Goal: Information Seeking & Learning: Check status

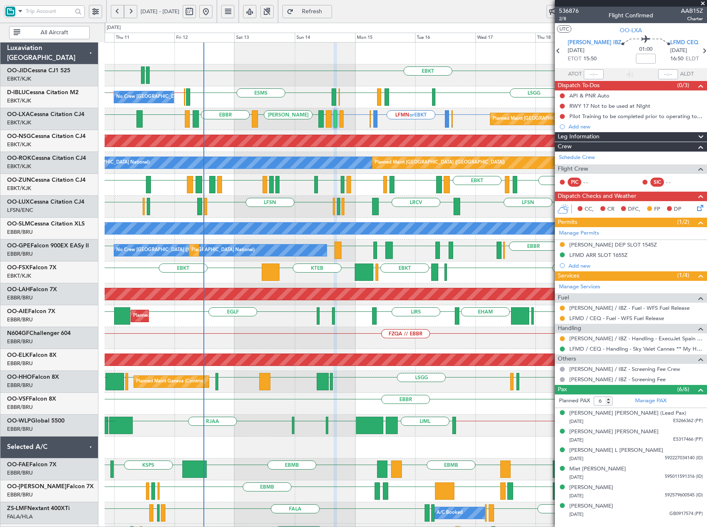
click at [398, 194] on div "EDDF EBKT LFMD EBKT LEPA EBKT LFMD EBBR LFMT LFSN LFMT EBCI EGPE EBKT LEIB EBKT…" at bounding box center [406, 185] width 602 height 22
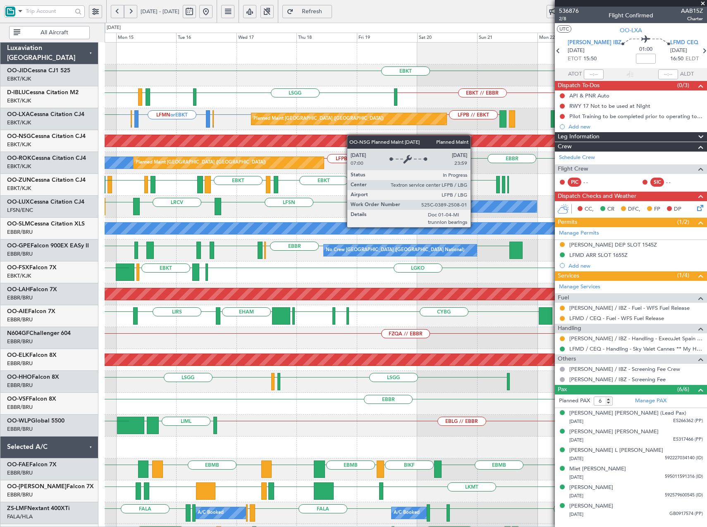
click at [168, 149] on div "EBKT EBKT // EBBR LSGG EBKT LFMD EBKT EBOS A/C Unavailable Brussels (Brussels N…" at bounding box center [406, 338] width 602 height 591
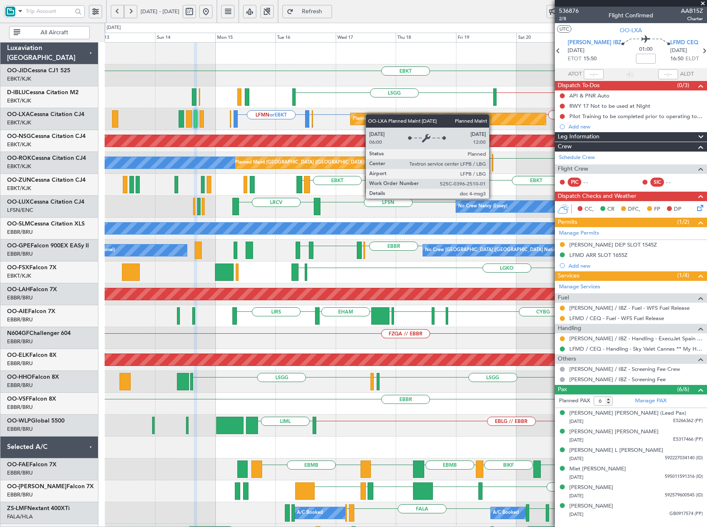
click at [394, 114] on div "EBKT EBKT LIRQ or EBKT EBKT // EBBR LSGG No Crew Brussels (Brussels National) P…" at bounding box center [406, 327] width 602 height 569
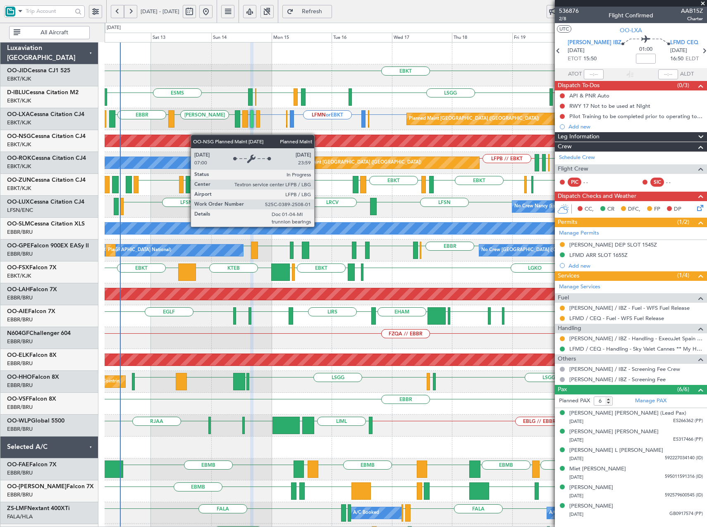
click at [195, 135] on div "EBKT EBKT // EBBR ESMS LSGG EBKT LFMD EBKT EBOS No Crew Brussels (Brussels Nati…" at bounding box center [406, 327] width 602 height 569
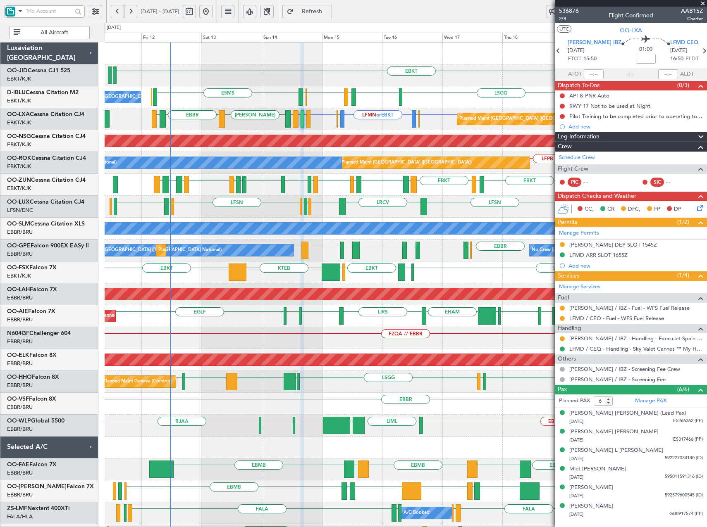
click at [255, 126] on div "Planned Maint Paris (Le Bourget) EBKT EGKB or EBKT LFMN or EBKT EGKB or EBKT EB…" at bounding box center [406, 119] width 602 height 22
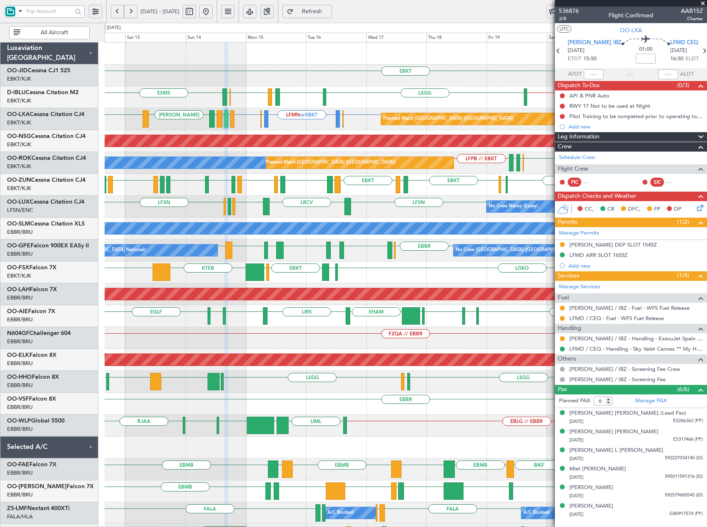
click at [360, 196] on div "EBKT EDDN LHPP EBKT // EBBR ESMS LSGG EBKT LFMD EBKT EBOS No Crew Brussels (Bru…" at bounding box center [406, 338] width 602 height 591
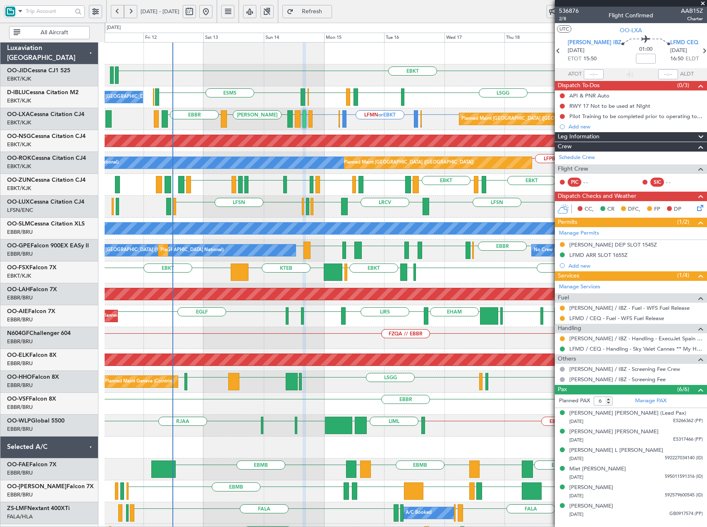
click at [338, 199] on div "EBKT EBKT // EBBR ESMS LSGG EBKT LFMD EBKT EBOS No Crew Brussels (Brussels Nati…" at bounding box center [406, 327] width 602 height 569
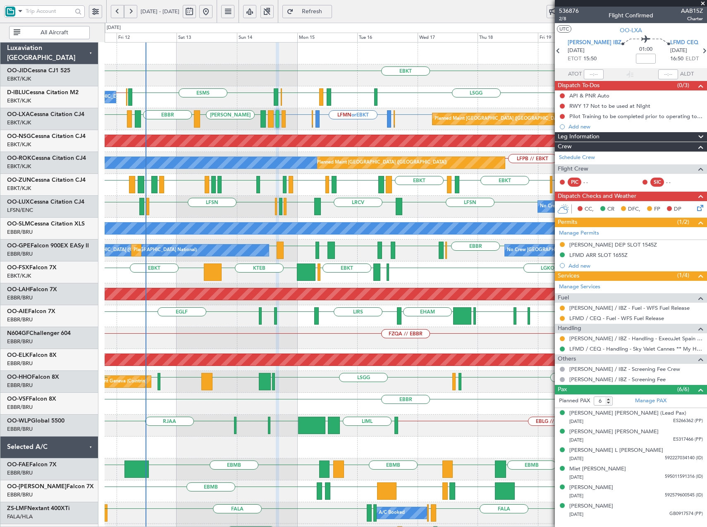
click at [359, 198] on div "EBKT EDDN LHPP No Crew Brussels (Brussels National) EBKT // EBBR ESMS EBOS EBBR…" at bounding box center [406, 338] width 602 height 591
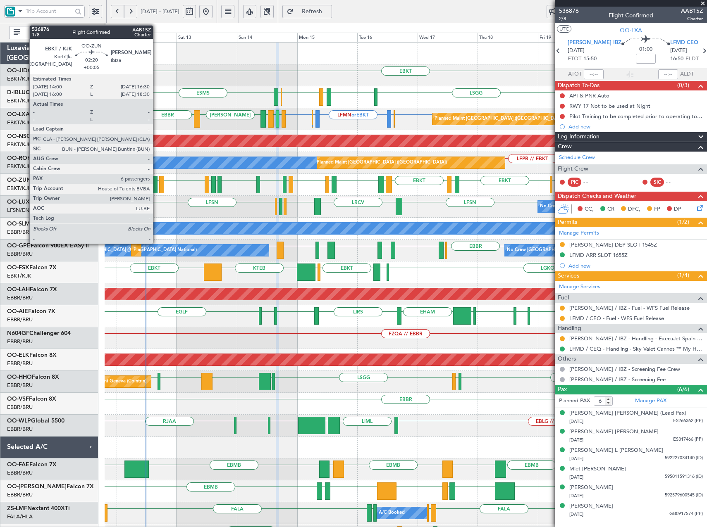
click at [157, 189] on div at bounding box center [154, 184] width 7 height 17
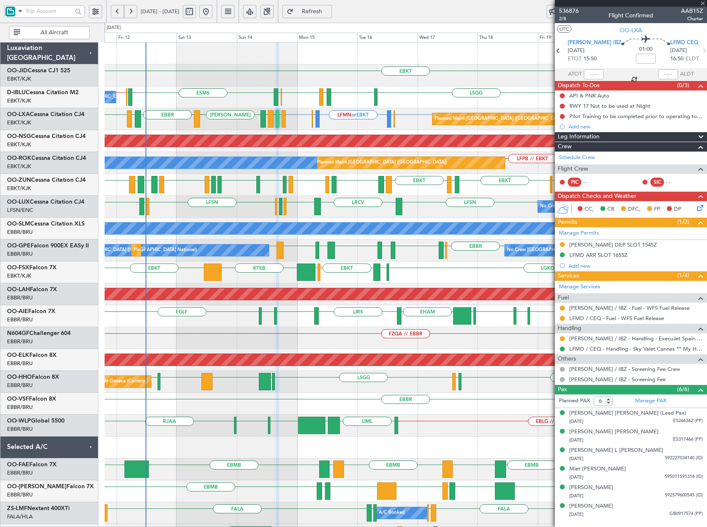
type input "+00:05"
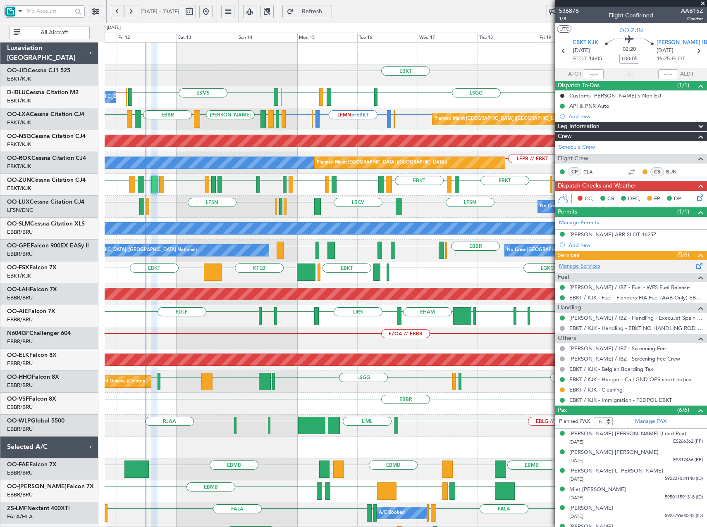
click at [586, 267] on link "Manage Services" at bounding box center [579, 266] width 41 height 8
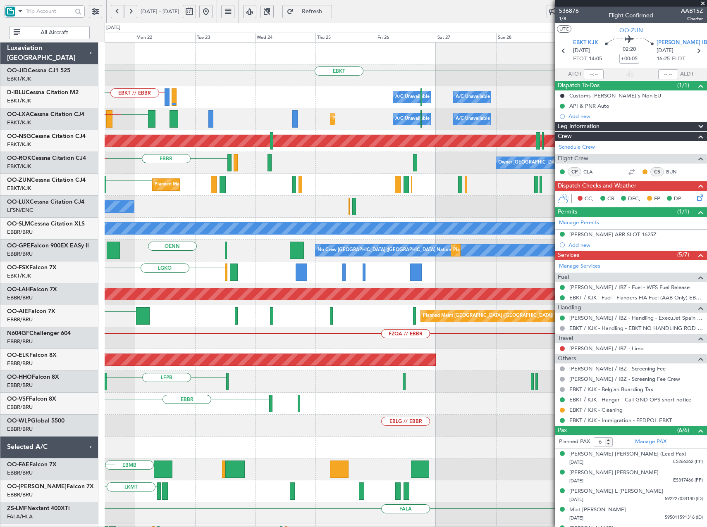
click at [0, 311] on html "11 Sep 2025 - 21 Sep 2025 Refresh Quick Links All Aircraft EBKT Planned Maint K…" at bounding box center [353, 263] width 707 height 527
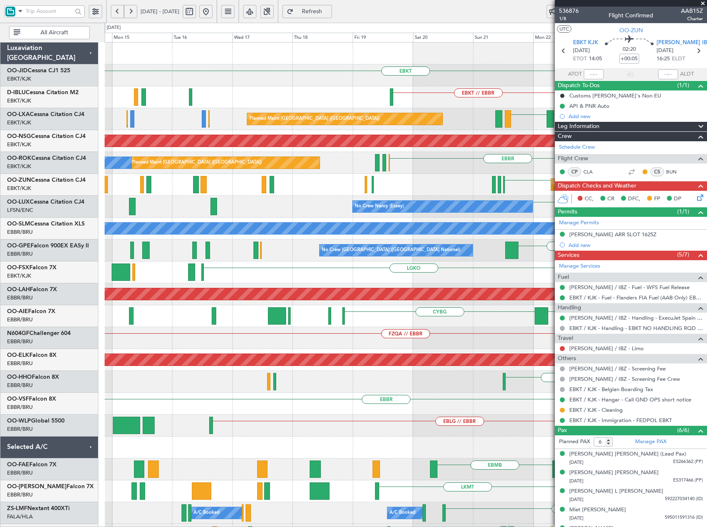
click at [633, 214] on fb-app "21 Sep 2025 - 01 Oct 2025 Refresh Quick Links All Aircraft EBKT EBKT LIRQ or EB…" at bounding box center [353, 268] width 707 height 517
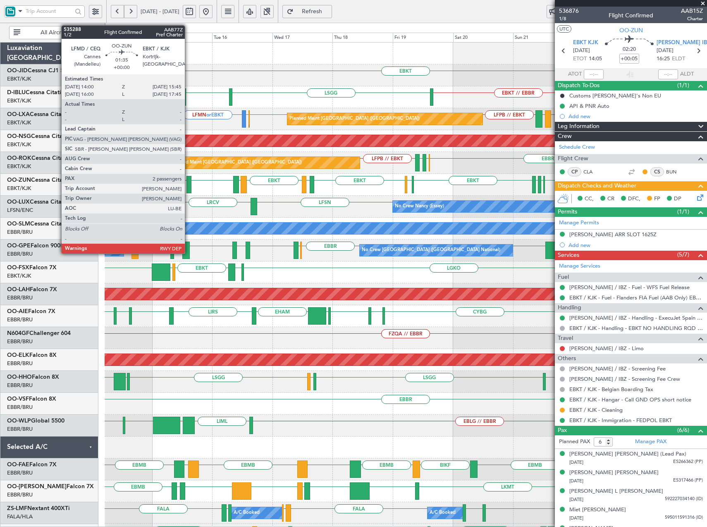
click at [188, 183] on div at bounding box center [188, 184] width 5 height 17
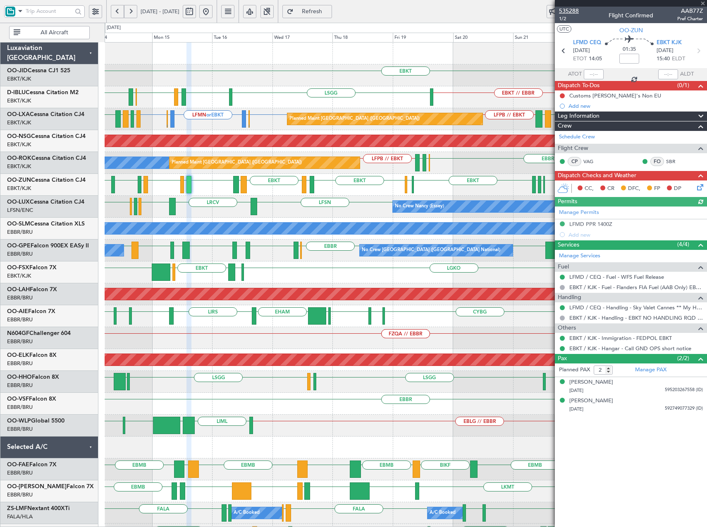
click at [571, 8] on span "535288" at bounding box center [569, 11] width 20 height 9
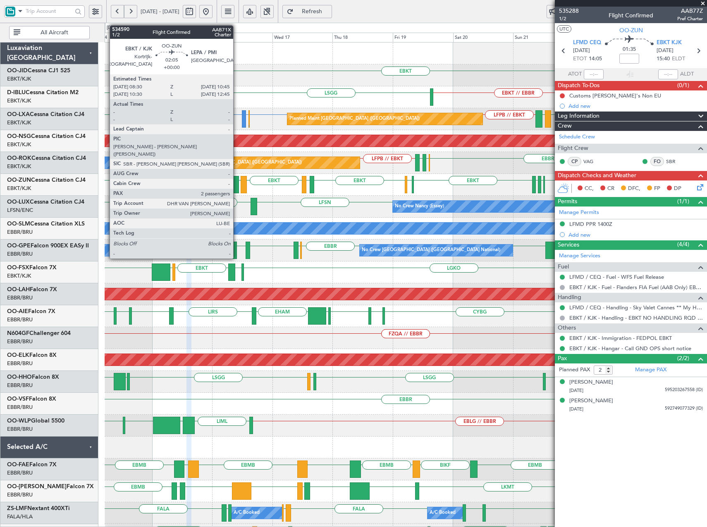
click at [237, 183] on div at bounding box center [236, 184] width 6 height 17
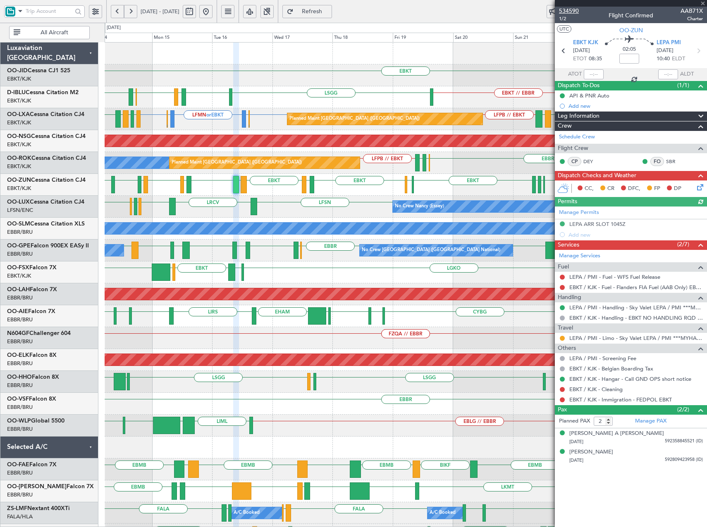
click at [571, 13] on span "534590" at bounding box center [569, 11] width 20 height 9
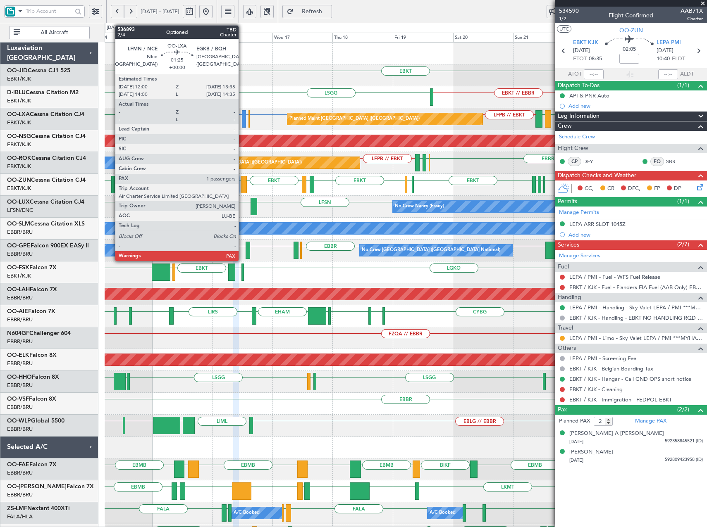
click at [242, 116] on div at bounding box center [244, 118] width 4 height 17
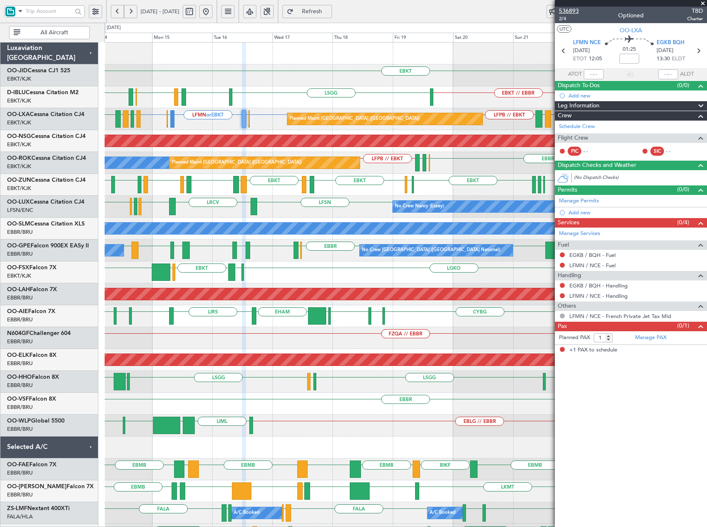
click at [570, 12] on span "536893" at bounding box center [569, 11] width 20 height 9
click at [323, 11] on span "Refresh" at bounding box center [312, 12] width 34 height 6
click at [324, 13] on span "Refresh" at bounding box center [312, 12] width 34 height 6
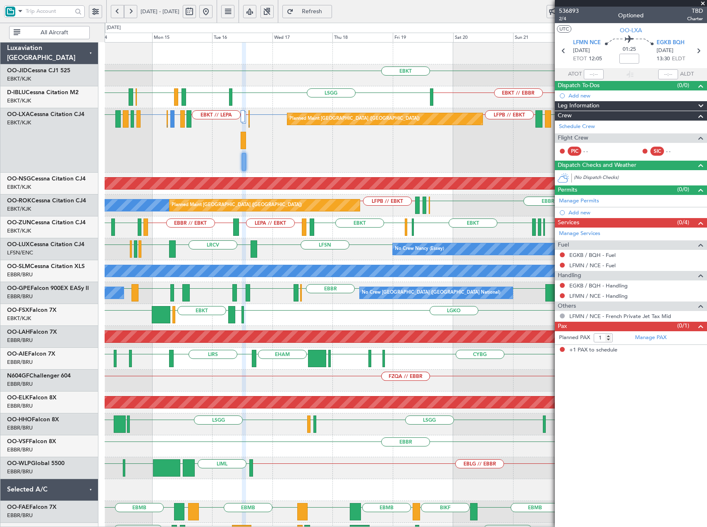
click at [329, 14] on span "Refresh" at bounding box center [312, 12] width 34 height 6
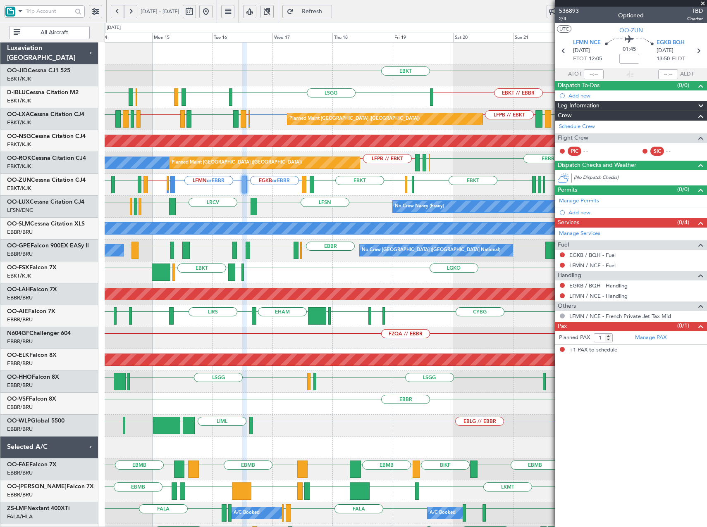
click at [325, 10] on span "Refresh" at bounding box center [312, 12] width 34 height 6
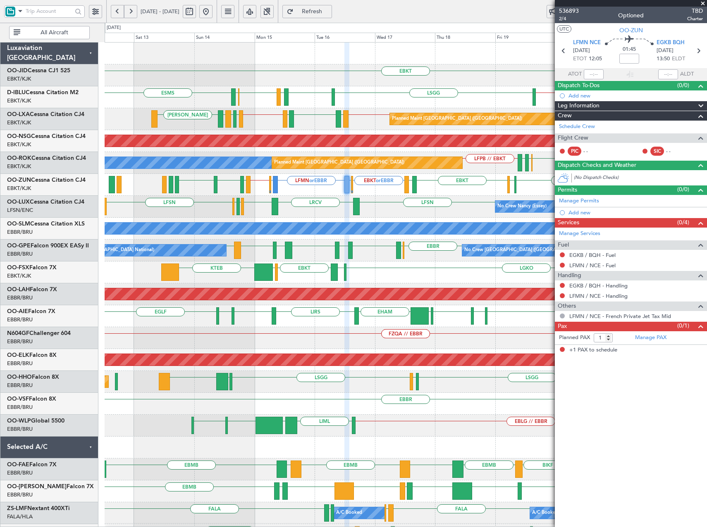
click at [291, 124] on div "EBKT // LFPB LEPA EBKT LFMD EBKT // EBBR LFMD LEIB EBBR LEIB LRIA EBKT LEMG LFP…" at bounding box center [406, 119] width 602 height 22
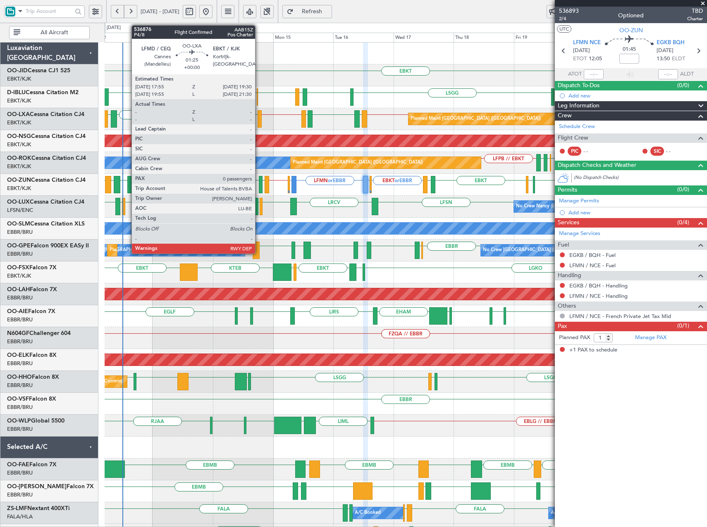
click at [259, 118] on div at bounding box center [259, 118] width 4 height 17
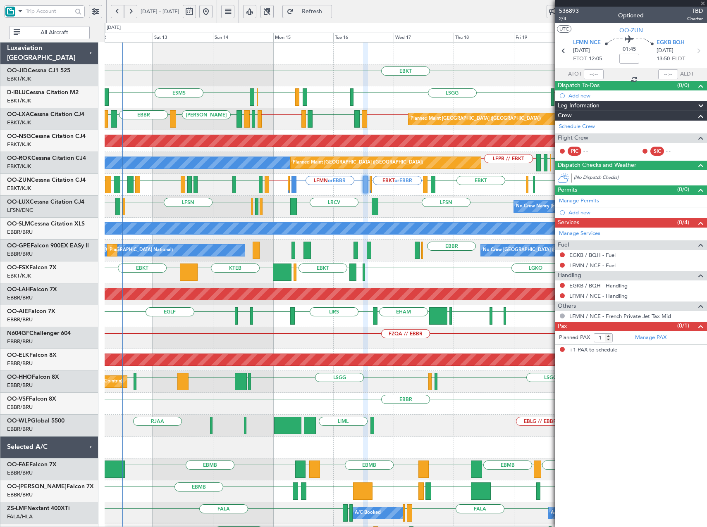
type input "0"
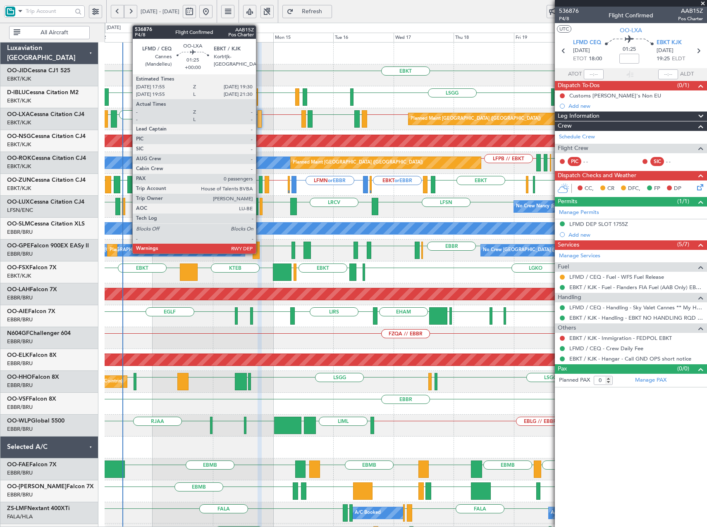
click at [259, 120] on div at bounding box center [259, 118] width 4 height 17
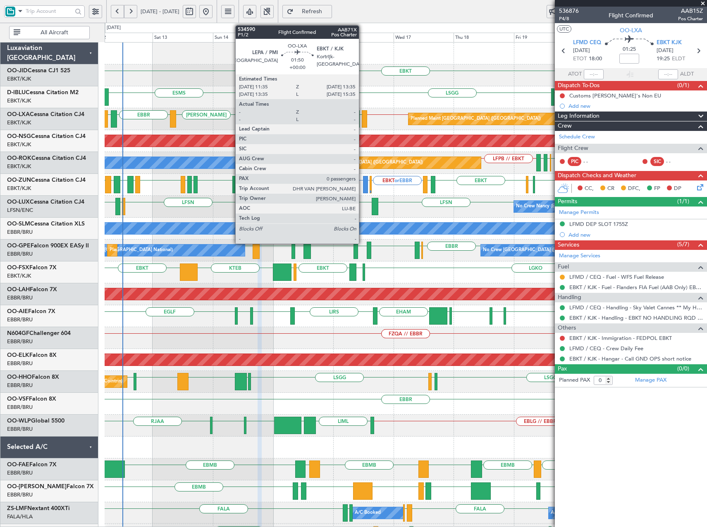
click at [362, 120] on div at bounding box center [364, 118] width 5 height 17
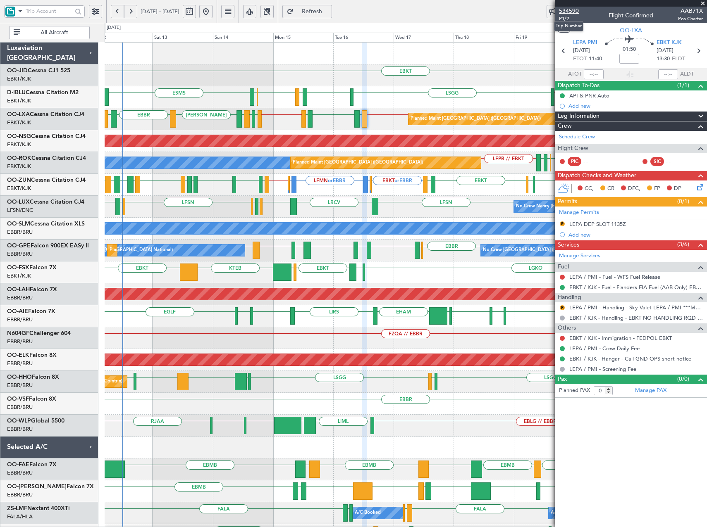
click at [573, 12] on span "534590" at bounding box center [569, 11] width 20 height 9
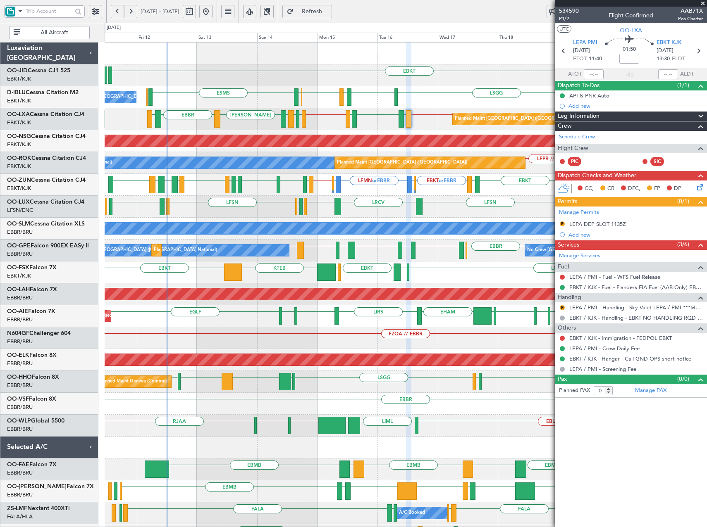
click at [226, 103] on div "EBKT // EBBR LSGG EBKT LFMD EBKT EBOS ESMS No Crew Brussels (Brussels National)" at bounding box center [406, 97] width 602 height 22
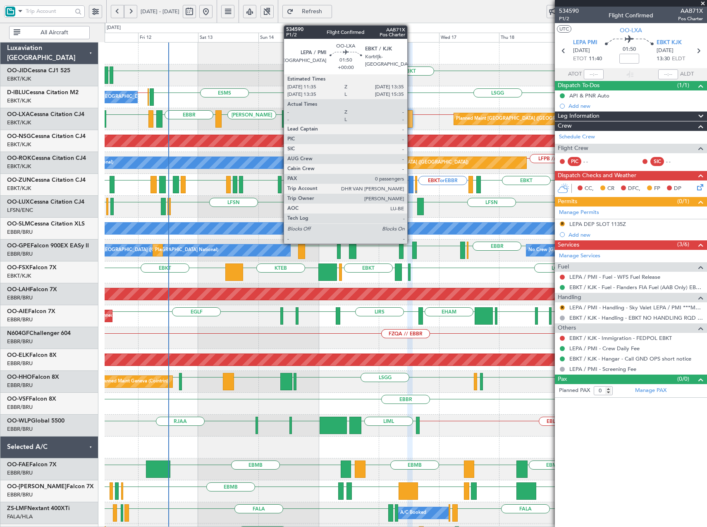
click at [411, 119] on div at bounding box center [409, 118] width 5 height 17
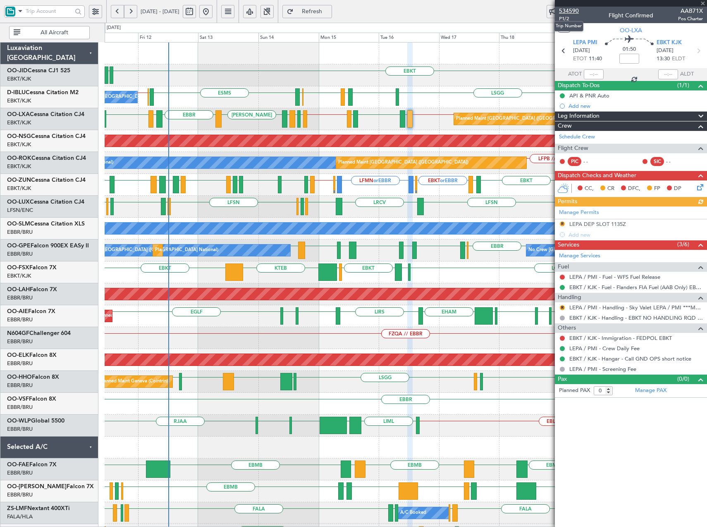
click at [572, 12] on span "534590" at bounding box center [569, 11] width 20 height 9
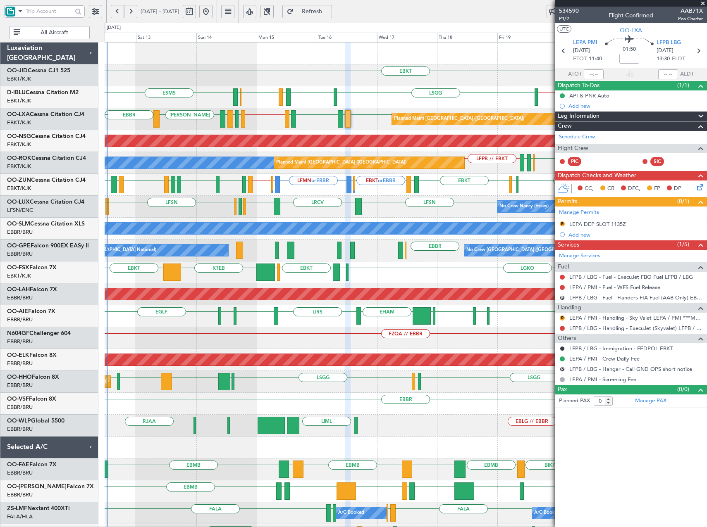
click at [346, 188] on div at bounding box center [348, 184] width 5 height 17
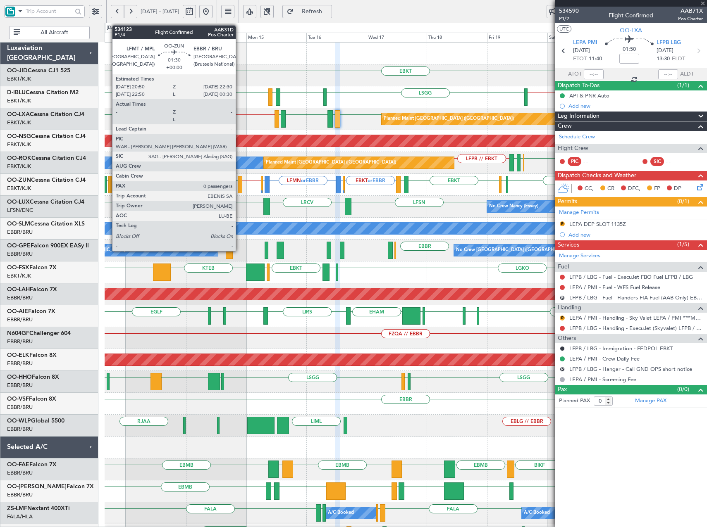
type input "1"
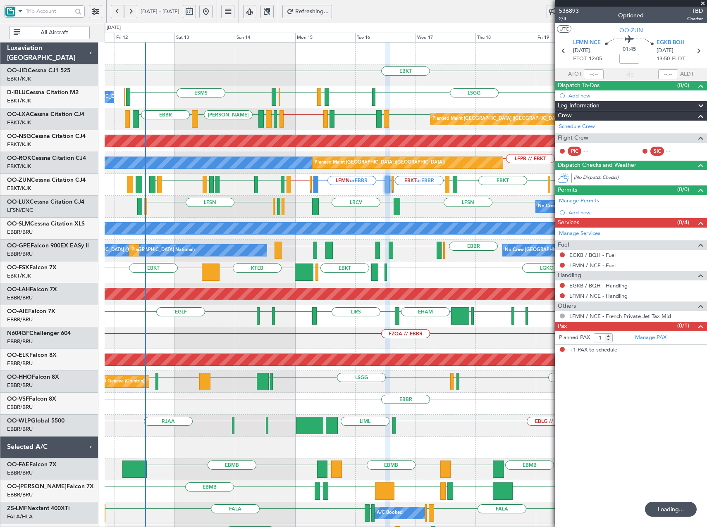
click at [336, 200] on div "EBKT EBKT // EBBR ESMS LSGG EBKT LFMD EBKT EBOS No Crew Brussels (Brussels Nati…" at bounding box center [406, 327] width 602 height 569
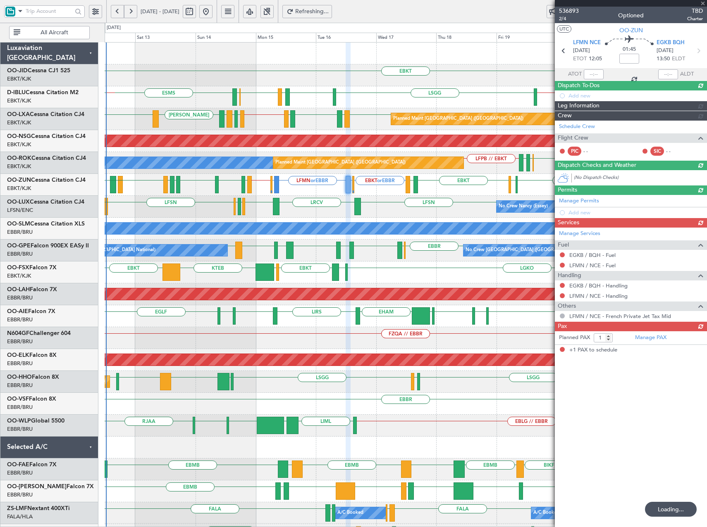
click at [325, 193] on div "EBKT or EBBR EGKB or EBBR LFMN or EBBR EGKB or EBBR EBBR // EBKT EBKT LFPG LFMN…" at bounding box center [406, 185] width 602 height 22
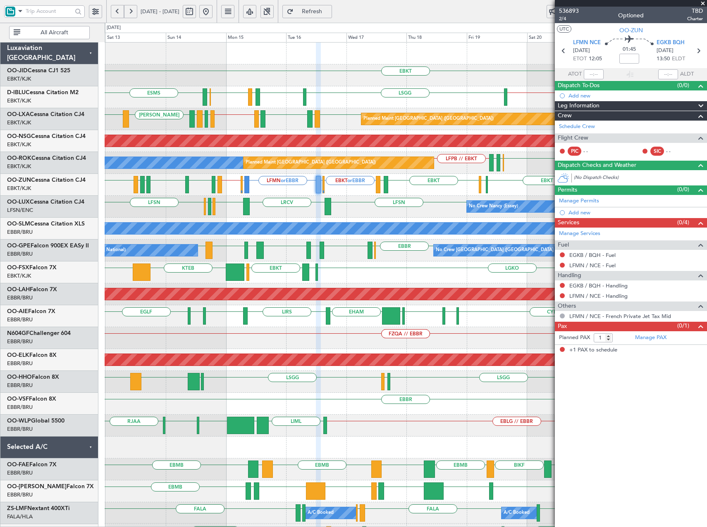
click at [357, 195] on div "EBKT or EBBR EGKB or EBBR LFMN or EBBR EGKB or EBBR EBBR // EBKT LFMT EBCI EGPE…" at bounding box center [406, 185] width 602 height 22
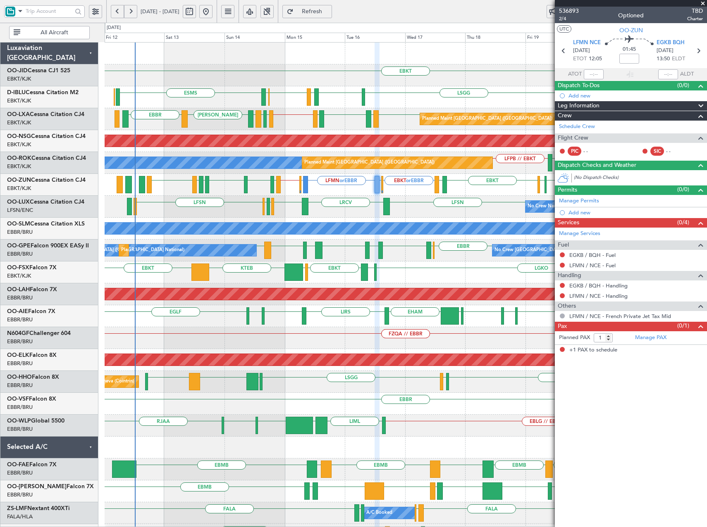
click at [328, 111] on div "EBKT EBKT // EBBR ESMS LSGG EBKT LFMD EBKT EBOS No Crew Brussels (Brussels Nati…" at bounding box center [406, 327] width 602 height 569
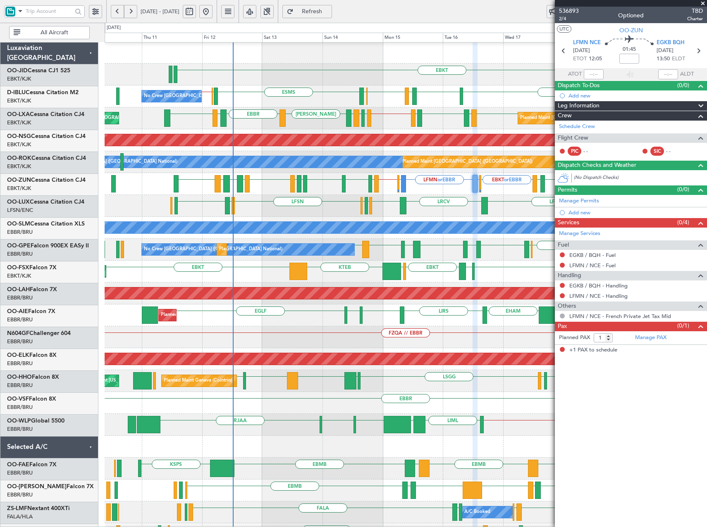
scroll to position [1, 0]
click at [243, 91] on div "EBKT // EBBR LSGG EBKT LFMD EBKT EBOS ESMS EBOS EBBR // EBKT No Crew Brussels (…" at bounding box center [406, 97] width 602 height 22
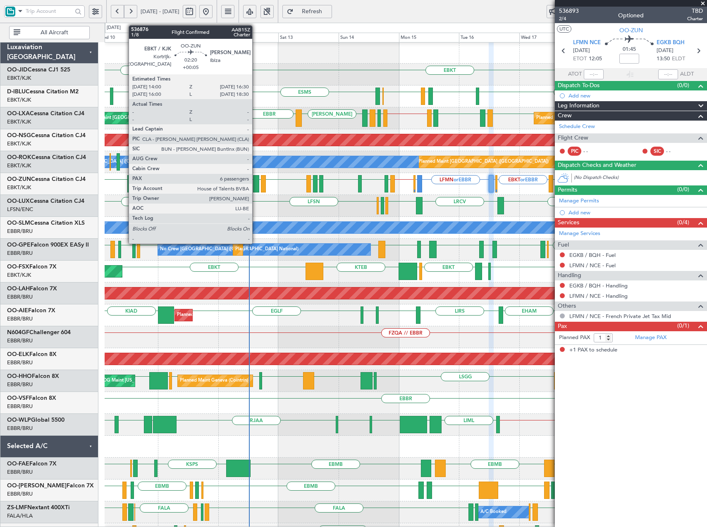
click at [256, 181] on div at bounding box center [256, 183] width 7 height 17
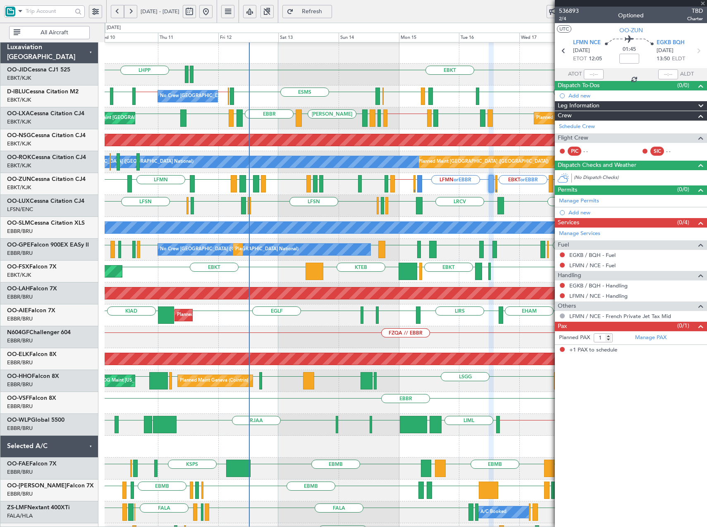
type input "+00:05"
type input "6"
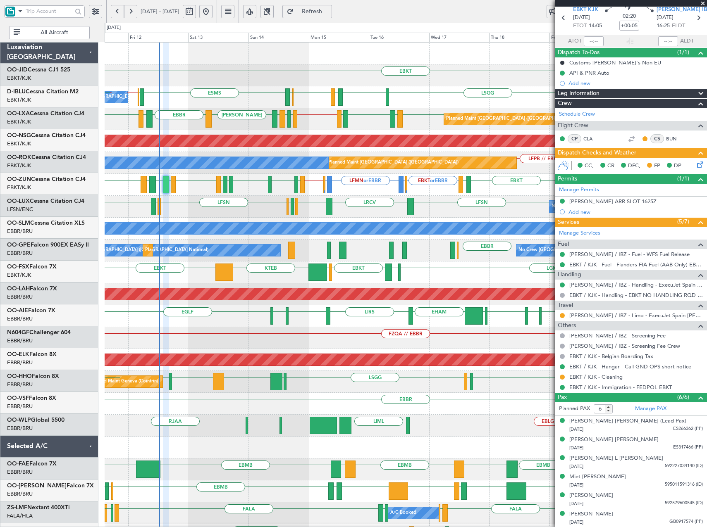
scroll to position [0, 0]
click at [374, 440] on div "EBKT EDDN LHPP EBKT // EBBR LSGG EBKT LFMD EBKT EBOS ESMS EBOS EBBR // EBKT No …" at bounding box center [406, 349] width 602 height 613
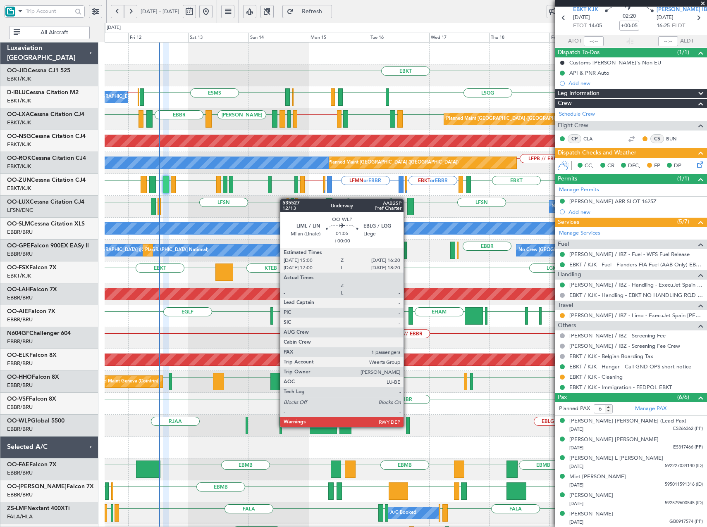
click at [407, 426] on div at bounding box center [408, 425] width 4 height 17
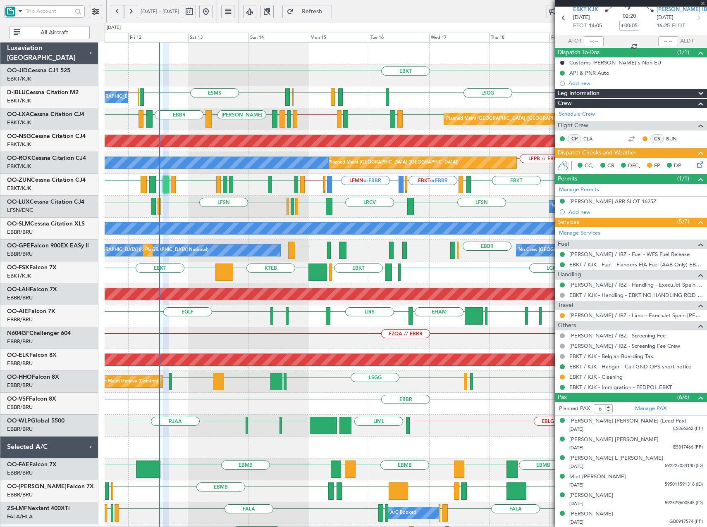
type input "1"
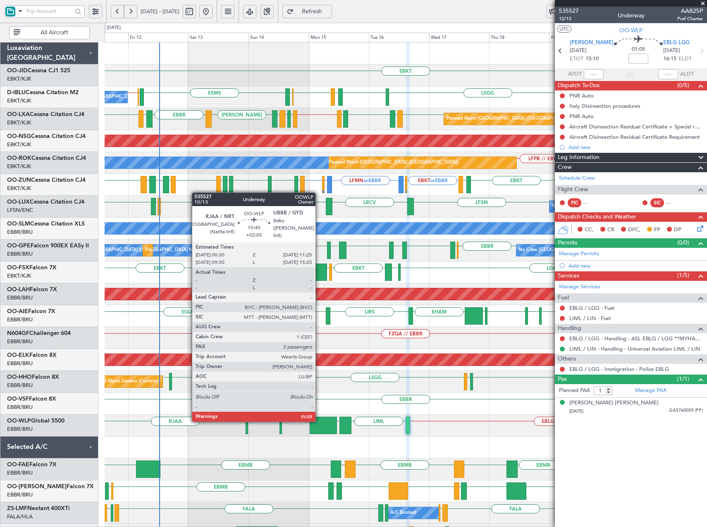
click at [319, 419] on div at bounding box center [323, 425] width 28 height 17
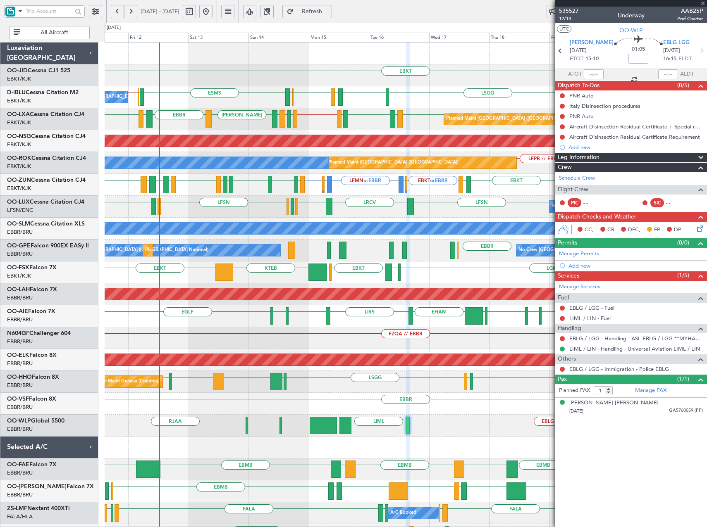
type input "+02:05"
type input "2"
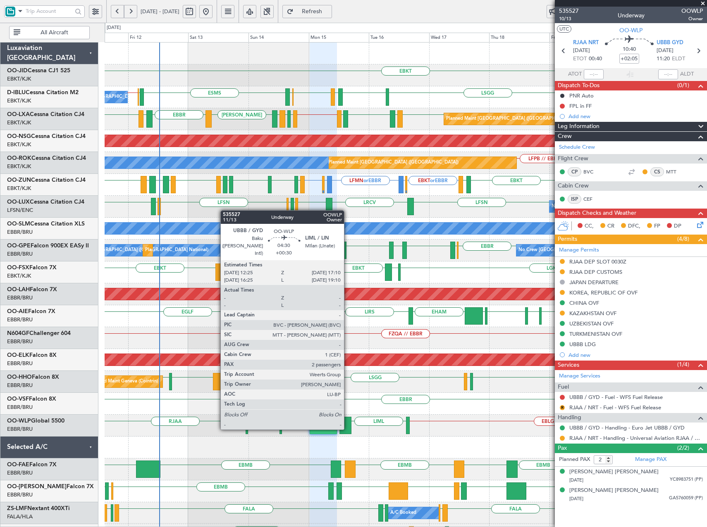
click at [348, 428] on div at bounding box center [345, 425] width 12 height 17
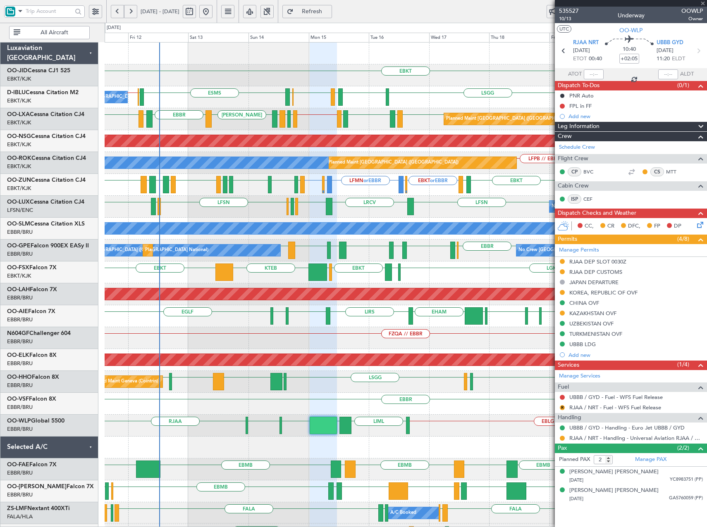
type input "+00:30"
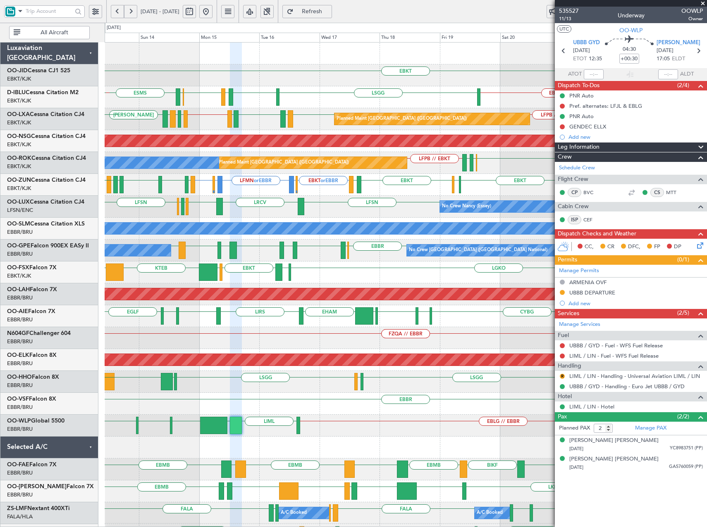
click at [356, 460] on div "EBKT EBKT // EBBR LSGG EBKT LFMD EBKT EBOS ESMS EBBR // EBKT No Crew Brussels (…" at bounding box center [406, 327] width 602 height 569
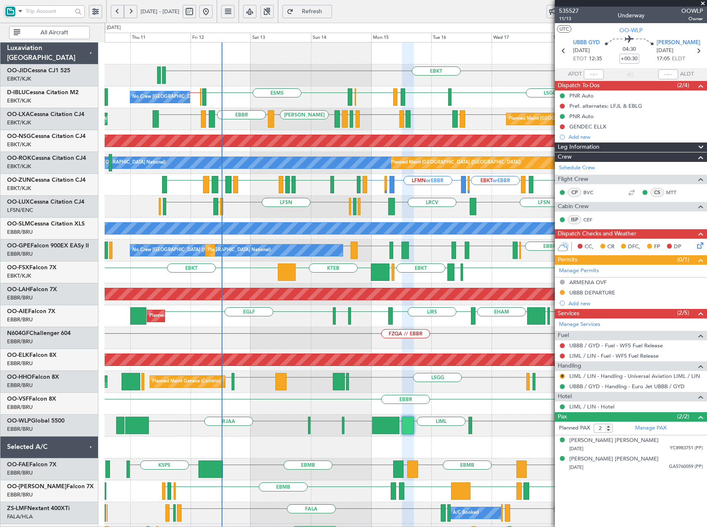
click at [457, 462] on div "EBKT EBKT // EBBR LSGG EBKT LFMD EBKT EBOS ESMS EBBR // EBKT EBOS No Crew Bruss…" at bounding box center [406, 327] width 602 height 569
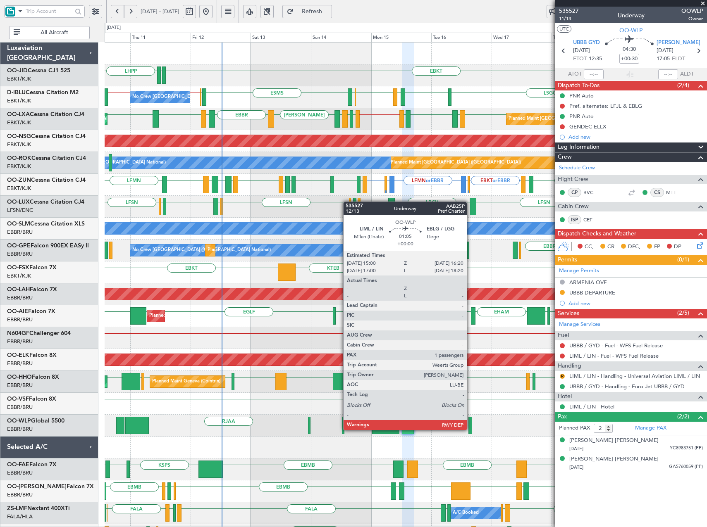
click at [470, 429] on div at bounding box center [470, 425] width 4 height 17
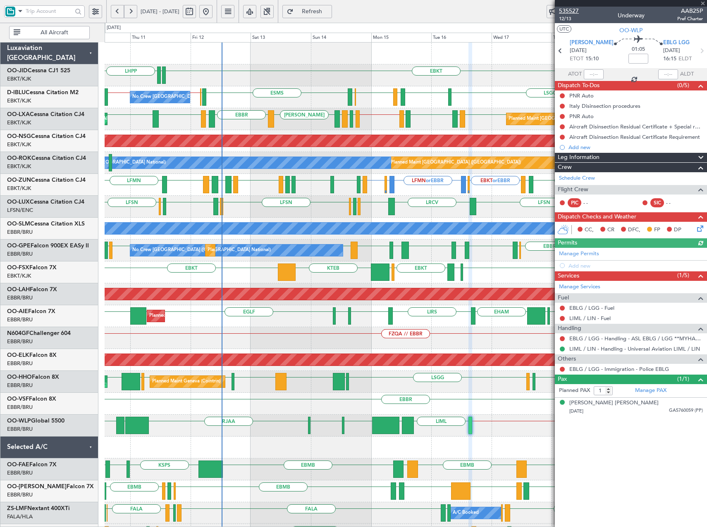
click at [567, 11] on span "535527" at bounding box center [569, 11] width 20 height 9
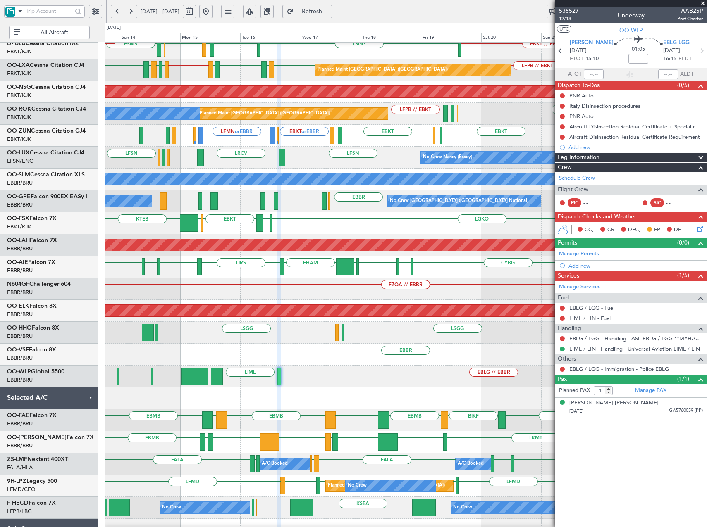
click at [293, 349] on div "EBBR" at bounding box center [406, 355] width 602 height 22
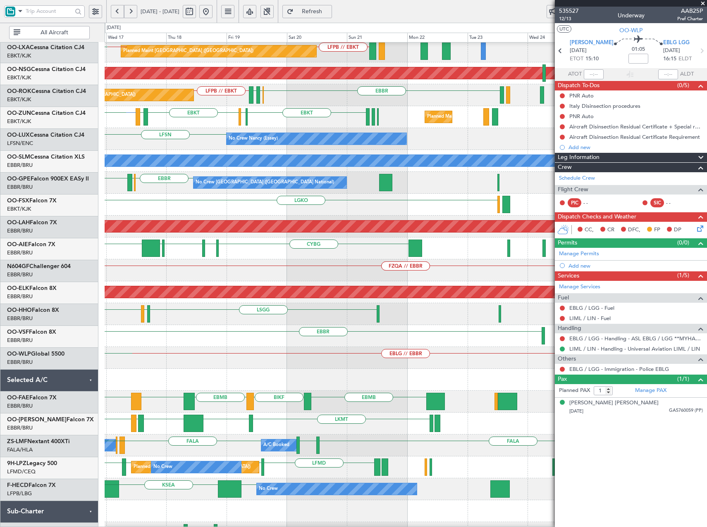
scroll to position [79, 0]
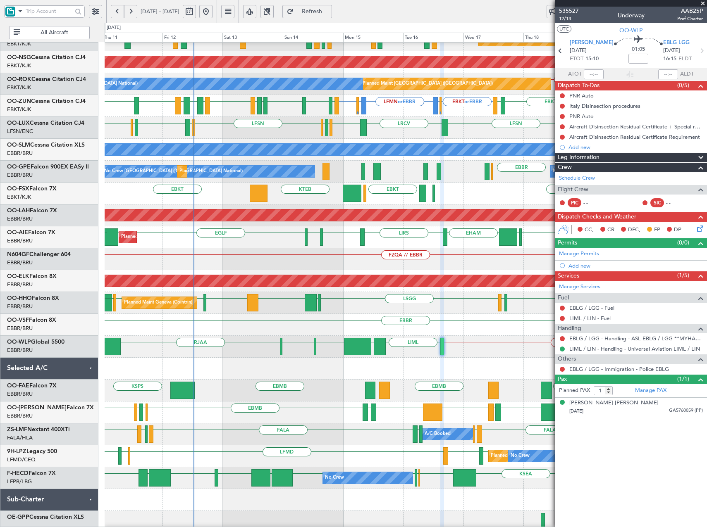
click at [614, 368] on fb-app "10 Sep 2025 - 20 Sep 2025 Refresh Quick Links All Aircraft LFPB // EBKT Planned…" at bounding box center [353, 268] width 707 height 517
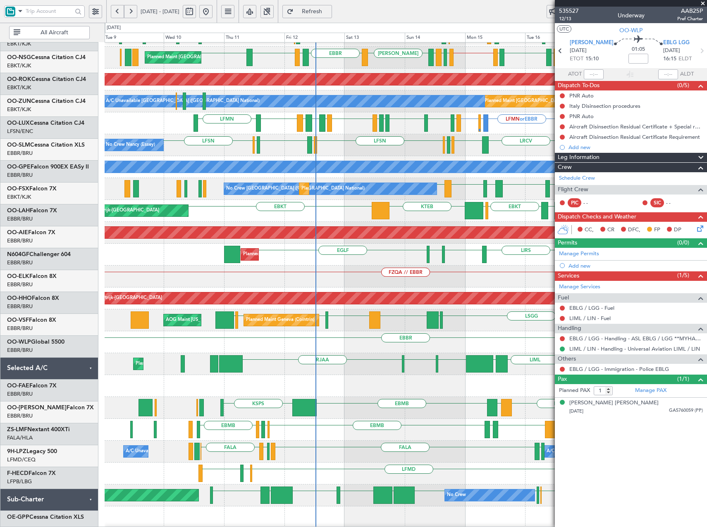
scroll to position [61, 0]
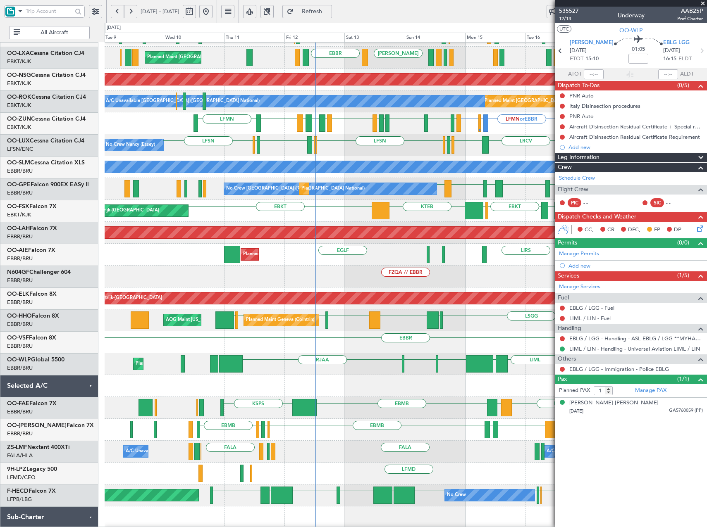
click at [405, 371] on div at bounding box center [403, 363] width 3 height 17
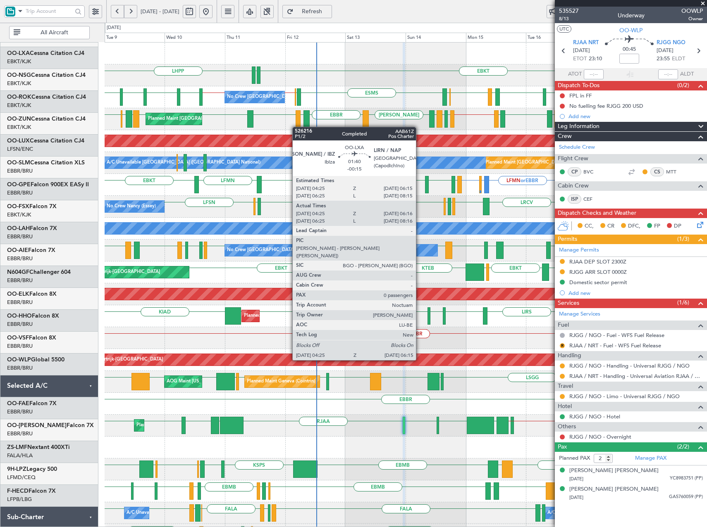
scroll to position [0, 0]
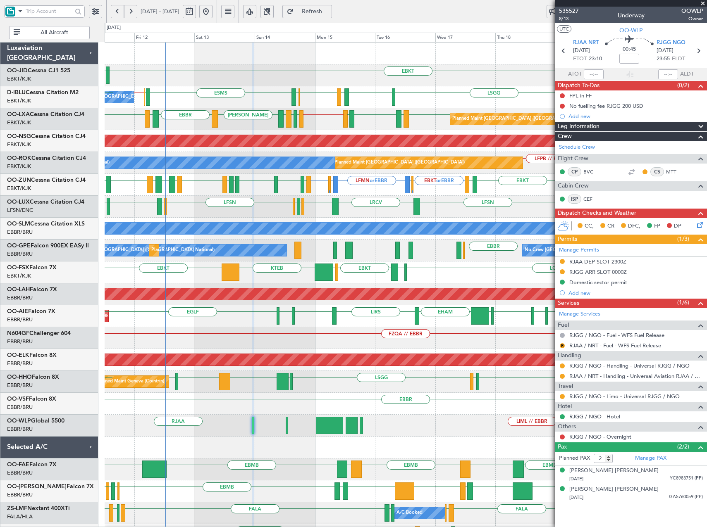
click at [281, 99] on div "EBKT EDDN LHPP LSGG EBKT LFMD EBKT EBOS ESMS EBOS EBBR // EBKT No Crew Brussels…" at bounding box center [406, 349] width 602 height 613
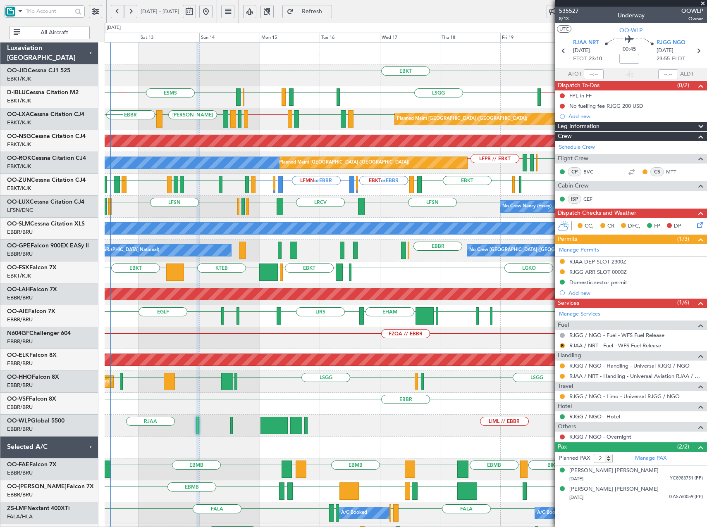
click at [368, 134] on div "EBKT EDDN LHPP EBKT // EBBR LSGG EBKT LFMD EBKT EBOS ESMS LSZH EBKT // EBBR No …" at bounding box center [406, 349] width 602 height 613
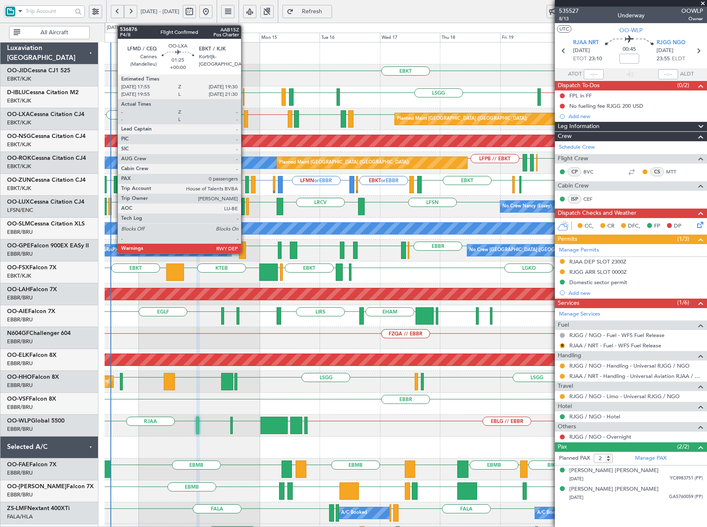
click at [245, 118] on div at bounding box center [246, 118] width 4 height 17
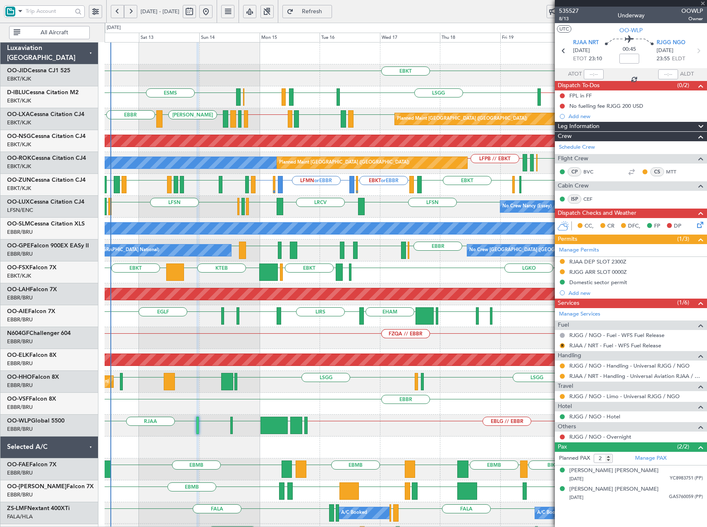
type input "0"
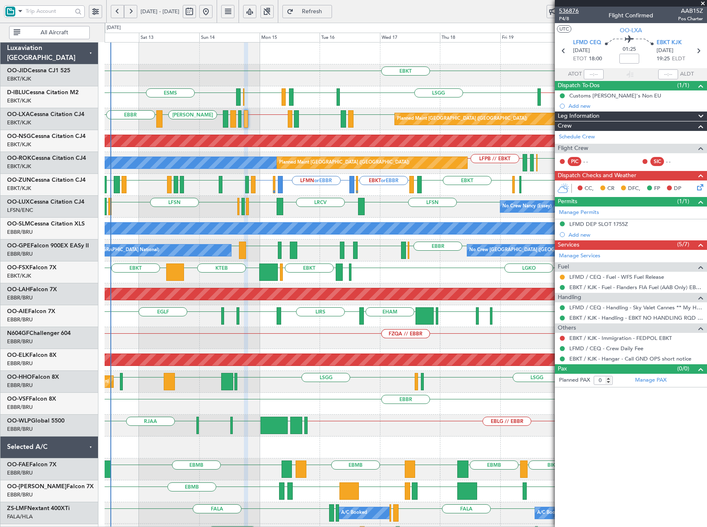
click at [570, 11] on span "536876" at bounding box center [569, 11] width 20 height 9
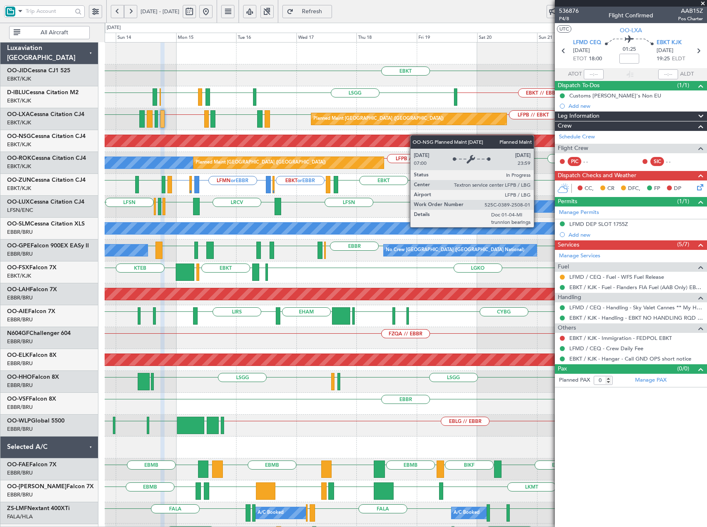
click at [353, 146] on div "EBKT EBKT // EBBR ESMS LSGG EBKT LFMD EBKT EBOS A/C Unavailable Brussels (Bruss…" at bounding box center [406, 327] width 602 height 569
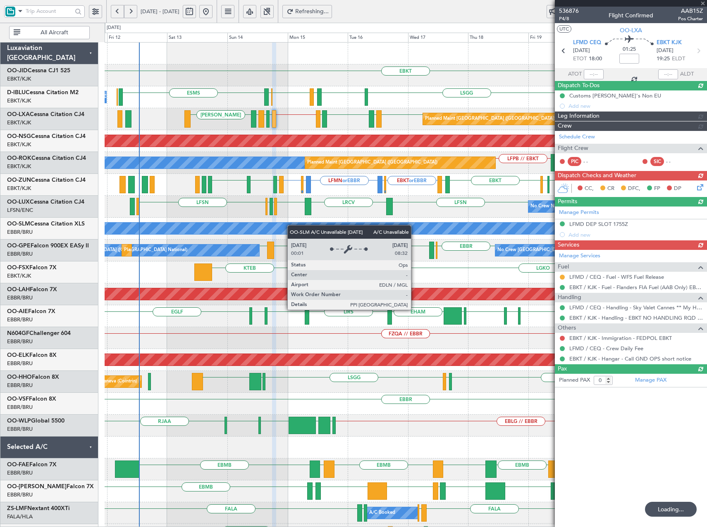
click at [306, 229] on div "EBKT EBKT // EBBR ESMS LSGG EBKT LFMD EBKT EBOS No Crew Brussels (Brussels Nati…" at bounding box center [406, 327] width 602 height 569
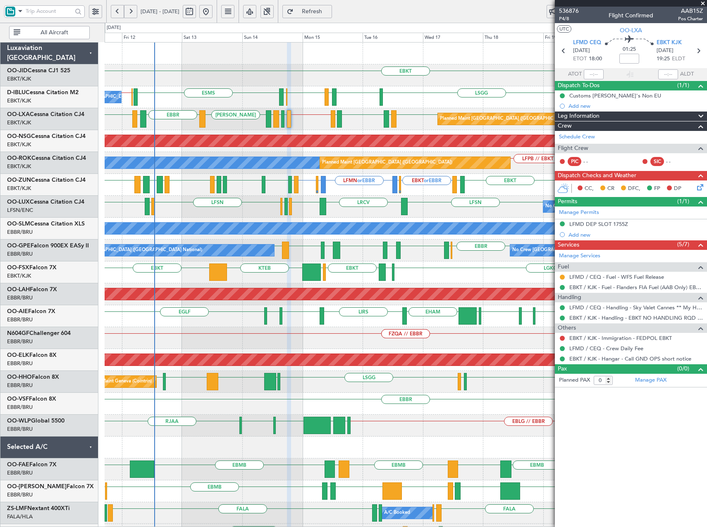
drag, startPoint x: 701, startPoint y: 2, endPoint x: 666, endPoint y: 6, distance: 35.0
click at [701, 2] on span at bounding box center [702, 3] width 8 height 7
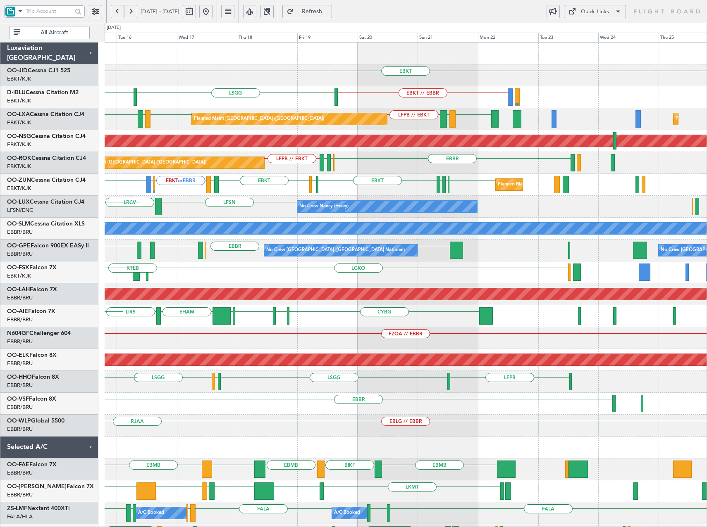
click at [307, 188] on div "EBKT or EBBR EGKB or EBBR LFMN or EBBR EDDF EBKT LFMD EBKT LFPG LFMN EBKT Plann…" at bounding box center [406, 185] width 602 height 22
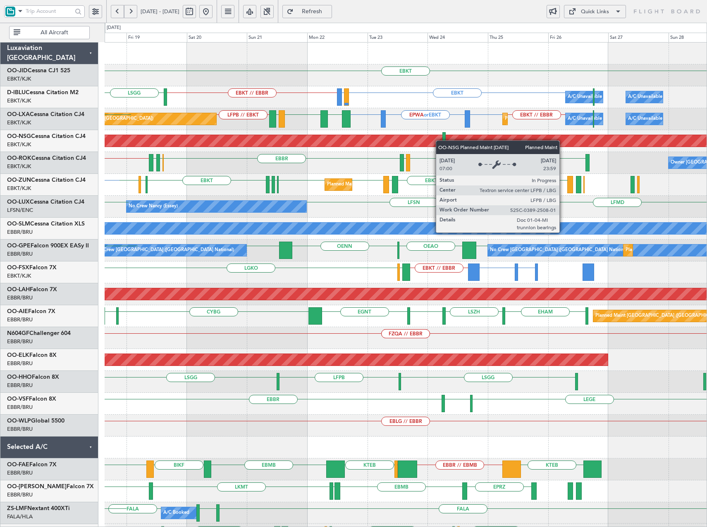
click at [417, 143] on div "EBKT Planned Maint Kortrijk-Wevelgem EBKT LIRQ or EBKT EBKT // EBBR LSGG A/C Un…" at bounding box center [406, 327] width 602 height 569
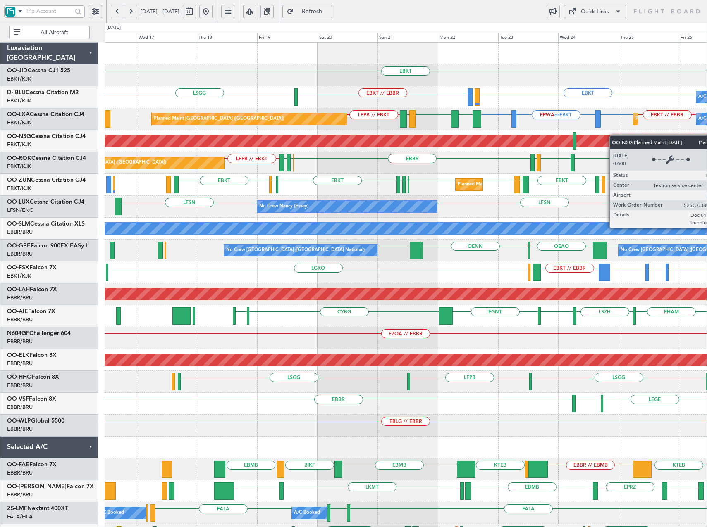
click at [615, 136] on div "EBKT A/C Unavailable Brussels (Brussels National) EBKT LIRQ or EBKT EBKT // EBB…" at bounding box center [406, 327] width 602 height 569
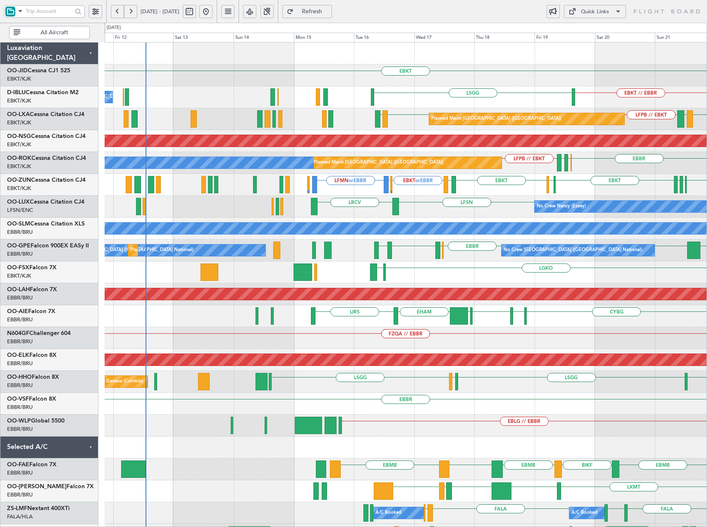
click at [525, 212] on div "EBKT EBKT // EBBR [GEOGRAPHIC_DATA] No Crew [GEOGRAPHIC_DATA] (Brussels Nationa…" at bounding box center [406, 327] width 602 height 569
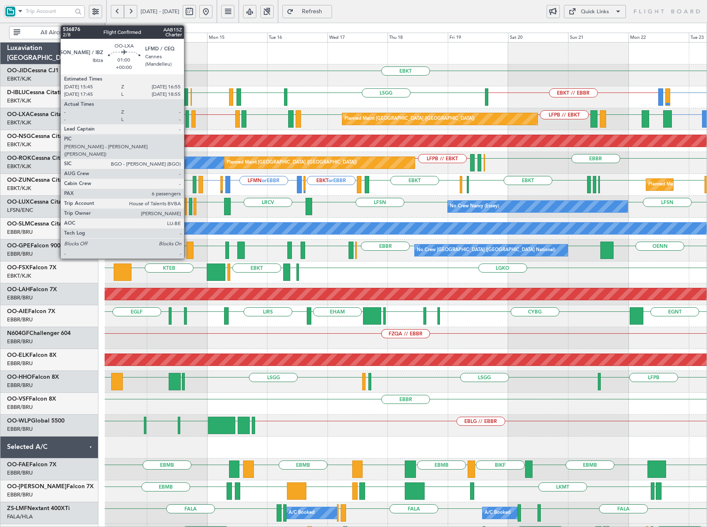
click at [188, 121] on div at bounding box center [187, 118] width 3 height 17
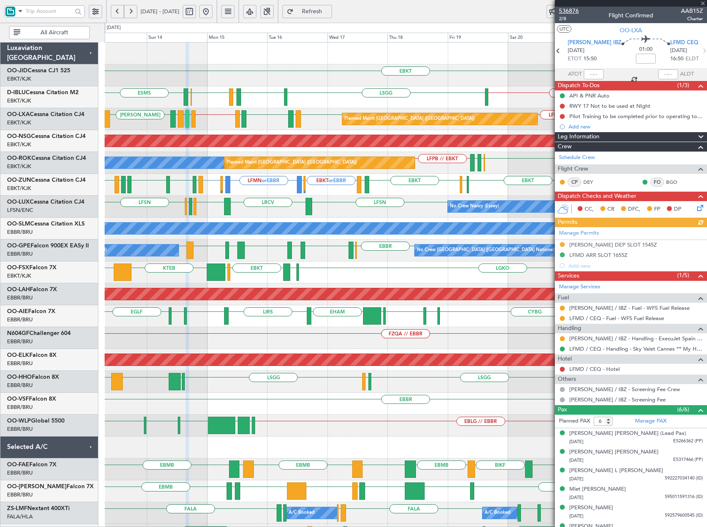
click at [575, 9] on span "536876" at bounding box center [569, 11] width 20 height 9
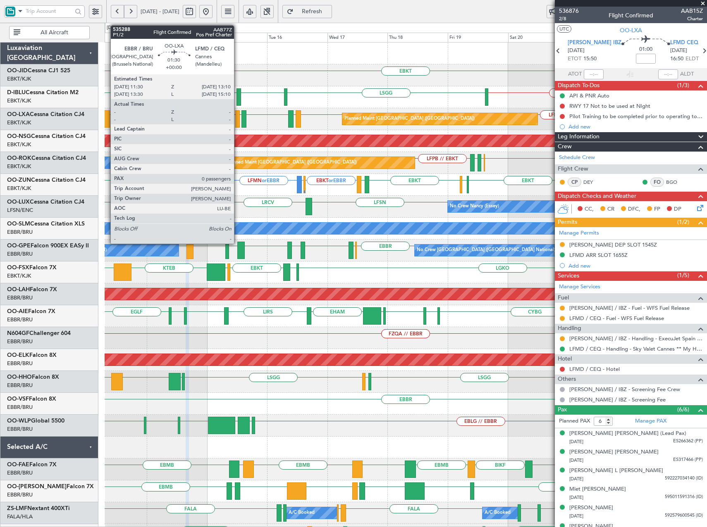
click at [238, 115] on div at bounding box center [237, 118] width 5 height 17
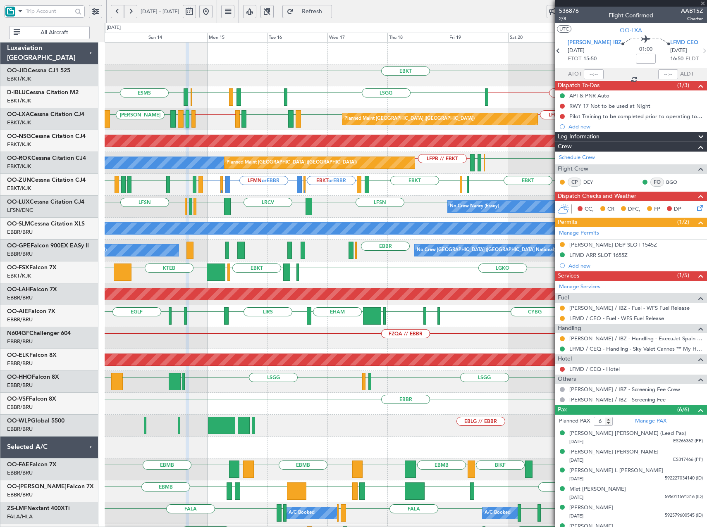
type input "0"
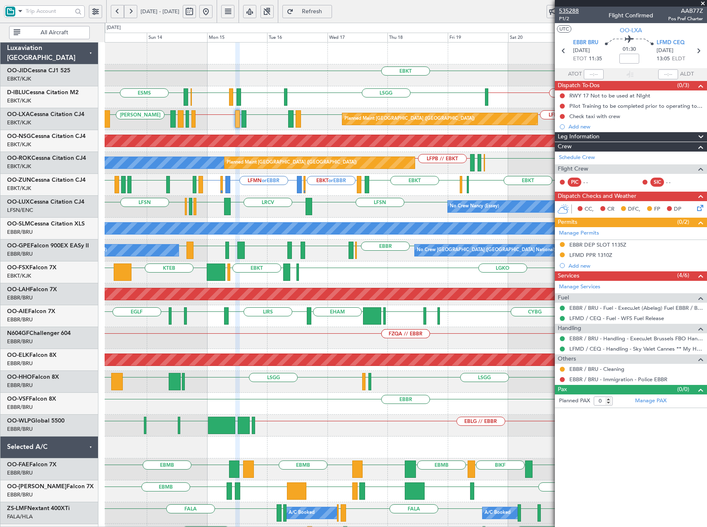
click at [569, 11] on span "535288" at bounding box center [569, 11] width 20 height 9
click at [326, 13] on span "Refresh" at bounding box center [312, 12] width 34 height 6
click at [329, 11] on span "Refresh" at bounding box center [312, 12] width 34 height 6
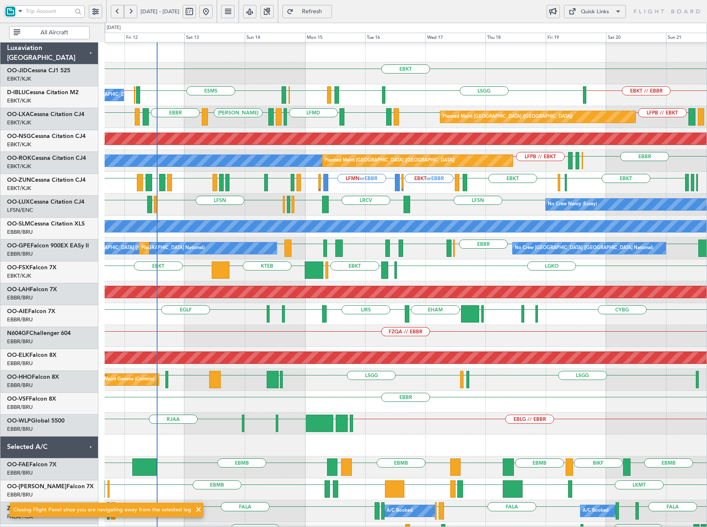
scroll to position [2, 0]
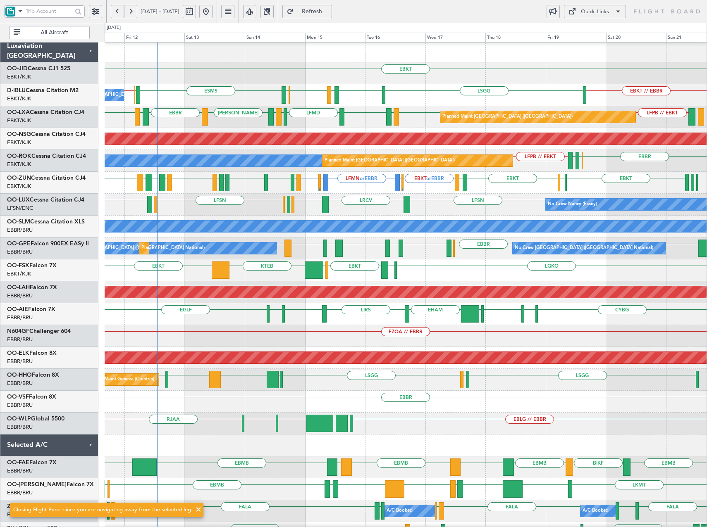
click at [389, 197] on div "No Crew Nancy (Essey) LFSN LFMD EBKT LFSN LRCV LFSN LFMN LFPB LSZH LFSN No Crew…" at bounding box center [406, 205] width 602 height 22
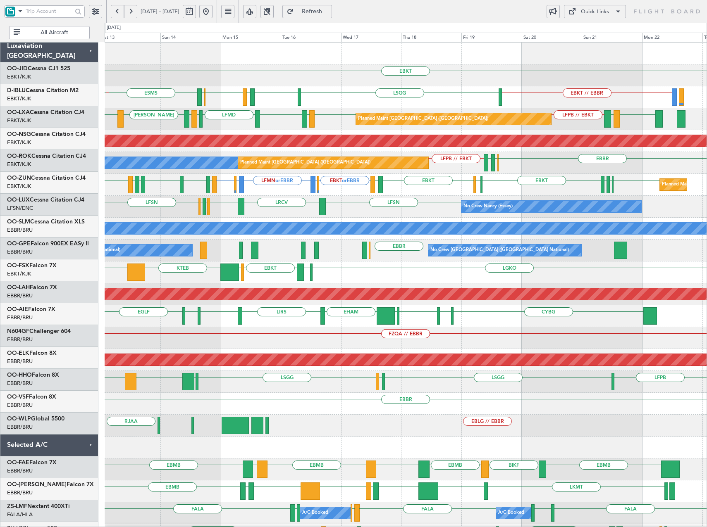
scroll to position [0, 0]
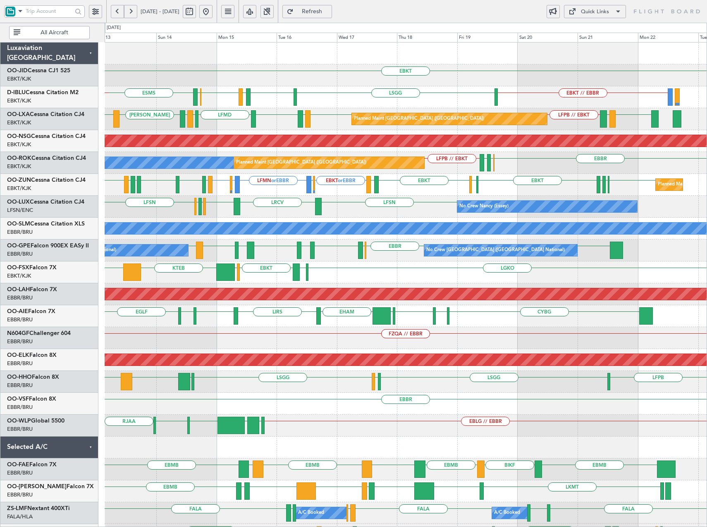
click at [419, 198] on div "No Crew Nancy (Essey) LFSN LFSN LRCV LFSN LFMN LFPB EBKT LFMD" at bounding box center [406, 207] width 602 height 22
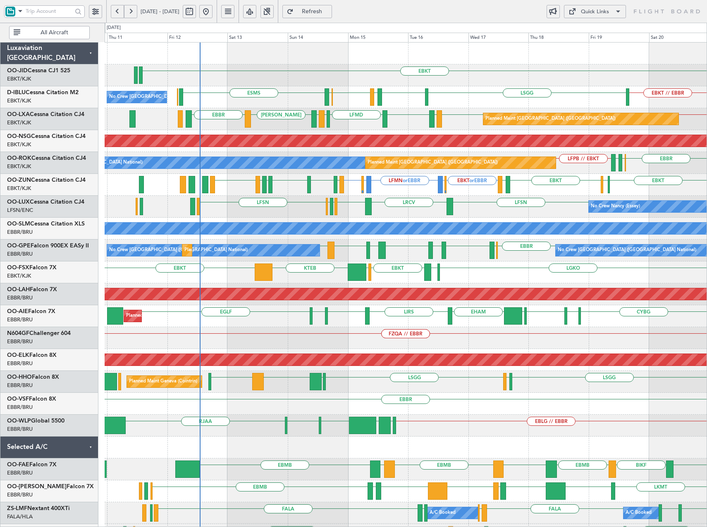
click at [365, 219] on div "EBKT EBKT // EBBR ESMS LSGG EBKT LFMD EBKT EBOS No Crew Brussels (Brussels Nati…" at bounding box center [406, 327] width 602 height 569
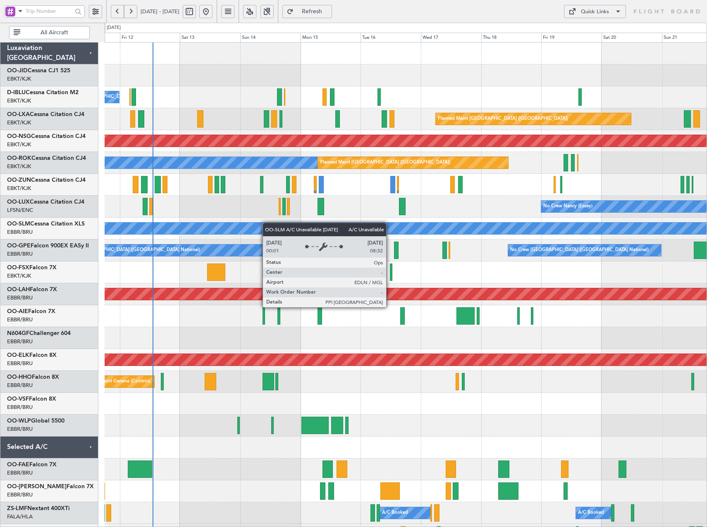
click at [256, 226] on div "No Crew [GEOGRAPHIC_DATA] ([GEOGRAPHIC_DATA] National) Planned Maint [GEOGRAPHI…" at bounding box center [406, 338] width 602 height 591
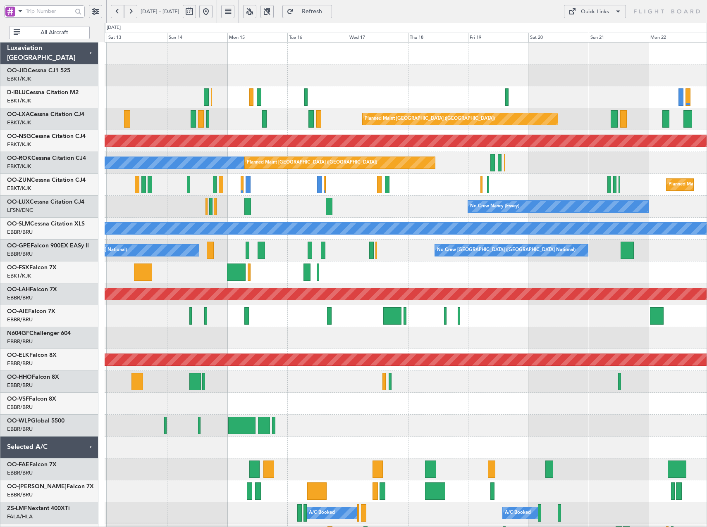
click at [371, 196] on div "No Crew [GEOGRAPHIC_DATA] ([GEOGRAPHIC_DATA] National) Planned Maint [GEOGRAPHI…" at bounding box center [406, 327] width 602 height 569
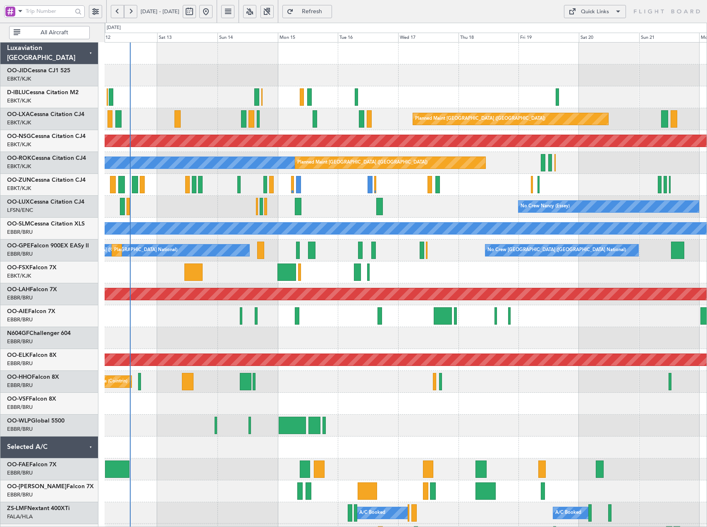
click at [191, 115] on div "Planned Maint [GEOGRAPHIC_DATA] ([GEOGRAPHIC_DATA]) Planned Maint [GEOGRAPHIC_D…" at bounding box center [406, 119] width 602 height 22
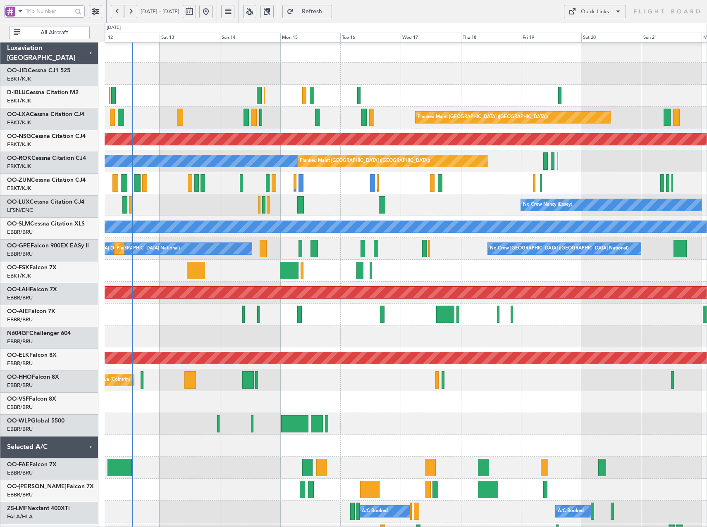
scroll to position [2, 0]
click at [256, 11] on button at bounding box center [249, 11] width 13 height 13
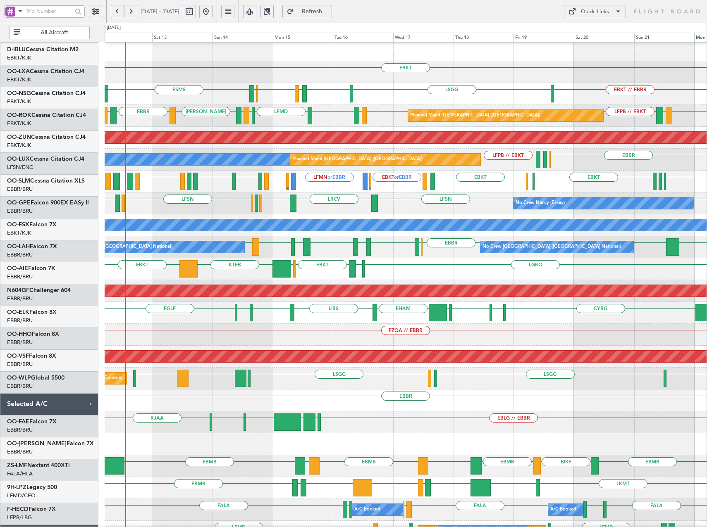
scroll to position [0, 0]
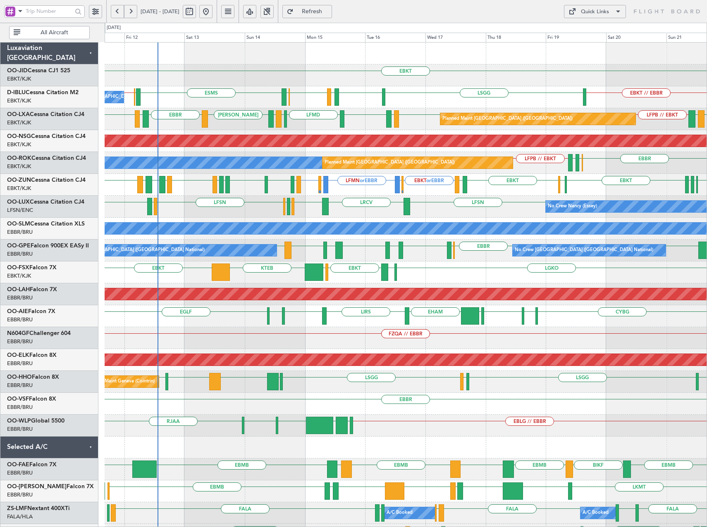
click at [417, 220] on div "EBKT EBKT // EBBR ESMS LSGG EBKT LFMD EBKT EBOS EBOS EBBR // EBKT No Crew Bruss…" at bounding box center [406, 327] width 602 height 569
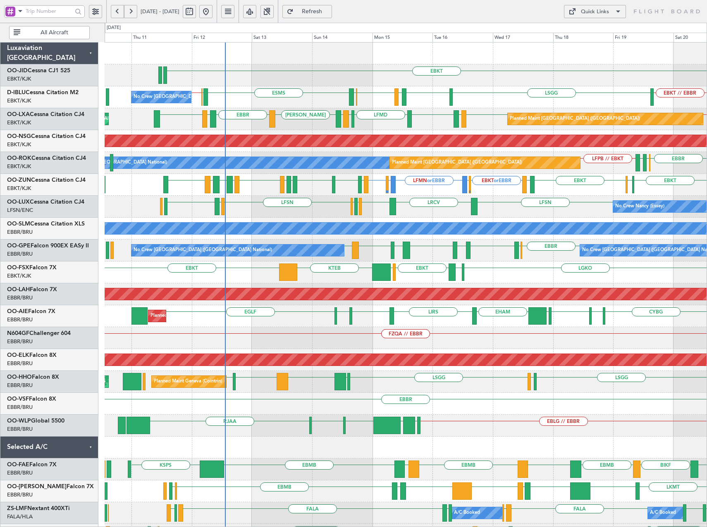
click at [299, 89] on div "EBKT No Crew Brussels (Brussels National) EBKT // EBBR ESMS EBOS EBBR // EBKT L…" at bounding box center [406, 327] width 602 height 569
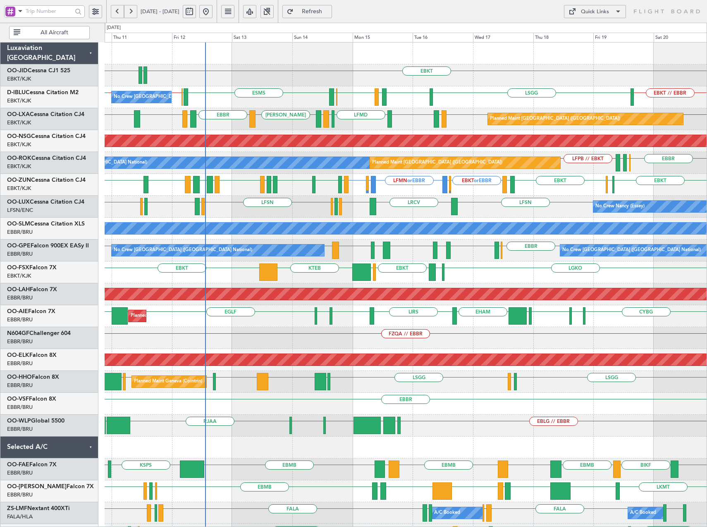
click at [491, 105] on div "No Crew Brussels (Brussels National) EBKT // EBBR ESMS EBOS EBBR // EBKT EBKT /…" at bounding box center [406, 97] width 602 height 22
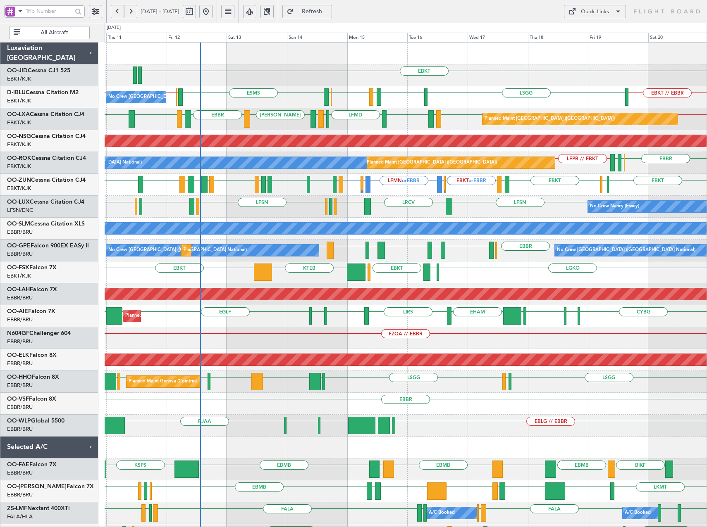
click at [597, 9] on div "Quick Links" at bounding box center [595, 12] width 28 height 8
click at [591, 31] on button "Trip Builder" at bounding box center [595, 31] width 62 height 20
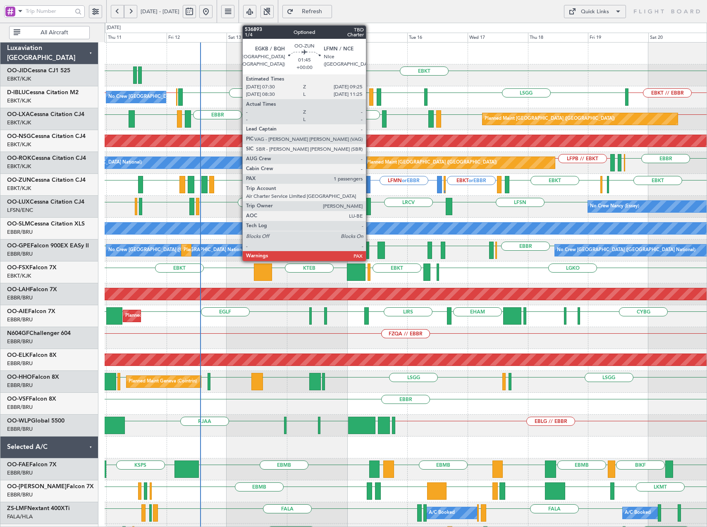
click at [369, 183] on div at bounding box center [367, 184] width 5 height 17
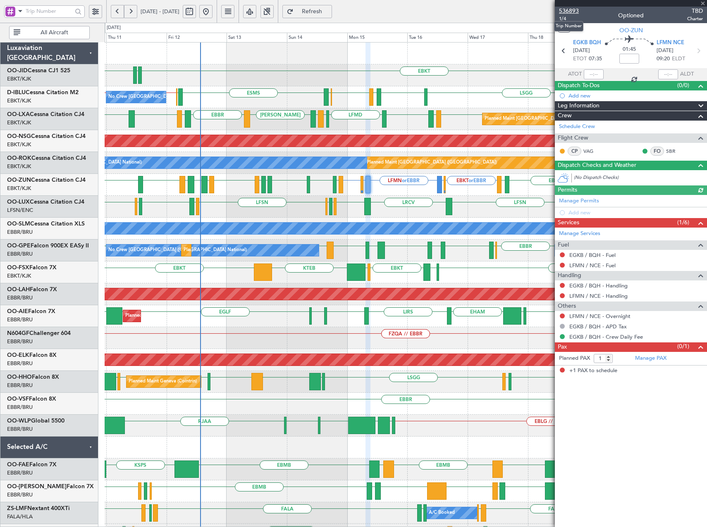
click at [571, 10] on span "536893" at bounding box center [569, 11] width 20 height 9
click at [329, 9] on span "Refresh" at bounding box center [312, 12] width 34 height 6
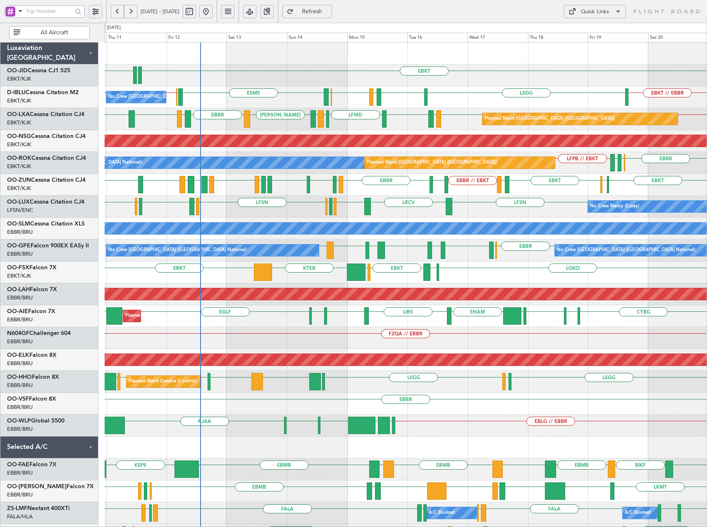
click at [329, 11] on span "Refresh" at bounding box center [312, 12] width 34 height 6
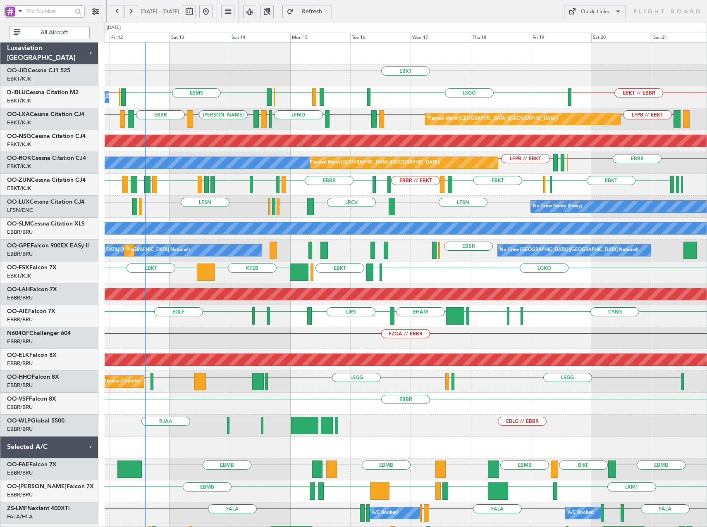
click at [214, 125] on div "LFPB LEPA EBKT LFMD LEIB EBBR LEIB EBBR LIRN LEIB LFPB // EBKT Planned Maint Pa…" at bounding box center [406, 119] width 602 height 22
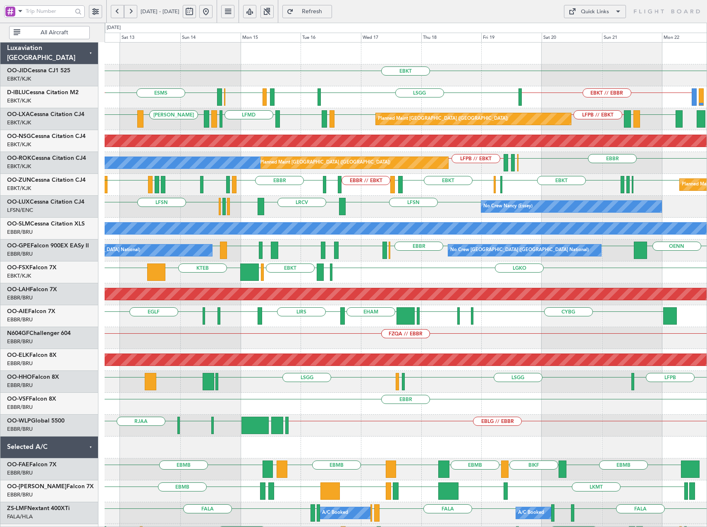
click at [304, 131] on div "EBKT EBKT // EBBR LSGG EBKT LFMD EBKT EBOS ESMS EBOS EBBR // EBKT No Crew Bruss…" at bounding box center [406, 327] width 602 height 569
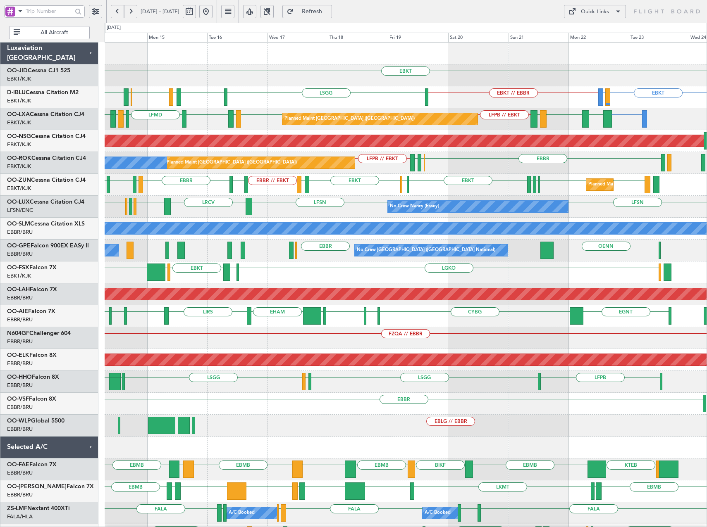
click at [446, 193] on div "Planned Maint Kortrijk-Wevelgem EBKT EDDF EBKT LFMD EBBR // EBKT ESMT EBBR LFMT…" at bounding box center [406, 185] width 602 height 22
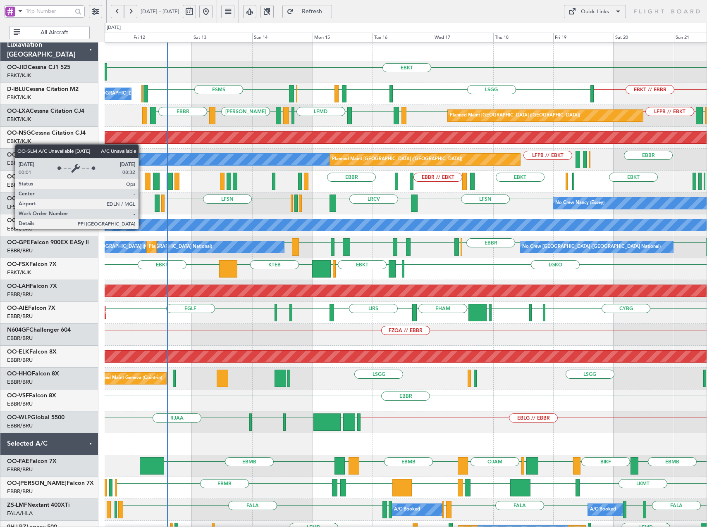
scroll to position [4, 0]
click at [227, 225] on div "A/C Unavailable [GEOGRAPHIC_DATA]" at bounding box center [405, 225] width 1804 height 12
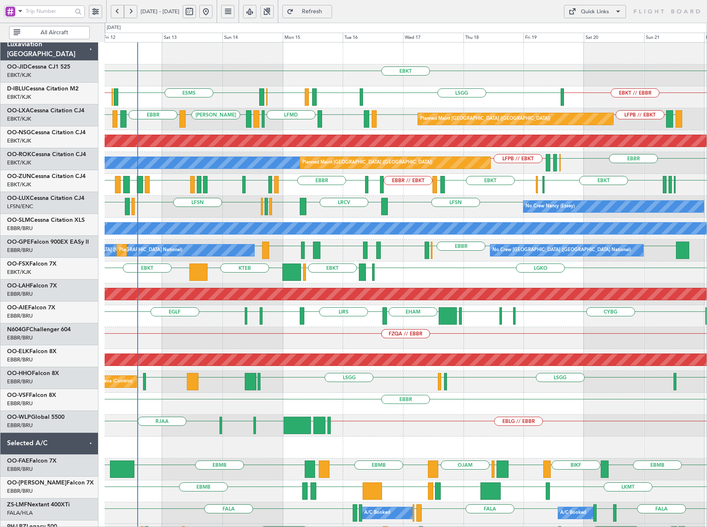
scroll to position [0, 0]
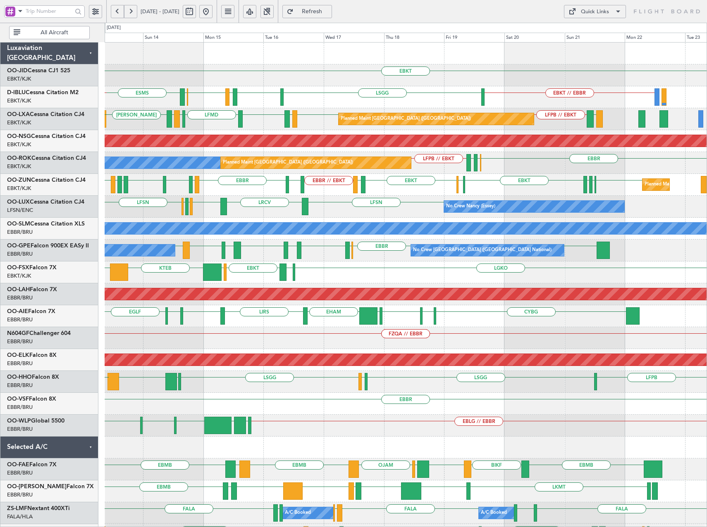
click at [485, 193] on div "LFSN LFMT EBCI EGPE EBKT EBKT LFPG LFMN EBKT EDDF EBKT LFMD EBBR // EBKT ESMT E…" at bounding box center [406, 185] width 602 height 22
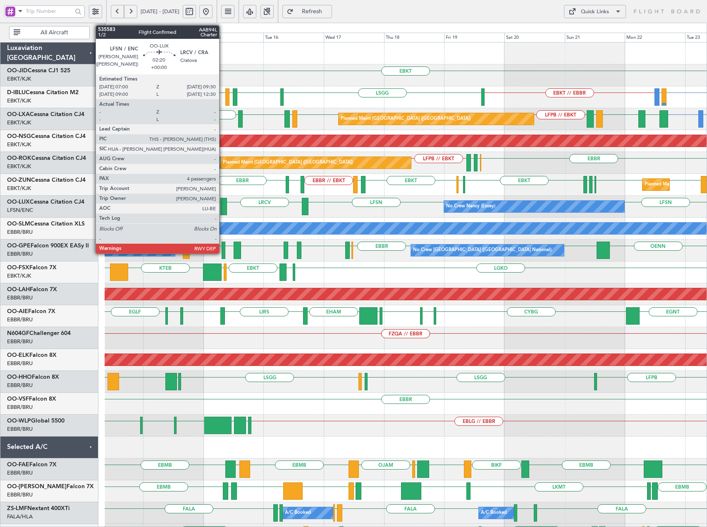
click at [223, 203] on div at bounding box center [223, 206] width 7 height 17
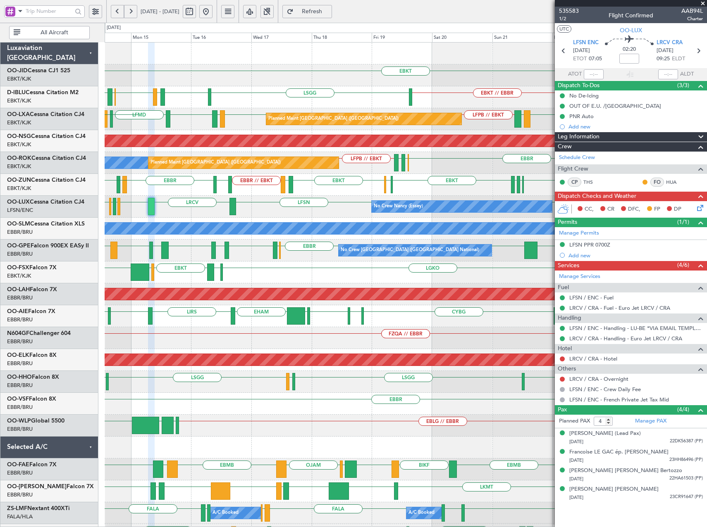
click at [326, 203] on div "EBKT EBKT LIRQ or EBKT EBKT // EBBR ESMS LSGG EBKT LFMD EBKT EBOS A/C Unavailab…" at bounding box center [406, 327] width 602 height 569
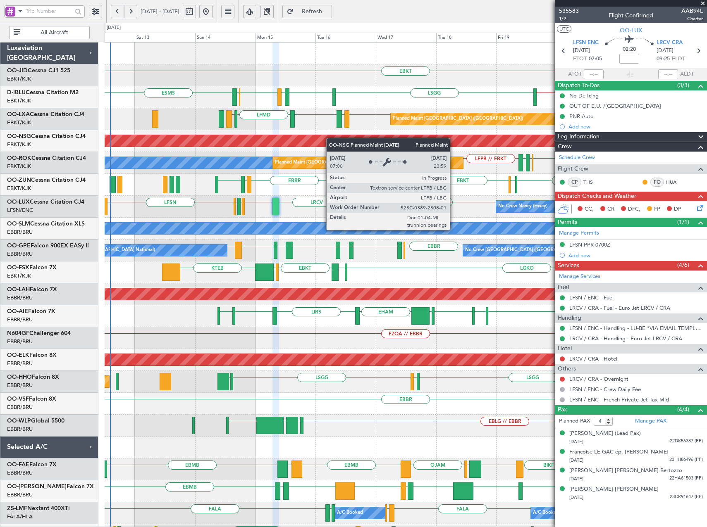
click at [378, 145] on div "EBKT EBKT // EBBR ESMS LSGG EBKT LFMD EBKT EBOS No Crew Brussels (Brussels Nati…" at bounding box center [406, 327] width 602 height 569
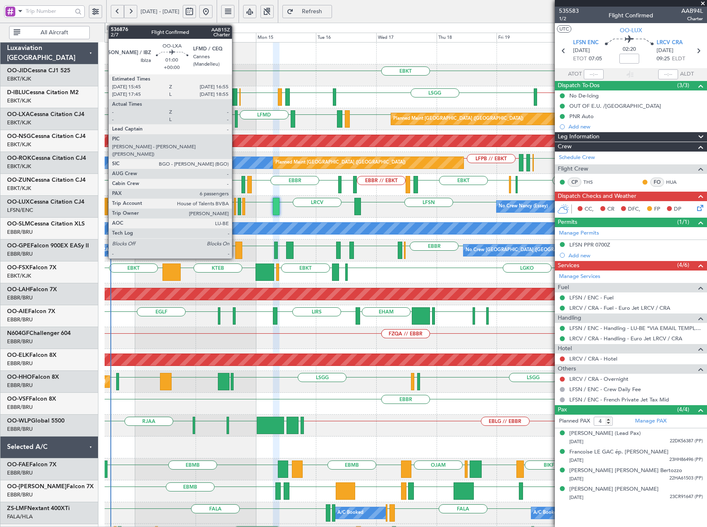
click at [236, 122] on div at bounding box center [236, 118] width 3 height 17
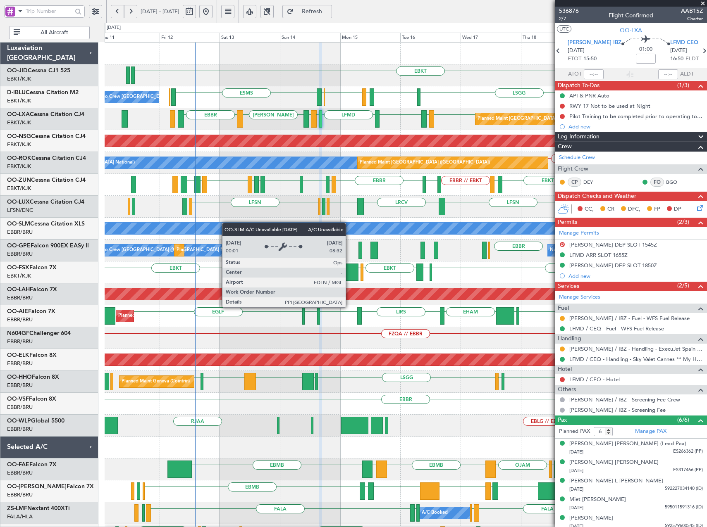
click at [231, 225] on div "EBKT EBKT // EBBR ESMS LSGG EBKT LFMD EBKT EBOS No Crew Brussels (Brussels Nati…" at bounding box center [406, 327] width 602 height 569
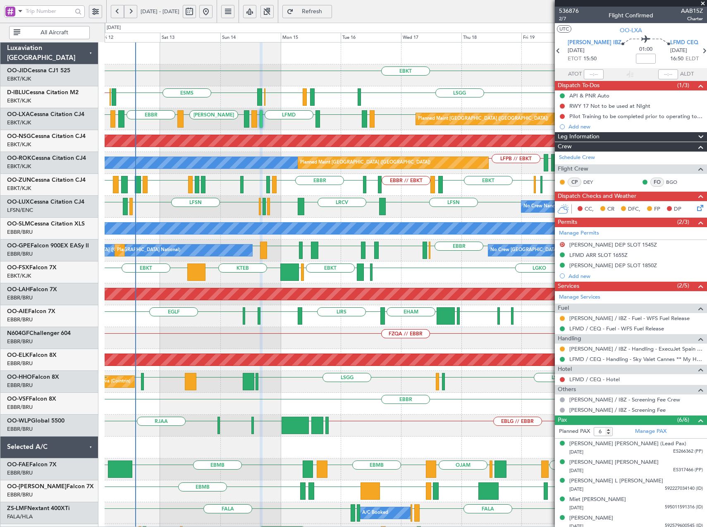
click at [314, 203] on div "EBKT EDDN LHPP EBKT // EBBR ESMS EBOS EBBR // EBKT LSGG EBKT LFMD EBKT EBOS No …" at bounding box center [406, 338] width 602 height 591
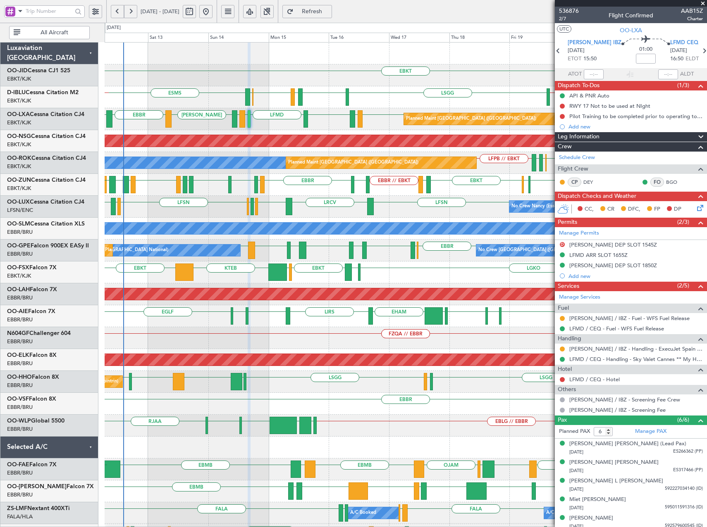
click at [331, 216] on div "No Crew Nancy (Essey) LFSN LFMD EBKT LFSN LFSN LRCV LFSN LFMN LFPB No Crew Nanc…" at bounding box center [406, 207] width 602 height 22
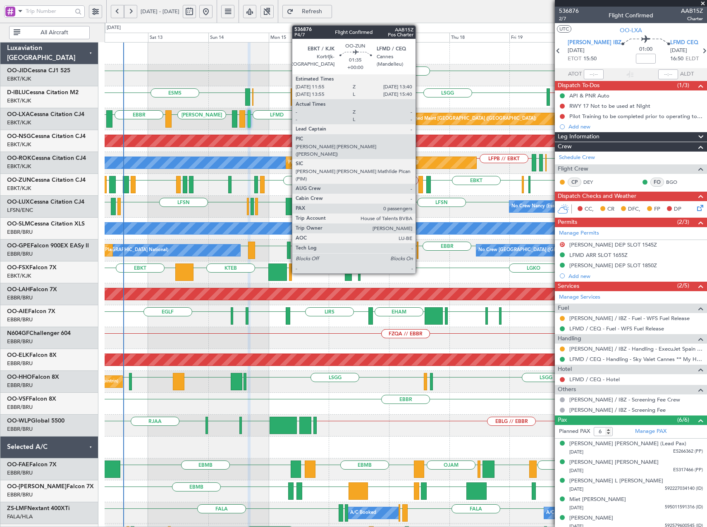
click at [419, 186] on div at bounding box center [420, 184] width 5 height 17
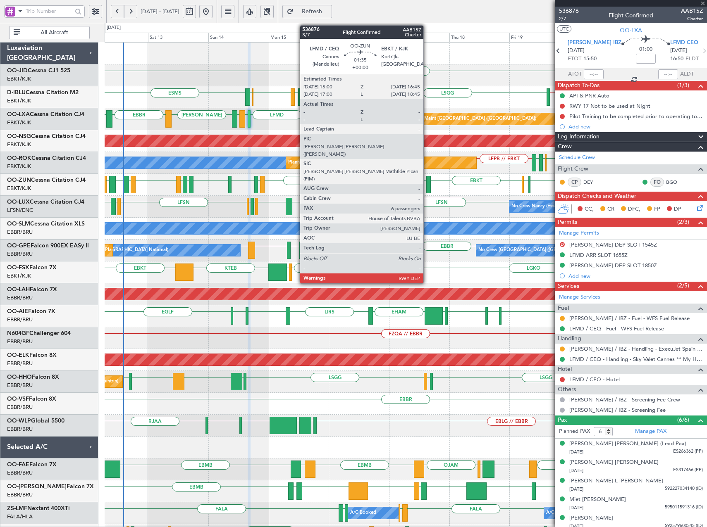
type input "0"
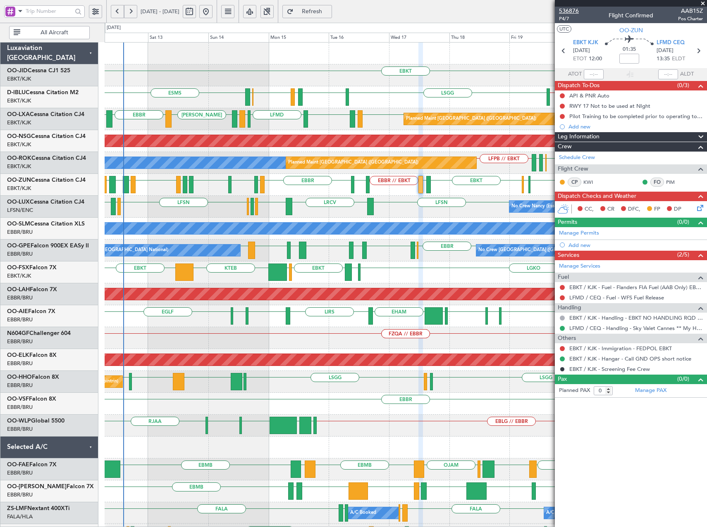
click at [577, 10] on span "536876" at bounding box center [569, 11] width 20 height 9
click at [702, 3] on span at bounding box center [702, 3] width 8 height 7
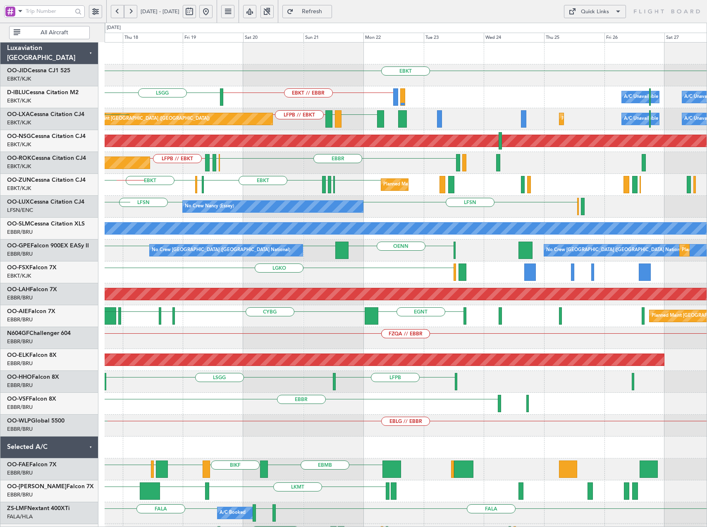
click at [167, 196] on div "EBKT Planned Maint Kortrijk-Wevelgem EBKT // EBBR LSGG A/C Unavailable Brussels…" at bounding box center [406, 327] width 602 height 569
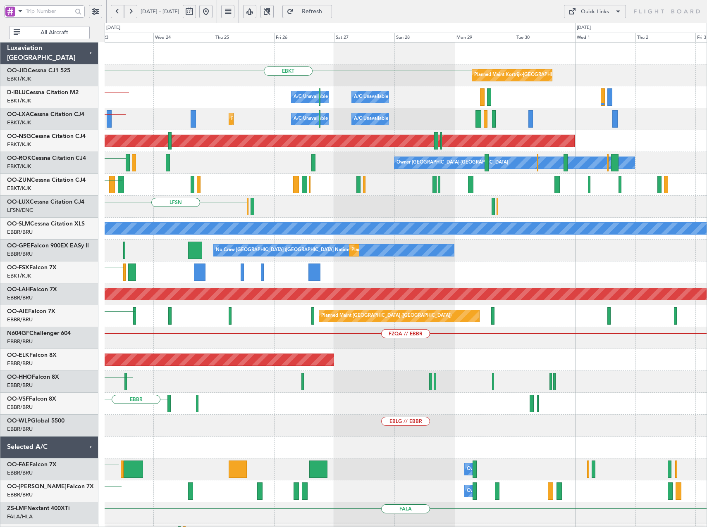
click at [290, 207] on div "LFSN No Crew Nancy (Essey)" at bounding box center [406, 207] width 602 height 22
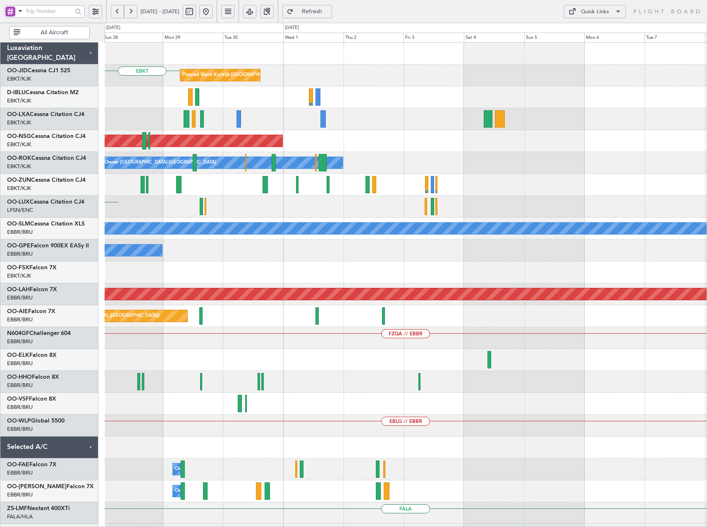
click at [209, 203] on div "LFSN" at bounding box center [406, 207] width 602 height 22
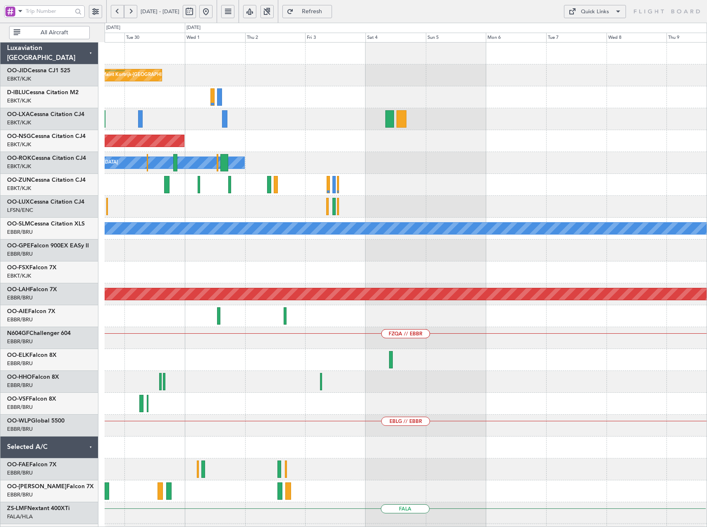
click at [259, 216] on div "Planned Maint Kortrijk-Wevelgem EBKT A/C Unavailable Kortrijk-Wevelgem A/C Unav…" at bounding box center [406, 327] width 602 height 569
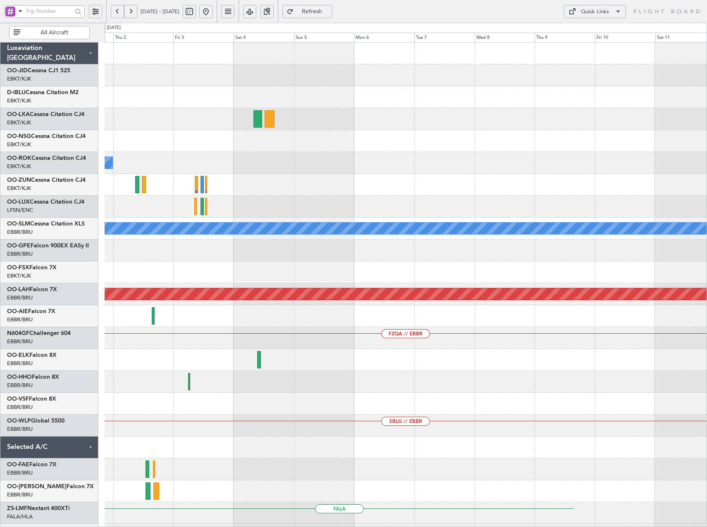
click at [262, 216] on div at bounding box center [406, 207] width 602 height 22
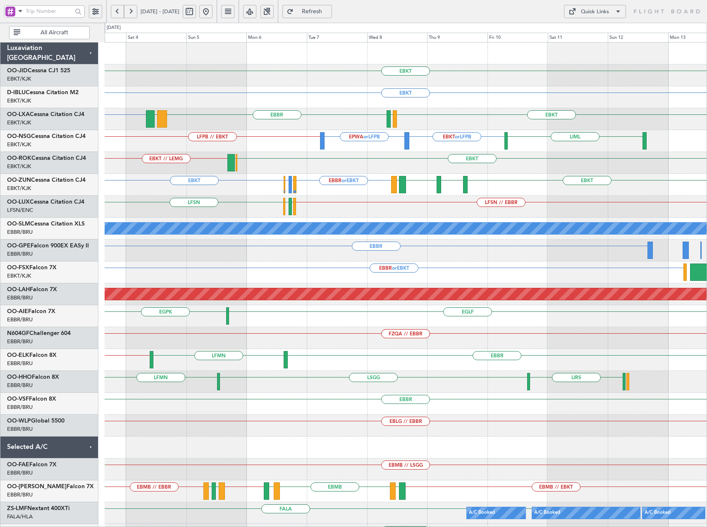
click at [298, 144] on div "LFPB // EBKT EBKT or LFPB EPWA or LFPB LIML" at bounding box center [406, 141] width 602 height 22
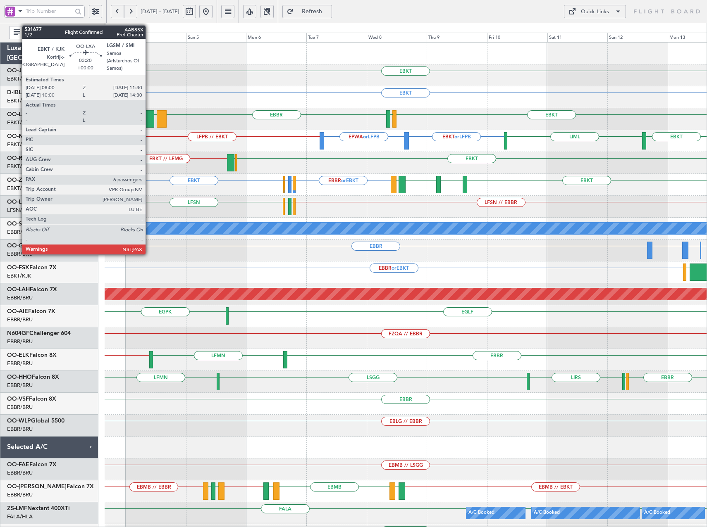
click at [149, 119] on div at bounding box center [149, 118] width 9 height 17
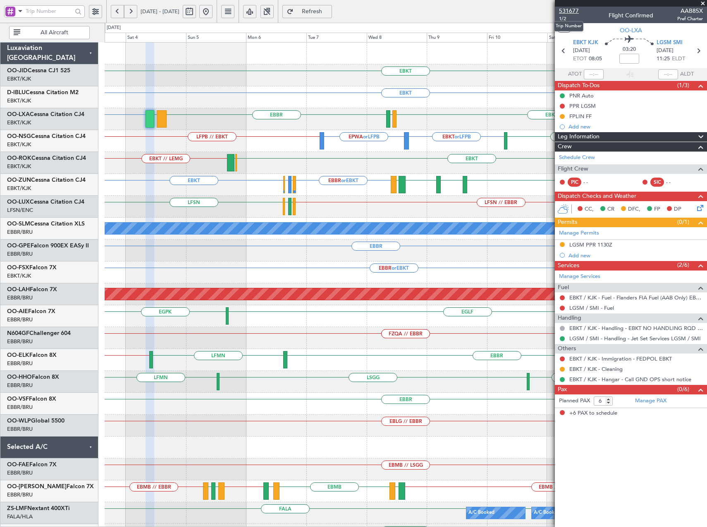
click at [573, 10] on span "531677" at bounding box center [569, 11] width 20 height 9
click at [212, 14] on button at bounding box center [205, 11] width 13 height 13
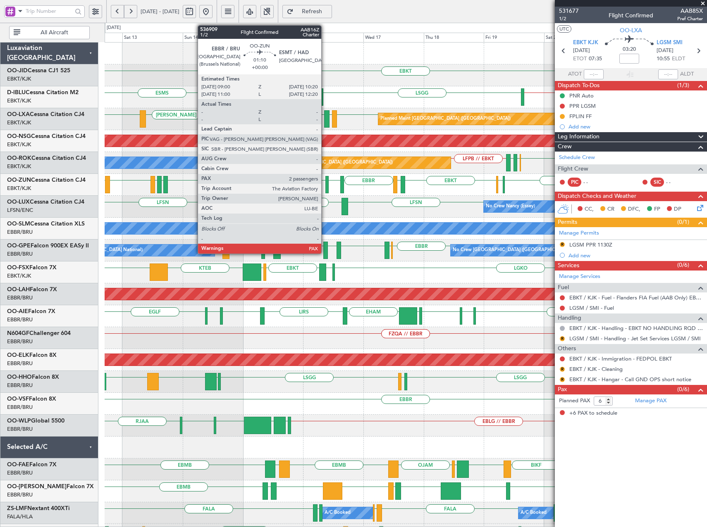
click at [325, 184] on div at bounding box center [327, 184] width 4 height 17
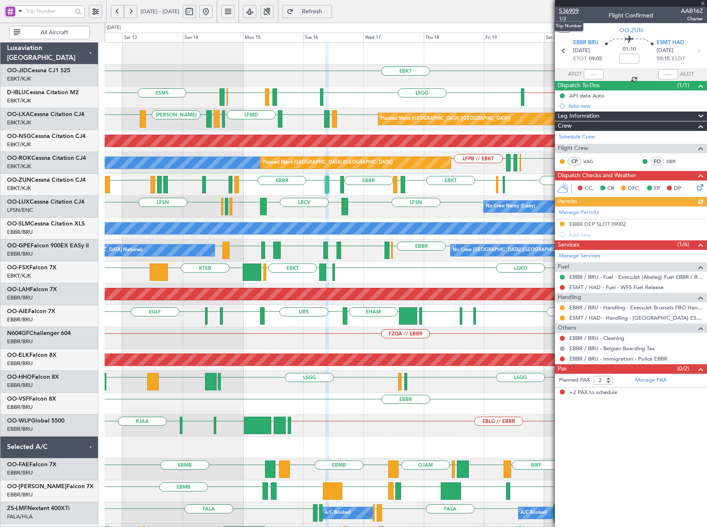
click at [573, 12] on span "536909" at bounding box center [569, 11] width 20 height 9
drag, startPoint x: 700, startPoint y: 2, endPoint x: 682, endPoint y: 8, distance: 18.7
click at [700, 2] on span at bounding box center [702, 3] width 8 height 7
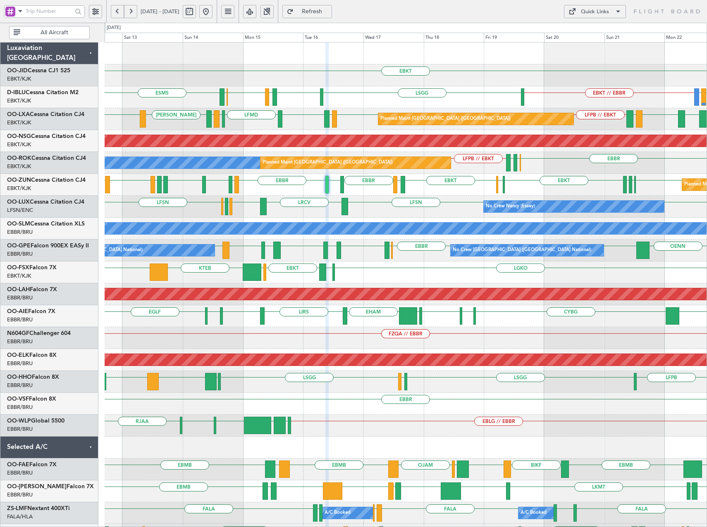
type input "0"
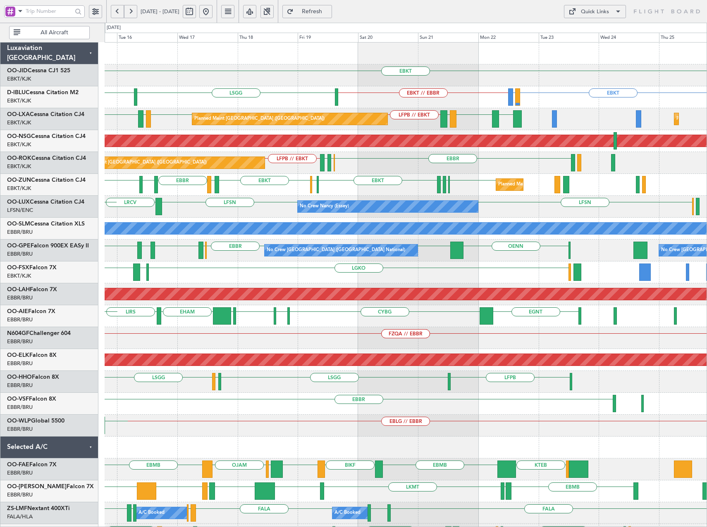
click at [415, 199] on div "EBKT EBKT LIRQ or EBKT EBKT // EBBR LSGG EBKT EBKT EBOS LFMD A/C Unavailable Br…" at bounding box center [406, 327] width 602 height 569
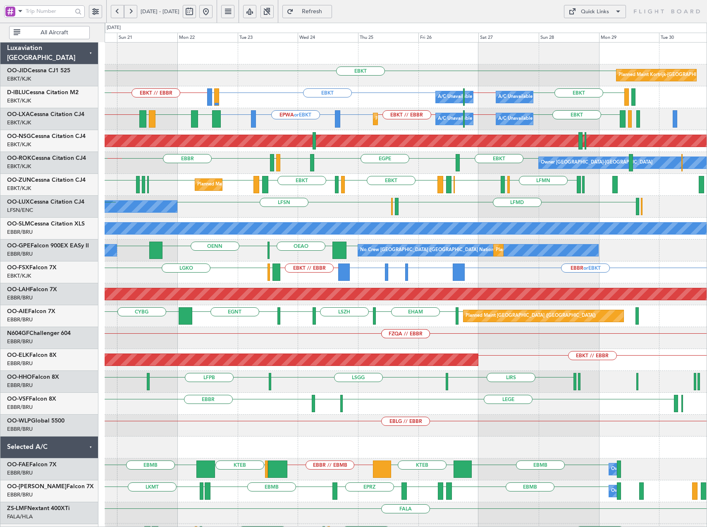
click at [383, 212] on div "EBKT Planned Maint Kortrijk-Wevelgem A/C Unavailable Brussels (Brussels Nationa…" at bounding box center [406, 327] width 602 height 569
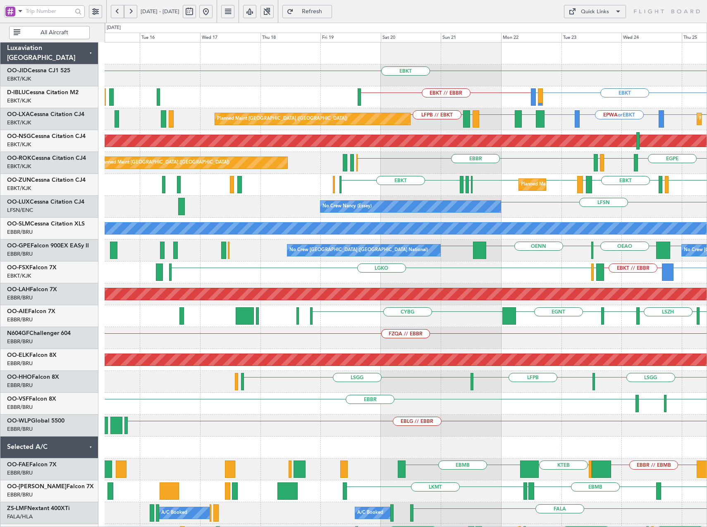
click at [706, 230] on html "20 Sep 2025 - 30 Sep 2025 Refresh Quick Links All Aircraft EBKT EBKT LIRQ or EB…" at bounding box center [353, 263] width 707 height 527
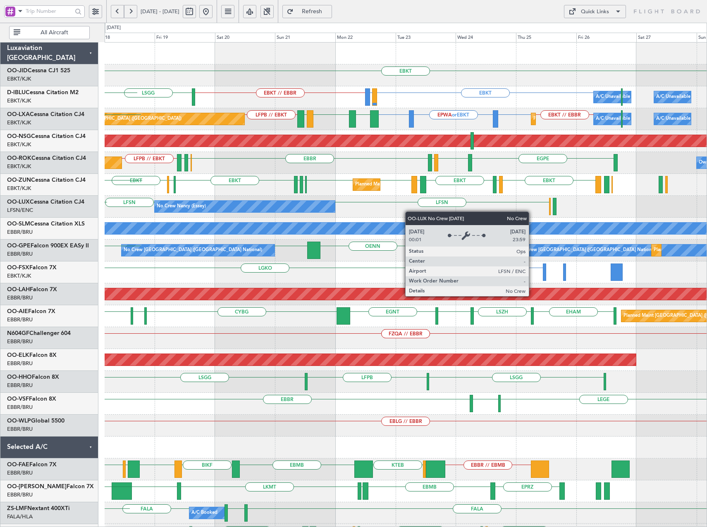
click at [302, 211] on div "No Crew Nancy (Essey) LFSN LFSN LRCV" at bounding box center [406, 207] width 602 height 22
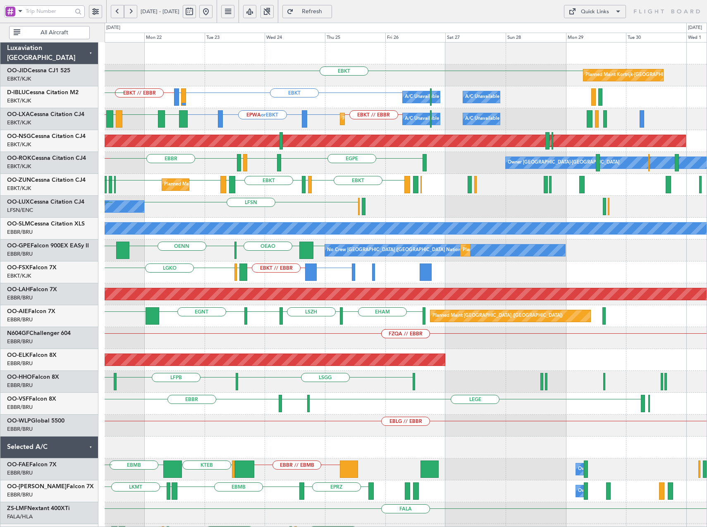
click at [479, 202] on div "EBKT Planned Maint Kortrijk-Wevelgem EBKT // EBBR LIRQ or EBKT EBKT A/C Unavail…" at bounding box center [406, 327] width 602 height 569
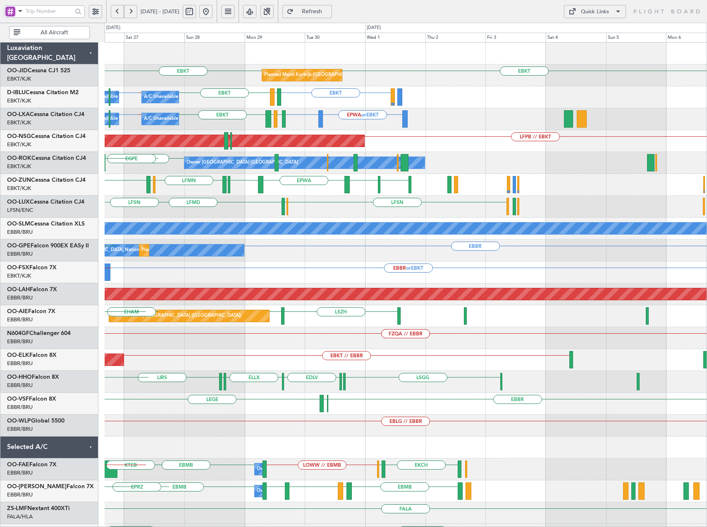
click at [203, 212] on div "LFMD LFSN ELLX ELLX LFSN" at bounding box center [406, 207] width 602 height 22
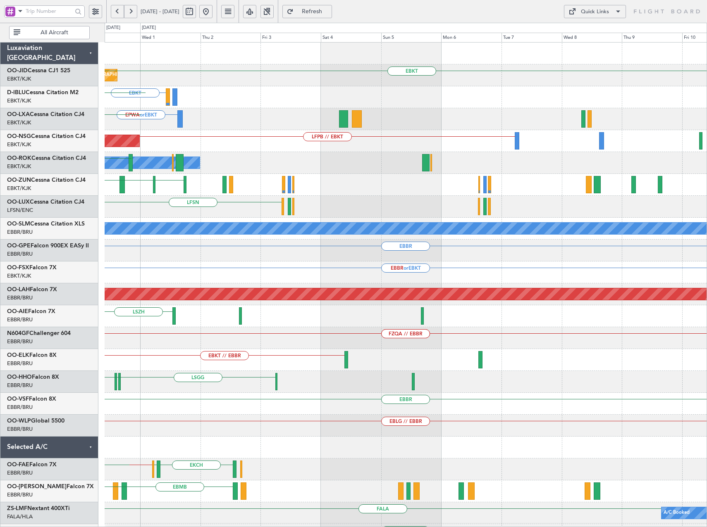
click at [253, 215] on div "LFSN ELLX LFMD" at bounding box center [406, 207] width 602 height 22
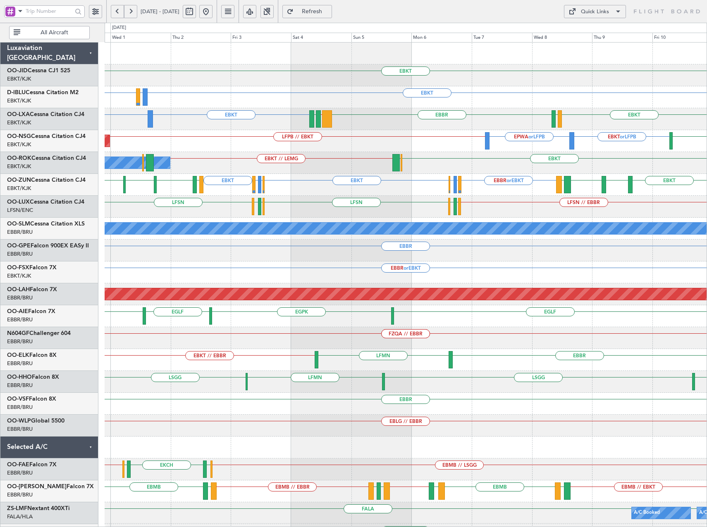
click at [329, 14] on span "Refresh" at bounding box center [312, 12] width 34 height 6
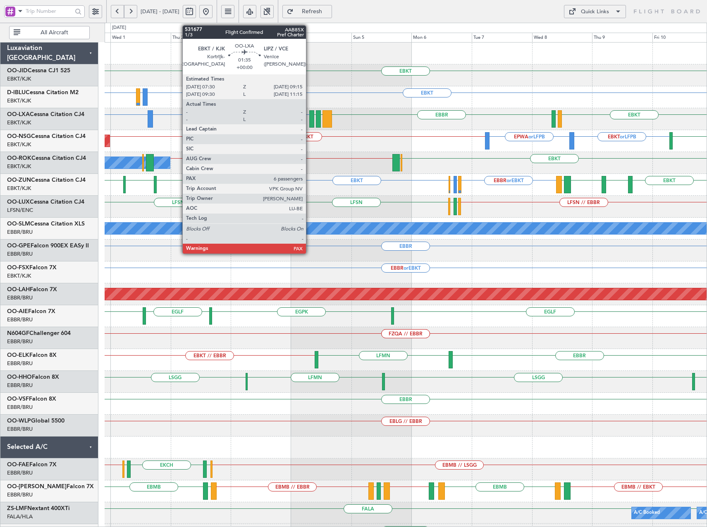
click at [309, 121] on div at bounding box center [311, 118] width 5 height 17
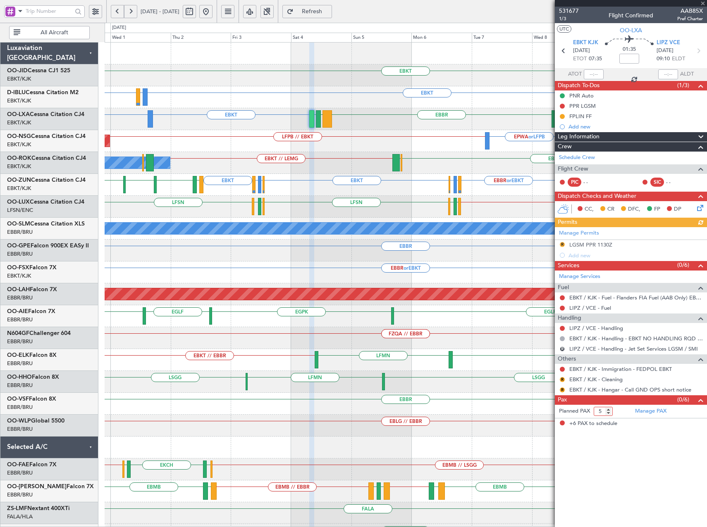
click at [608, 413] on input "5" at bounding box center [602, 411] width 19 height 9
click at [608, 413] on input "4" at bounding box center [602, 411] width 19 height 9
click at [608, 413] on input "3" at bounding box center [602, 411] width 19 height 9
type input "2"
click at [608, 413] on input "2" at bounding box center [602, 411] width 19 height 9
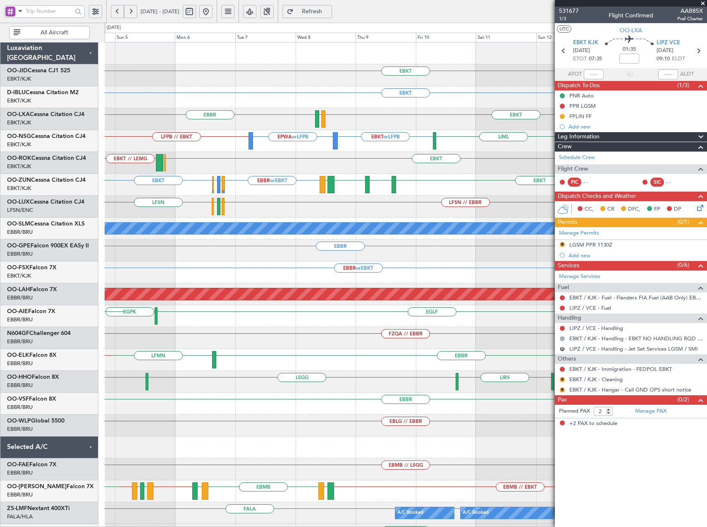
click at [225, 164] on div "EBKT // LEMG EBKT EBBR" at bounding box center [406, 163] width 602 height 22
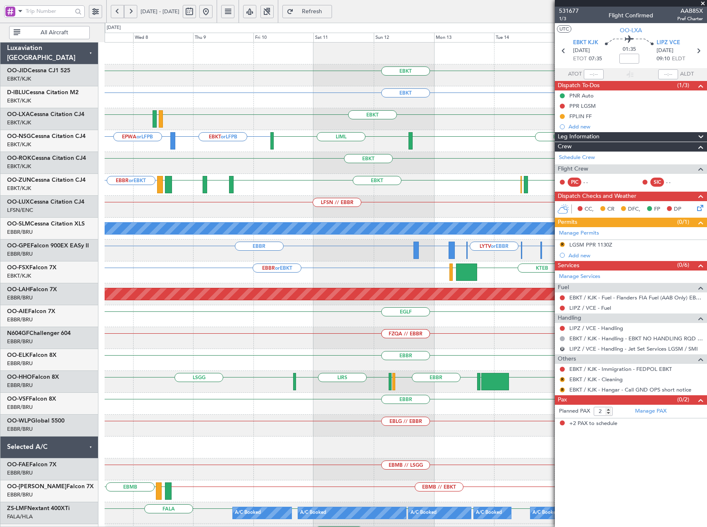
drag, startPoint x: 702, startPoint y: 3, endPoint x: 689, endPoint y: 6, distance: 13.9
click at [702, 3] on span at bounding box center [702, 3] width 8 height 7
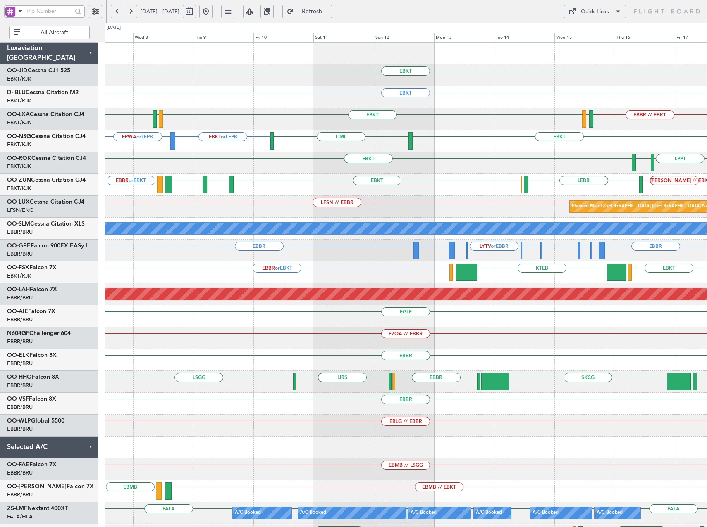
type input "0"
click at [584, 11] on div "Quick Links" at bounding box center [595, 12] width 28 height 8
click at [588, 33] on button "Trip Builder" at bounding box center [595, 31] width 62 height 20
click at [328, 9] on span "Refresh" at bounding box center [312, 12] width 34 height 6
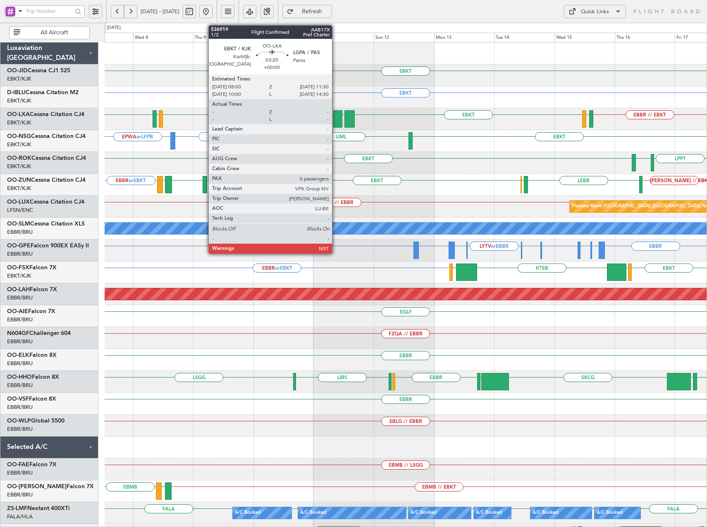
click at [336, 119] on div at bounding box center [337, 118] width 9 height 17
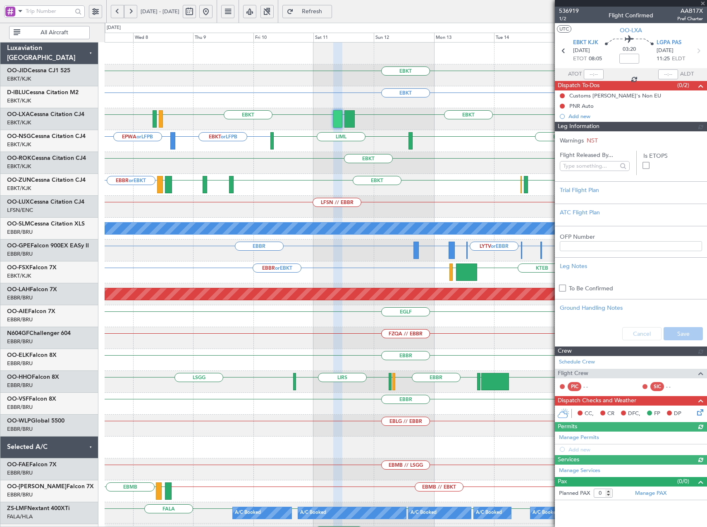
click at [567, 10] on span "536919" at bounding box center [569, 11] width 20 height 9
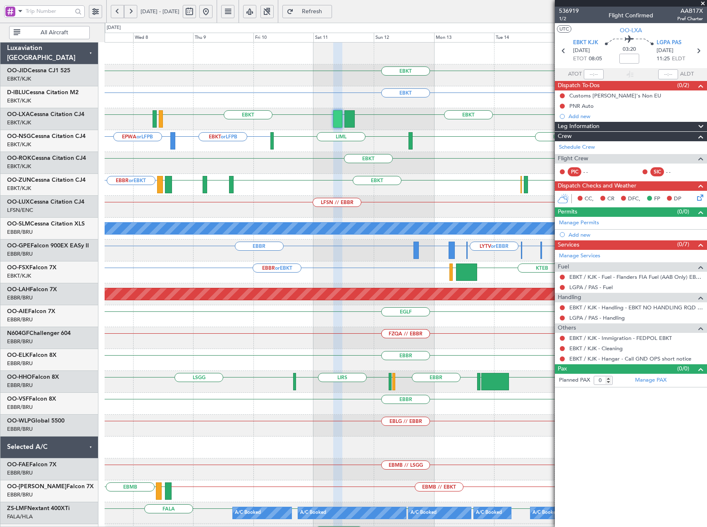
click at [329, 11] on span "Refresh" at bounding box center [312, 12] width 34 height 6
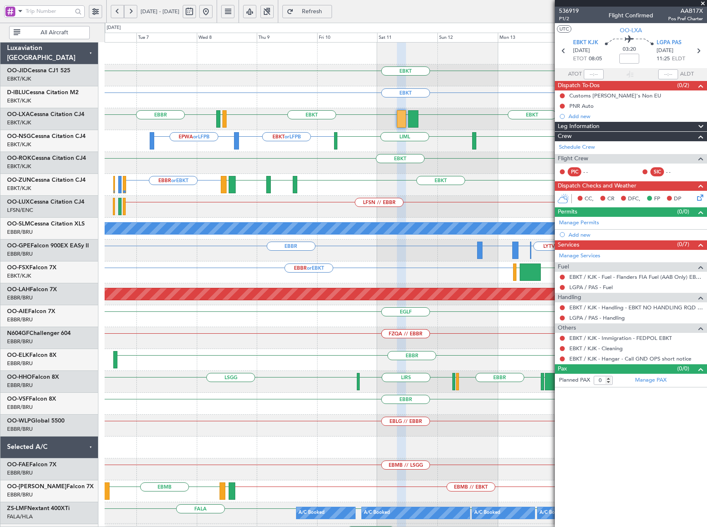
click at [214, 149] on div "EBKT EBKT EBKT LFTH EBBR LGPA EBKT LFTH EBBR // EBKT EBKT or LFPB EPWA or LFPB …" at bounding box center [406, 327] width 602 height 569
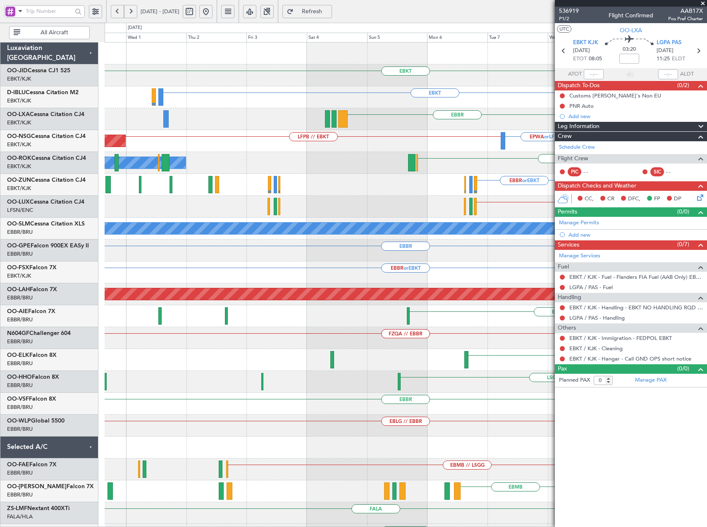
click at [602, 119] on fb-app "07 Oct 2025 - 17 Oct 2025 Refresh Quick Links All Aircraft EBKT Planned Maint K…" at bounding box center [353, 268] width 707 height 517
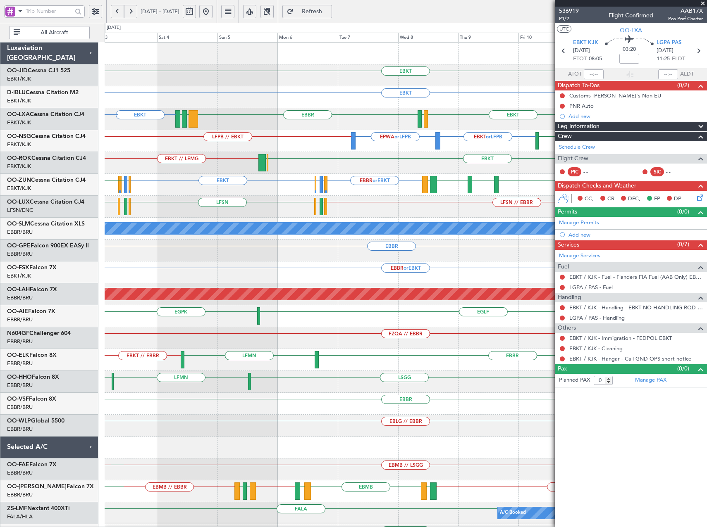
click at [274, 115] on div "EBKT LGMK LIPZ EBKT LFTH EBBR EPWA or EBKT" at bounding box center [406, 119] width 602 height 22
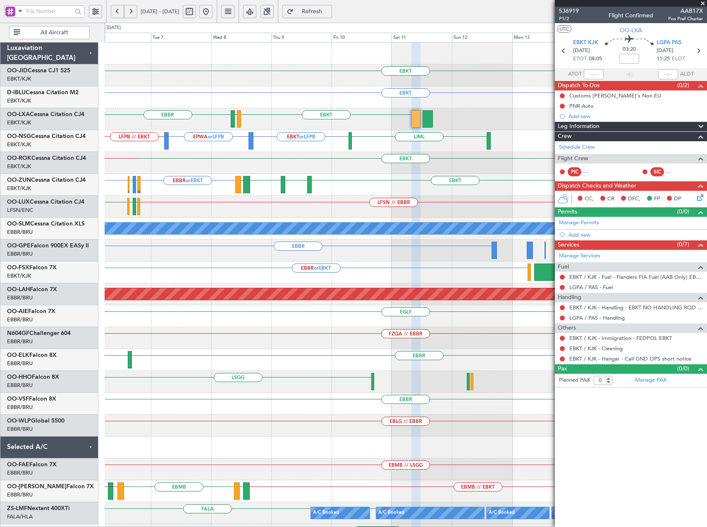
click at [324, 117] on div "EBKT LFTH EBBR LGMK LIPZ EBKT" at bounding box center [406, 119] width 602 height 22
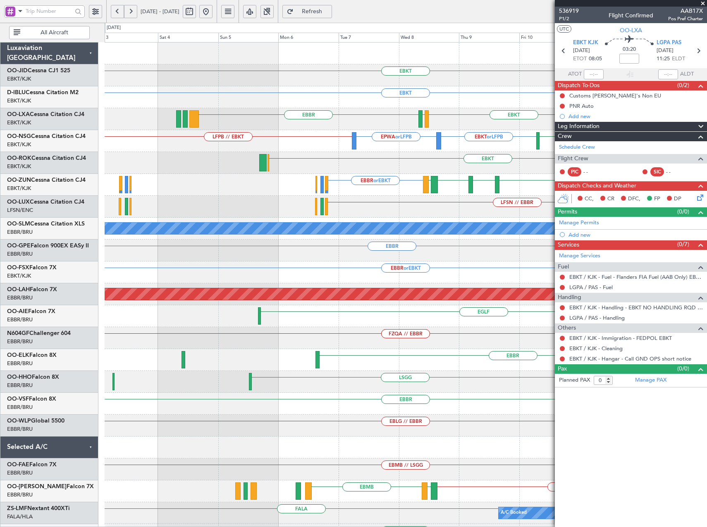
click at [519, 125] on div "EBKT LGPA EBKT LFTH EBBR LFTH" at bounding box center [406, 119] width 602 height 22
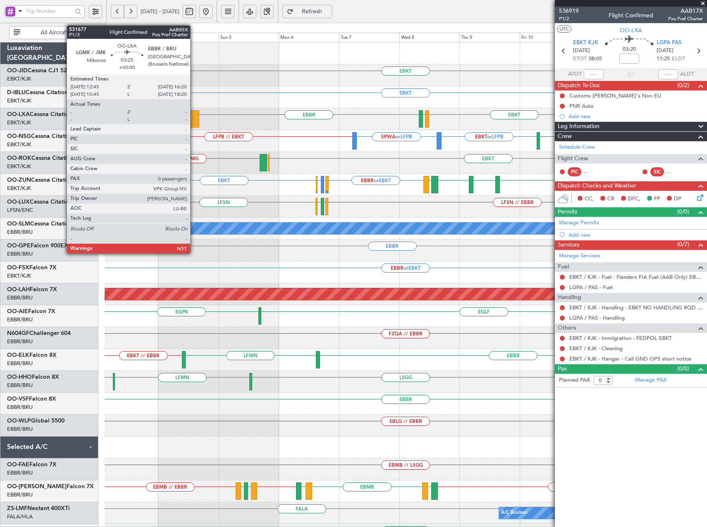
click at [194, 118] on div at bounding box center [194, 118] width 9 height 17
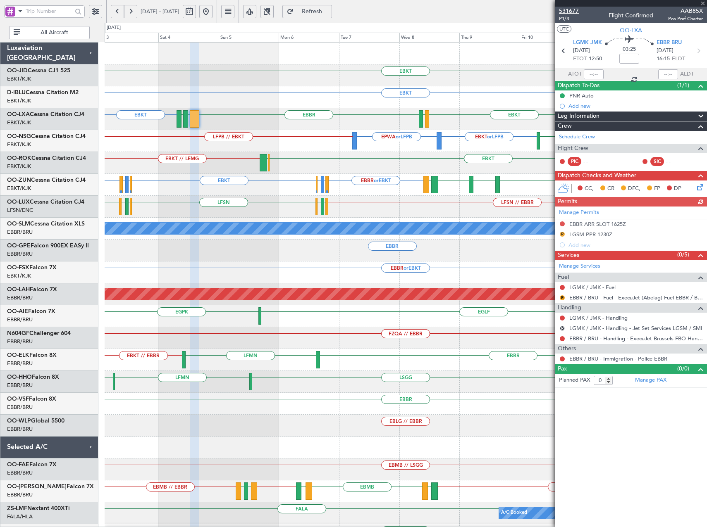
click at [574, 7] on span "531677" at bounding box center [569, 11] width 20 height 9
click at [342, 127] on div "EBKT LGMK LIPZ EBKT LGPA EBKT LFTH EBBR" at bounding box center [406, 119] width 602 height 22
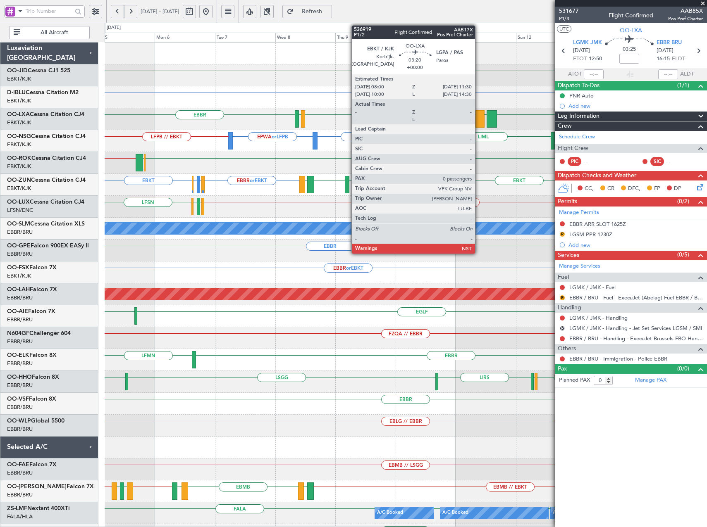
click at [479, 119] on div at bounding box center [479, 118] width 9 height 17
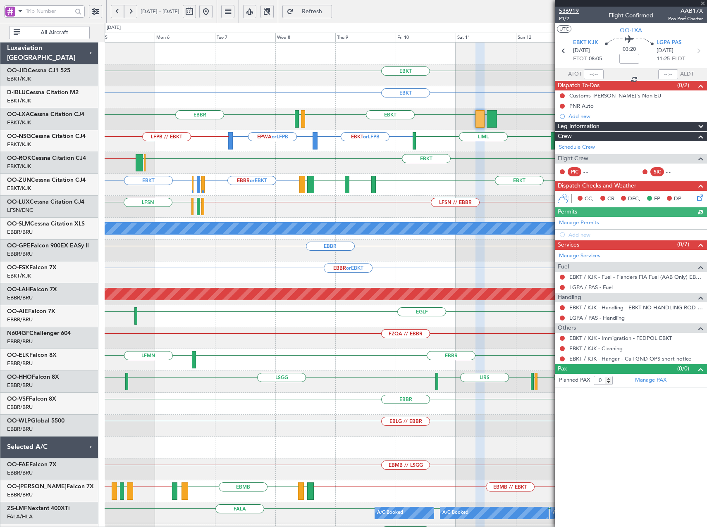
click at [574, 11] on span "536919" at bounding box center [569, 11] width 20 height 9
click at [212, 12] on button at bounding box center [205, 11] width 13 height 13
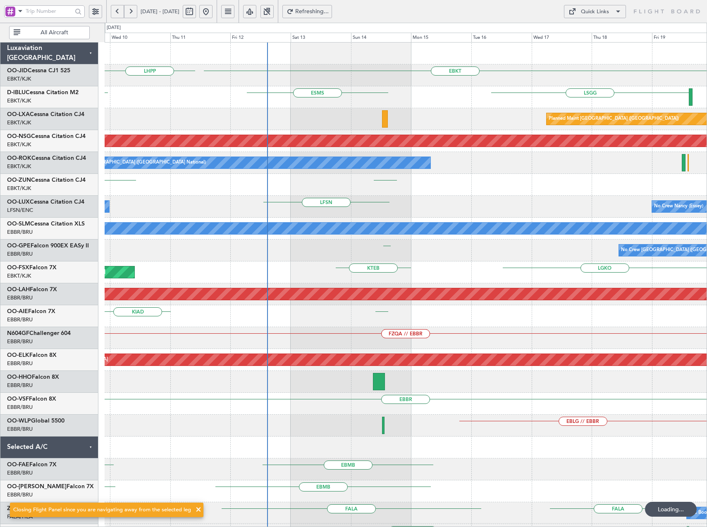
click at [465, 220] on div "EBKT LHPP LSGG ESMS EGNJ Planned Maint Paris (Le Bourget) Planned Maint Paris (…" at bounding box center [406, 306] width 602 height 526
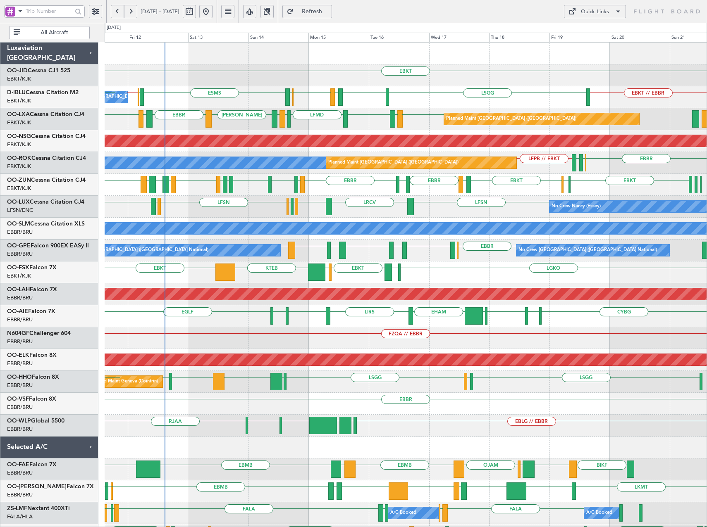
click at [504, 203] on div "EBKT EDDN LHPP No Crew Brussels (Brussels National) EBKT // EBBR LSGG ESMS EBOS…" at bounding box center [406, 349] width 602 height 613
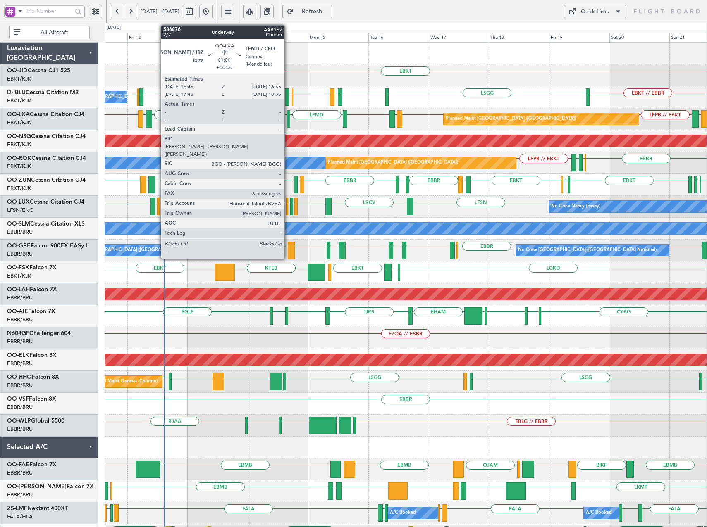
click at [288, 118] on div at bounding box center [288, 118] width 3 height 17
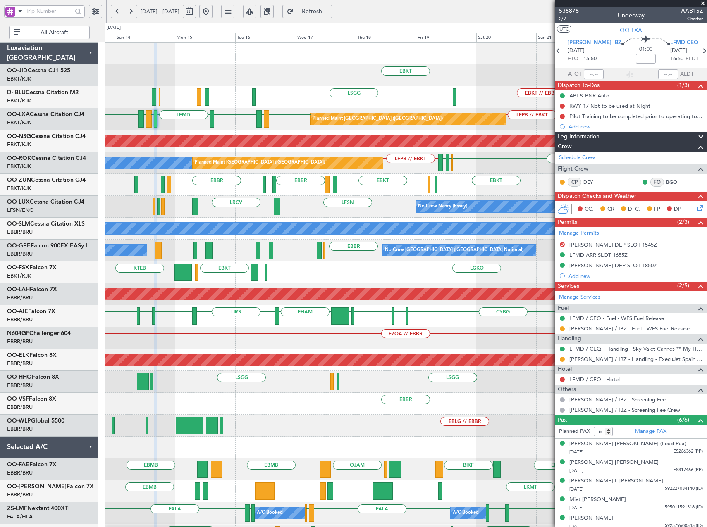
click at [362, 186] on div "LFSN LFMT EBKT LFPG LFMN EBKT EDDF EBKT LFMD EBBR ESMT EBBR LFMT Planned Maint …" at bounding box center [406, 185] width 602 height 22
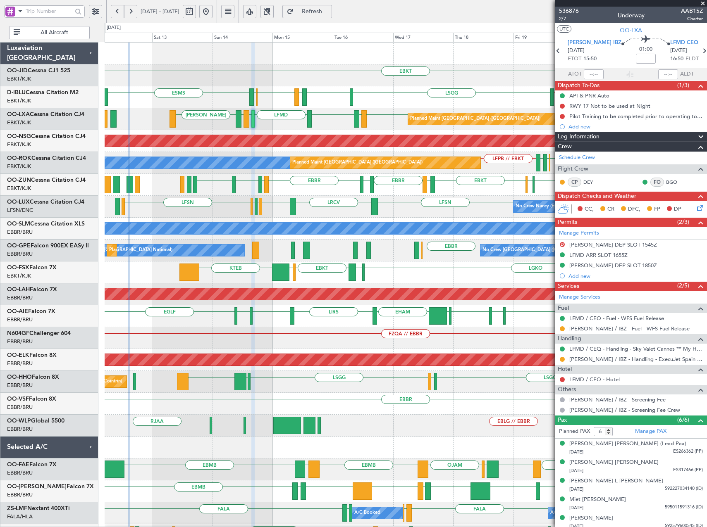
click at [261, 122] on div "Planned Maint Paris (Le Bourget) EBBR LEIB EBKT LEMG LFPB // EBKT LFPB LEPA EBK…" at bounding box center [406, 119] width 602 height 22
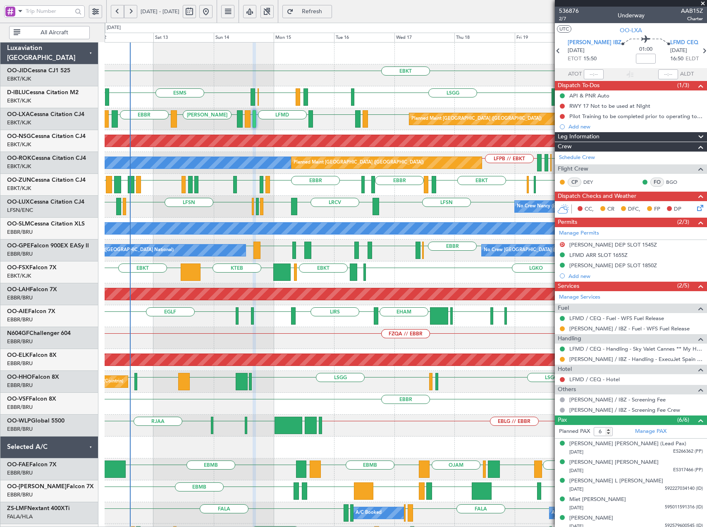
drag, startPoint x: 704, startPoint y: 2, endPoint x: 690, endPoint y: 13, distance: 17.7
click at [704, 2] on span at bounding box center [702, 3] width 8 height 7
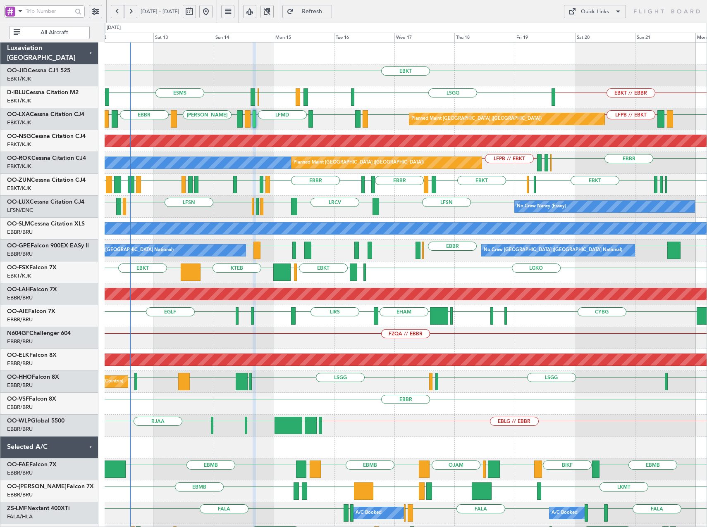
type input "0"
click at [619, 11] on span at bounding box center [618, 12] width 10 height 10
click at [600, 33] on button "Trip Builder" at bounding box center [595, 31] width 62 height 20
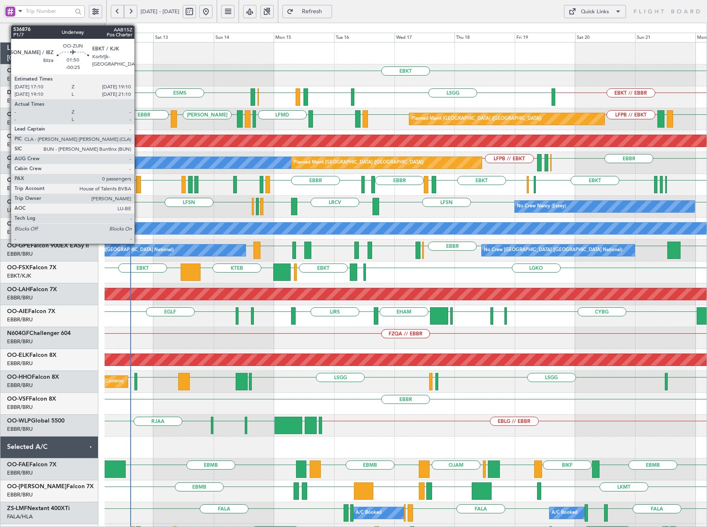
click at [138, 184] on div at bounding box center [138, 184] width 5 height 17
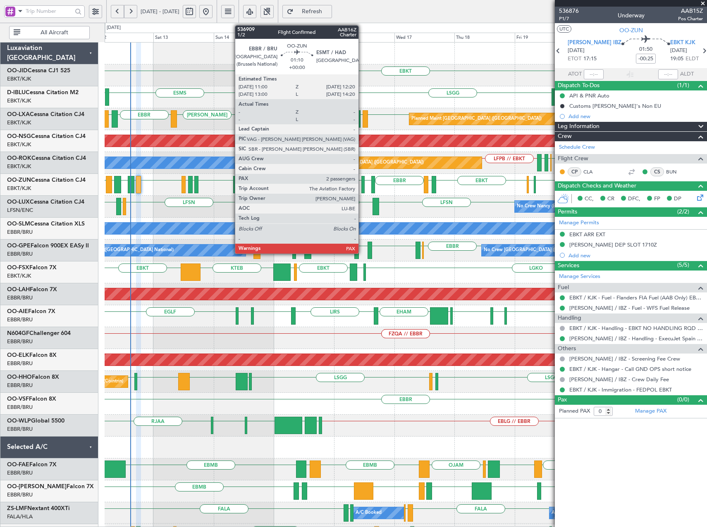
click at [362, 186] on div at bounding box center [363, 184] width 4 height 17
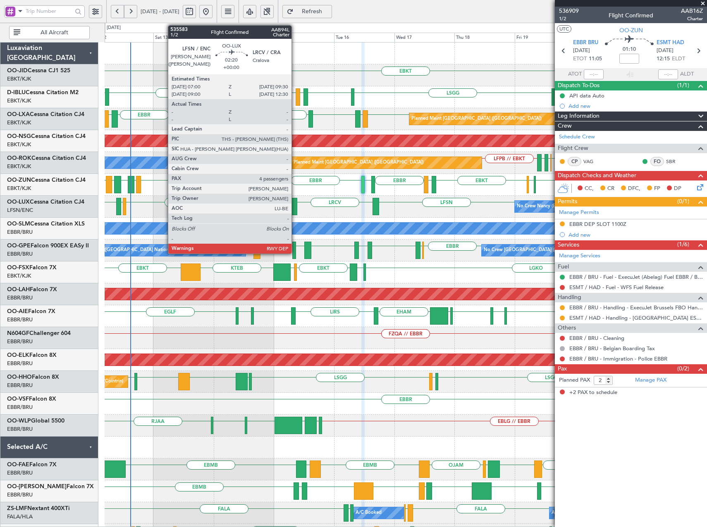
click at [295, 206] on div at bounding box center [294, 206] width 7 height 17
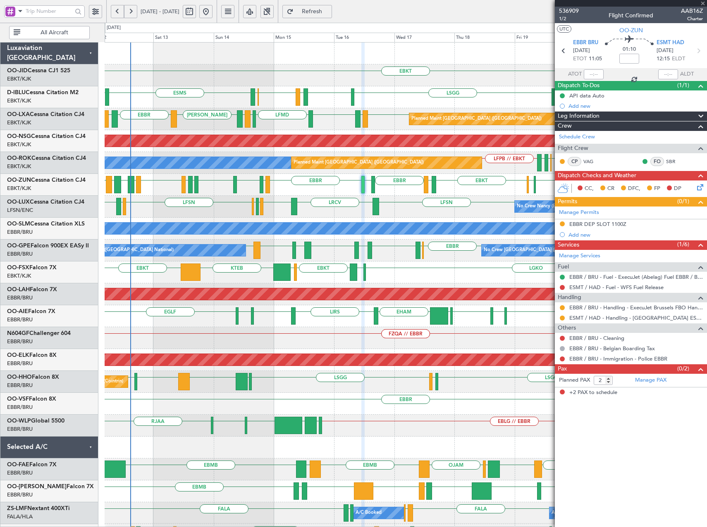
type input "4"
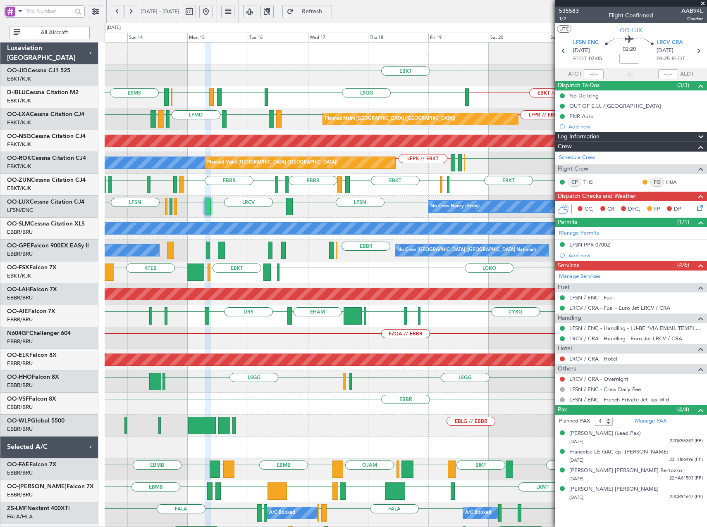
click at [395, 212] on div "LFSN LFSN LRCV LFSN LFMN LFPB LFSN No Crew Nancy (Essey) LFMD EBKT" at bounding box center [406, 207] width 602 height 22
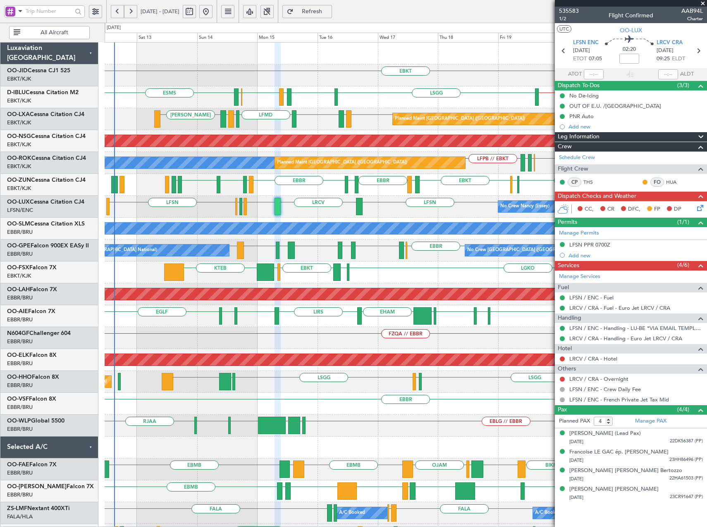
click at [304, 208] on div "EBKT EBKT // EBBR ESMS LSGG EBKT LFMD EBKT EBOS No Crew Brussels (Brussels Nati…" at bounding box center [406, 327] width 602 height 569
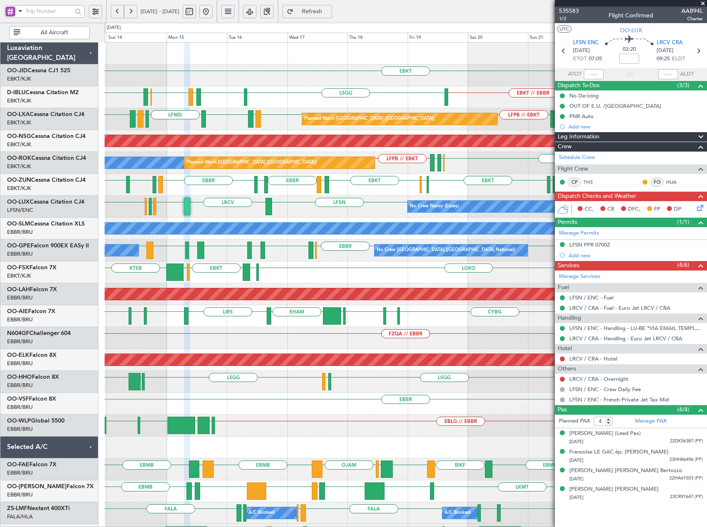
click at [249, 224] on div "EBKT EBKT // EBBR ESMS LSGG EBKT LFMD EBKT EBOS A/C Unavailable Brussels (Bruss…" at bounding box center [406, 327] width 602 height 569
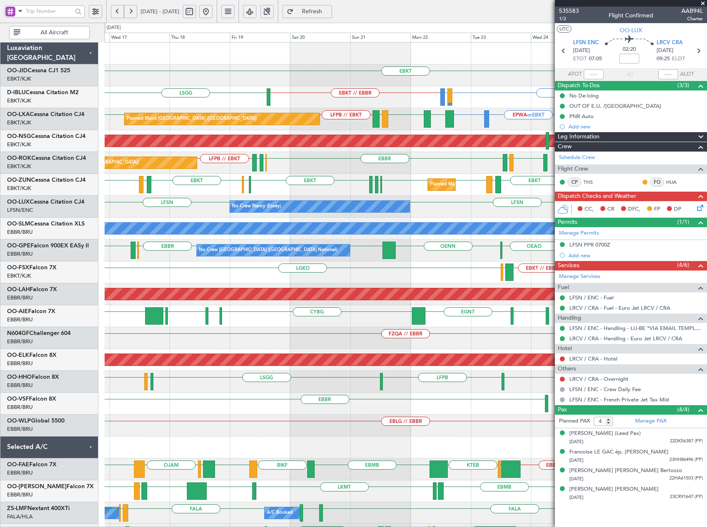
click at [293, 190] on div "EBKT Planned Maint Kortrijk-Wevelgem EBKT LIRQ or EBKT EBKT // EBBR LSGG A/C Un…" at bounding box center [406, 327] width 602 height 569
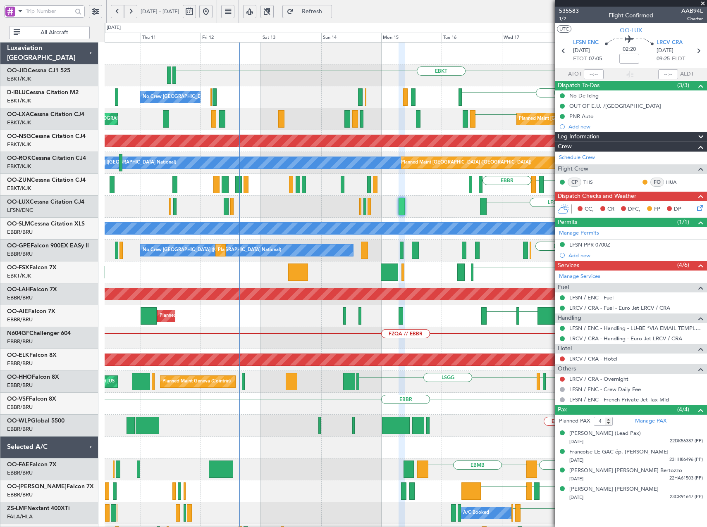
click at [548, 173] on div "EBKT EBKT // EBBR LSGG No Crew Brussels (Brussels National) LIRQ or EBKT EBKT L…" at bounding box center [406, 327] width 602 height 569
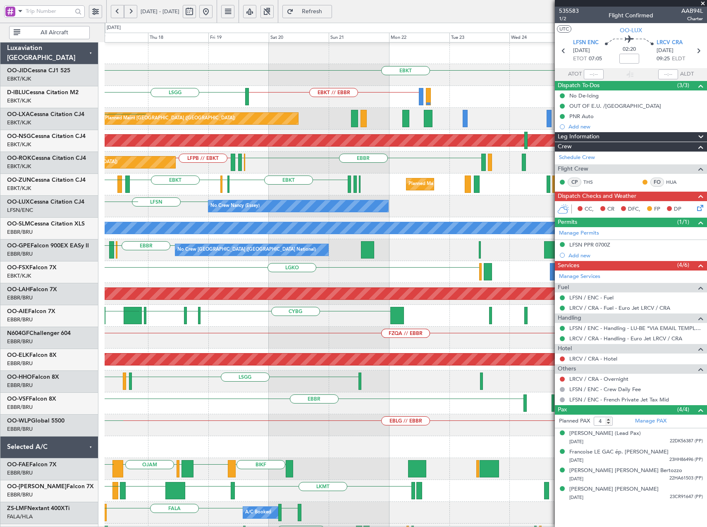
click at [25, 188] on div "EBKT Planned Maint Kortrijk-Wevelgem EBKT // EBBR LSGG A/C Unavailable Brussels…" at bounding box center [353, 275] width 707 height 505
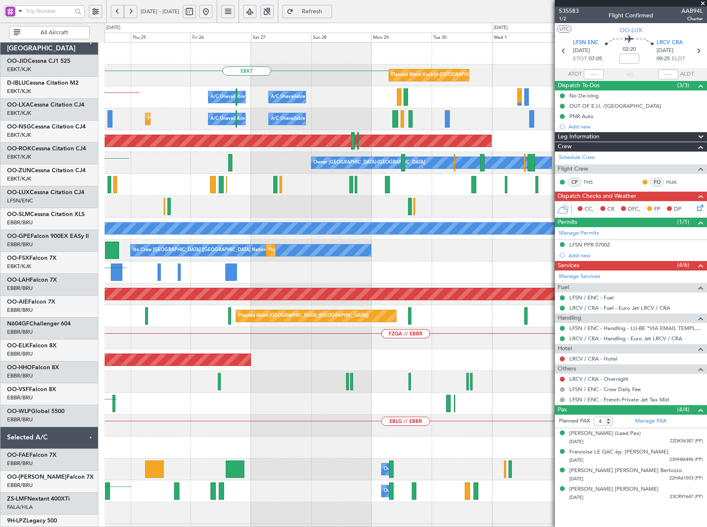
click at [0, 211] on html "10 Sep 2025 - 20 Sep 2025 Refresh Quick Links All Aircraft EBKT Planned Maint K…" at bounding box center [353, 263] width 707 height 527
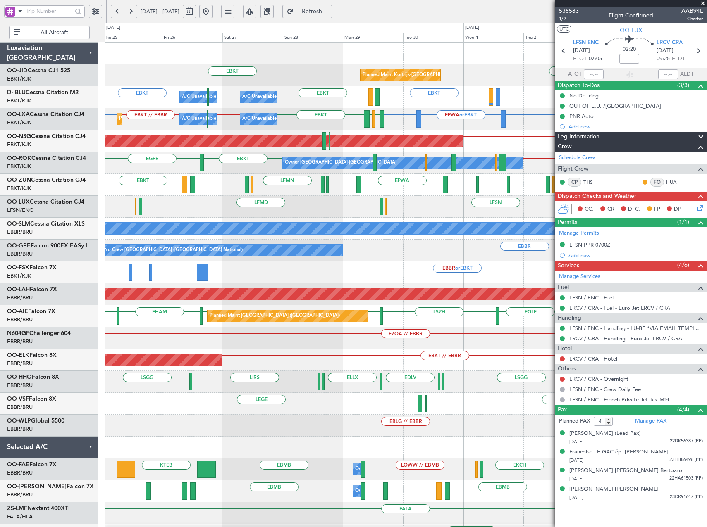
click at [388, 183] on div "EBKT LFPB or EBKT LFMN or EBKT EBKT LEGE EBKT EGNV EBKT EPWA EBKT LFPG LFMN LIP…" at bounding box center [406, 185] width 602 height 22
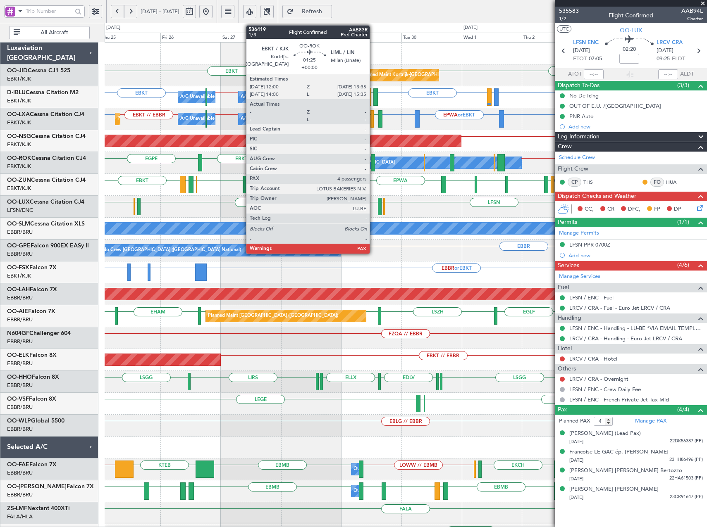
click at [373, 162] on div at bounding box center [373, 162] width 4 height 17
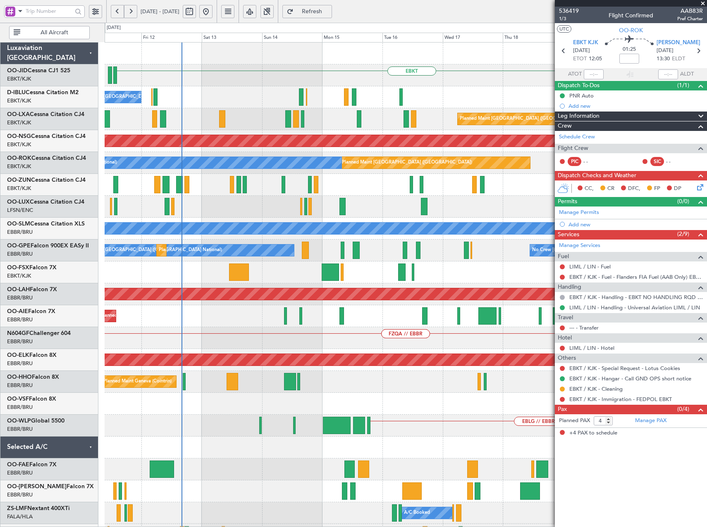
click at [706, 191] on html "25 Sep 2025 - 05 Oct 2025 Refresh Quick Links All Aircraft EBKT No Crew Brussel…" at bounding box center [353, 263] width 707 height 527
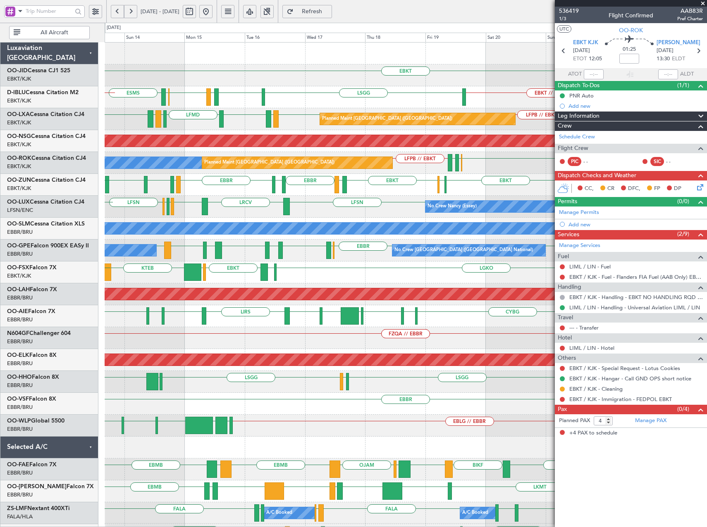
click at [381, 183] on div "EBKT EDDN LHPP EBKT // EBBR ESMS LSGG EBKT LFMD EBKT EBOS EBOS EBBR // EBKT No …" at bounding box center [406, 338] width 602 height 591
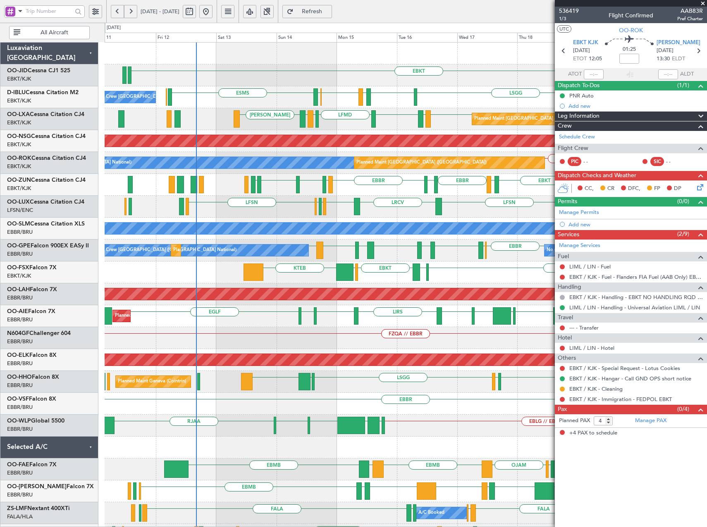
click at [462, 129] on div "EBKT EBKT // EBBR ESMS LSGG EBKT LFMD EBKT EBOS No Crew Brussels (Brussels Nati…" at bounding box center [406, 327] width 602 height 569
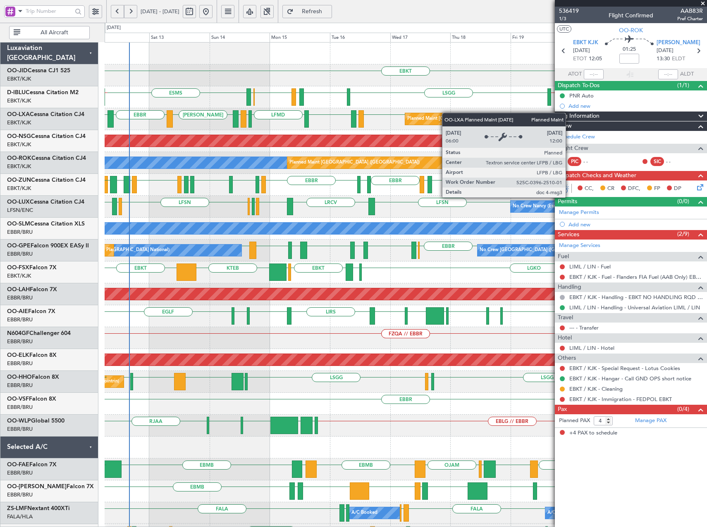
click at [432, 113] on div "EBKT EDDN LHPP EBKT // EBBR ESMS LSGG EBKT LFMD EBKT EBOS EBOS EBBR // EBKT No …" at bounding box center [406, 338] width 602 height 591
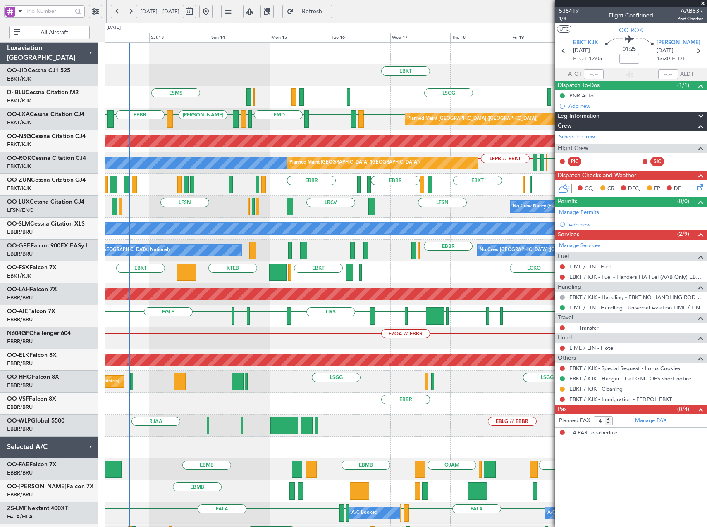
click at [211, 218] on div "A/C Unavailable [GEOGRAPHIC_DATA]" at bounding box center [406, 229] width 602 height 22
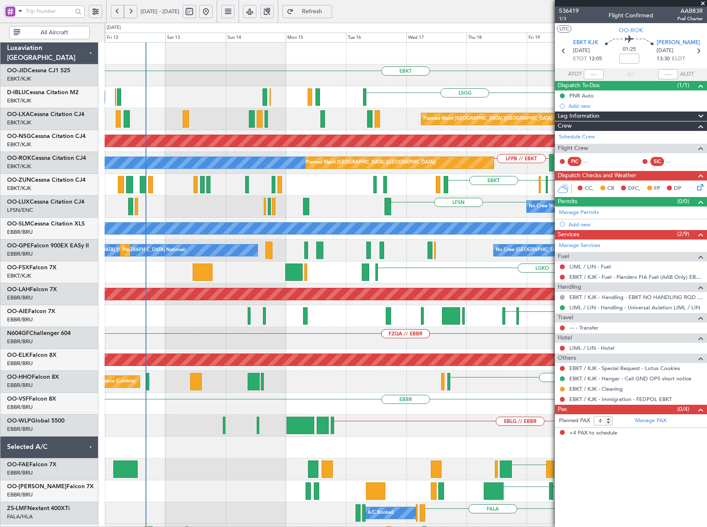
click at [704, 251] on fb-app "[DATE] - [DATE] Refresh Quick Links All Aircraft EBKT EBKT // EBBR [GEOGRAPHIC_…" at bounding box center [353, 268] width 707 height 517
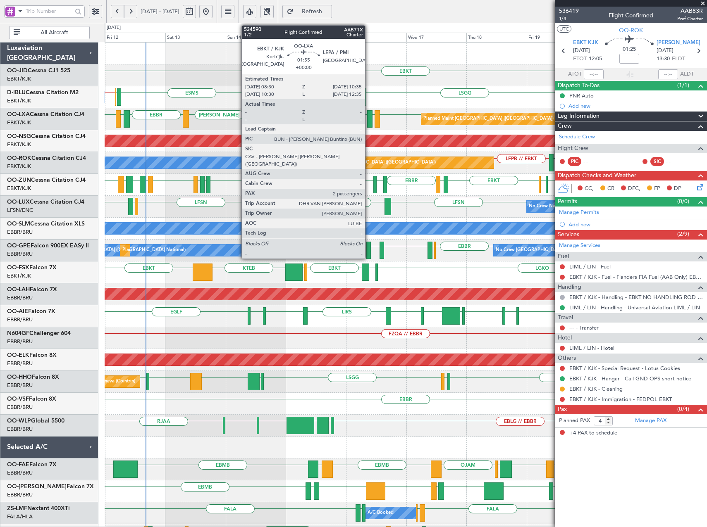
click at [369, 122] on div at bounding box center [369, 118] width 5 height 17
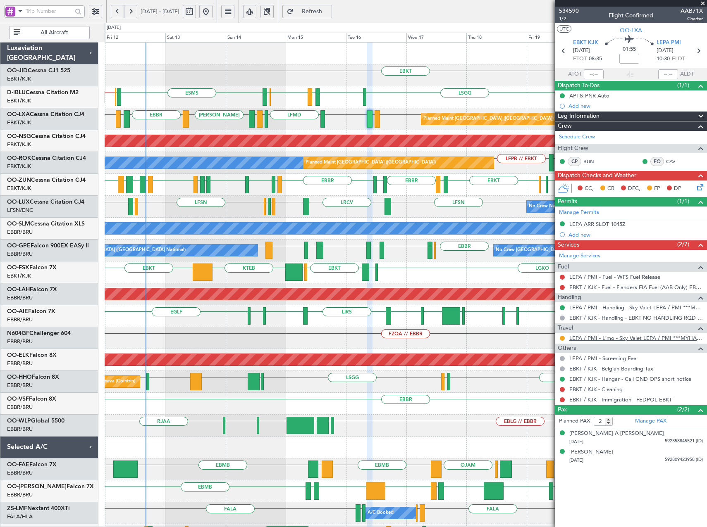
click at [602, 338] on link "LEPA / PMI - Limo - Sky Valet LEPA / PMI ***MYHANDLING***" at bounding box center [635, 338] width 133 height 7
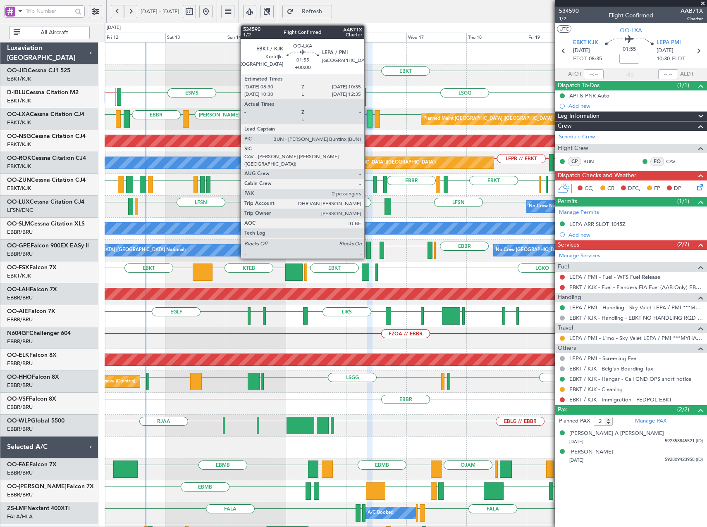
click at [368, 117] on div at bounding box center [369, 118] width 5 height 17
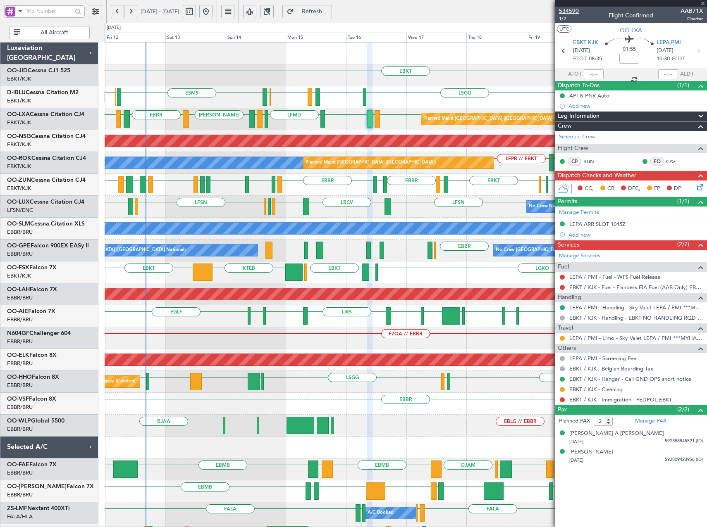
click at [575, 11] on span "534590" at bounding box center [569, 11] width 20 height 9
click at [309, 205] on div "LFSN LFMD EBKT LFSN LRCV LFSN LFMN LFPB No Crew [PERSON_NAME] ([PERSON_NAME]) N…" at bounding box center [406, 207] width 602 height 22
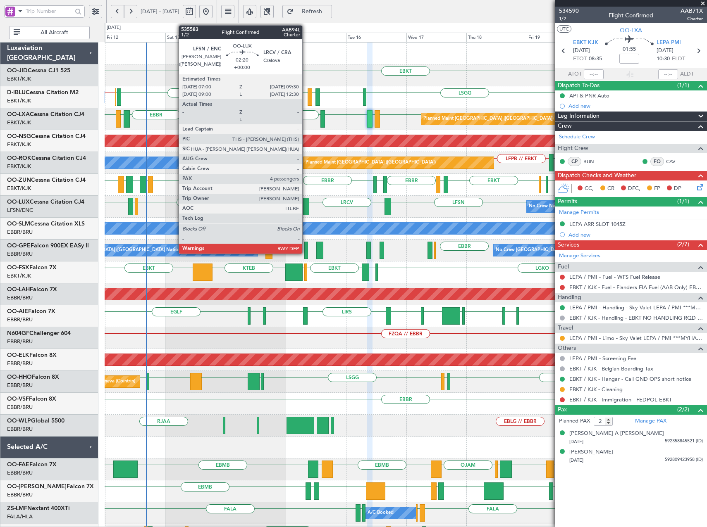
click at [306, 205] on div at bounding box center [306, 206] width 7 height 17
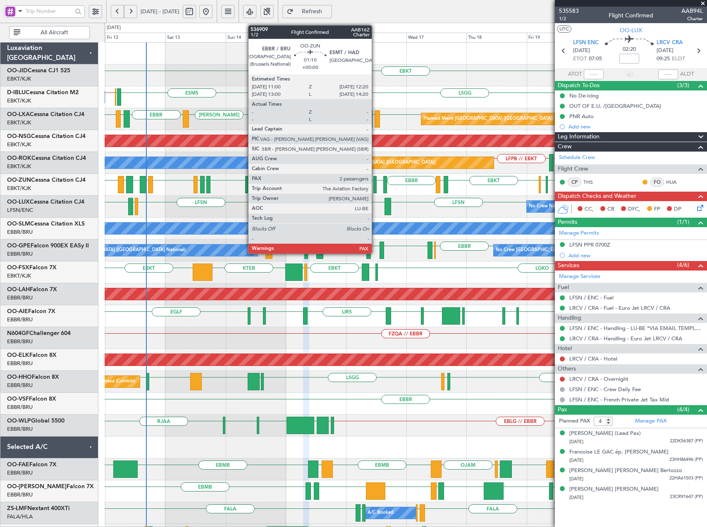
click at [375, 182] on div at bounding box center [375, 184] width 4 height 17
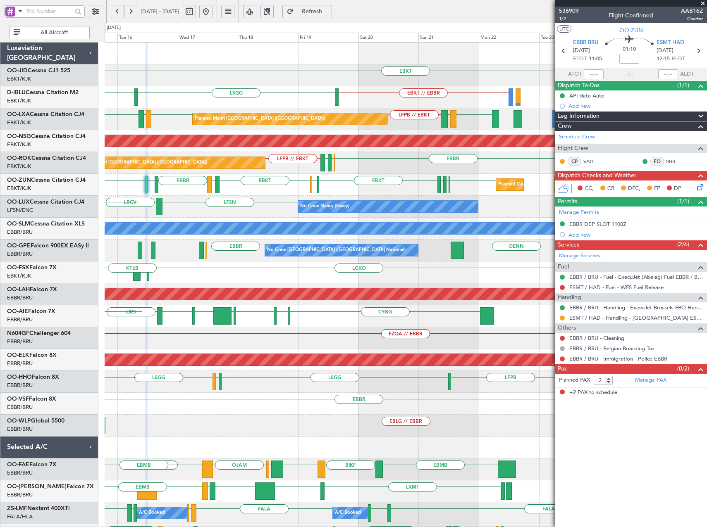
click at [278, 216] on div "EBKT EBKT // EBBR [GEOGRAPHIC_DATA] EBKT EBKT EBOS LFMD A/C Unavailable [GEOGRA…" at bounding box center [406, 327] width 602 height 569
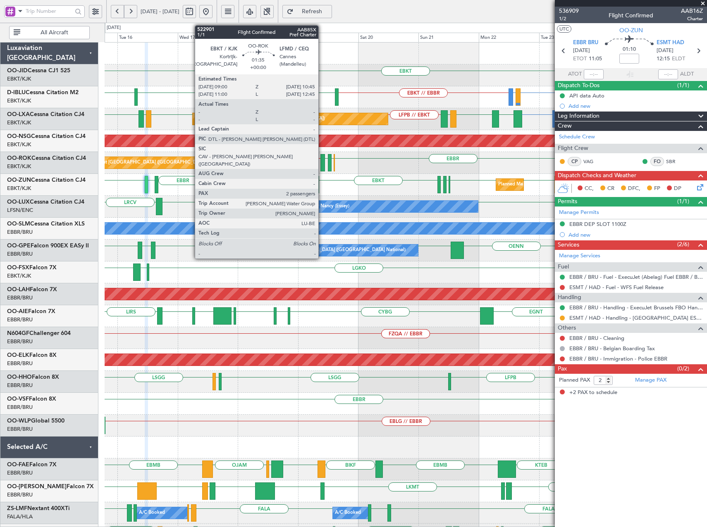
click at [324, 164] on div at bounding box center [322, 162] width 5 height 17
click at [322, 166] on div at bounding box center [322, 162] width 5 height 17
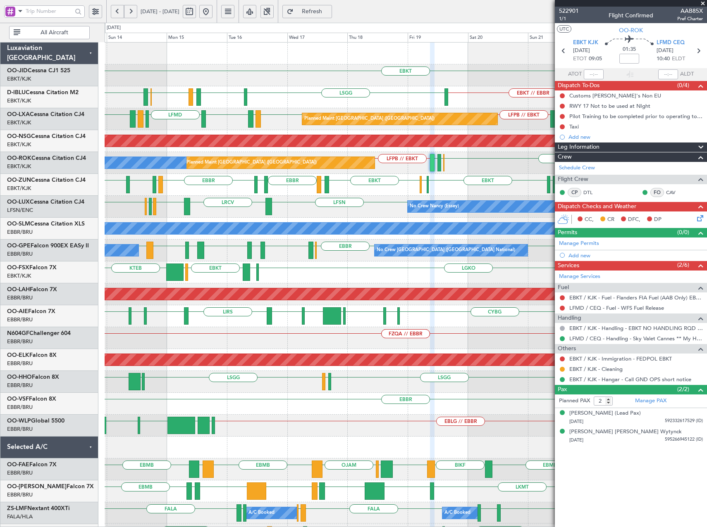
drag, startPoint x: 705, startPoint y: 3, endPoint x: 688, endPoint y: 11, distance: 18.1
click at [704, 3] on span at bounding box center [702, 3] width 8 height 7
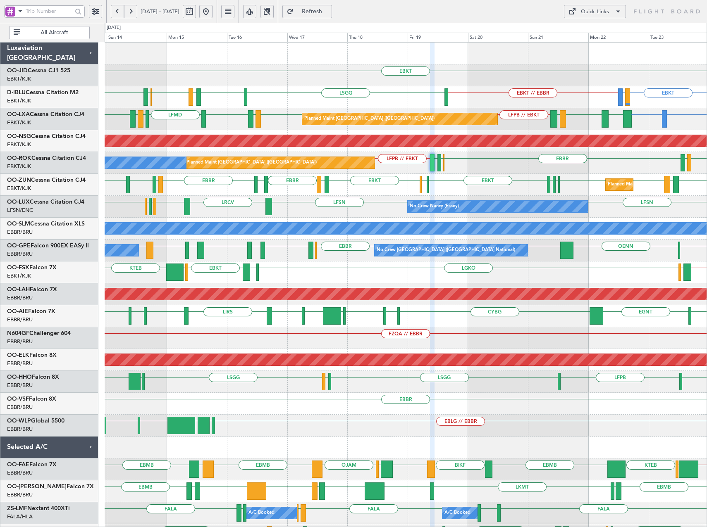
type input "0"
click at [588, 12] on div "Quick Links" at bounding box center [595, 12] width 28 height 8
click at [598, 32] on button "Trip Builder" at bounding box center [595, 31] width 62 height 20
click at [607, 9] on div "Quick Links" at bounding box center [595, 12] width 28 height 8
click at [607, 28] on button "Trip Builder" at bounding box center [595, 31] width 62 height 20
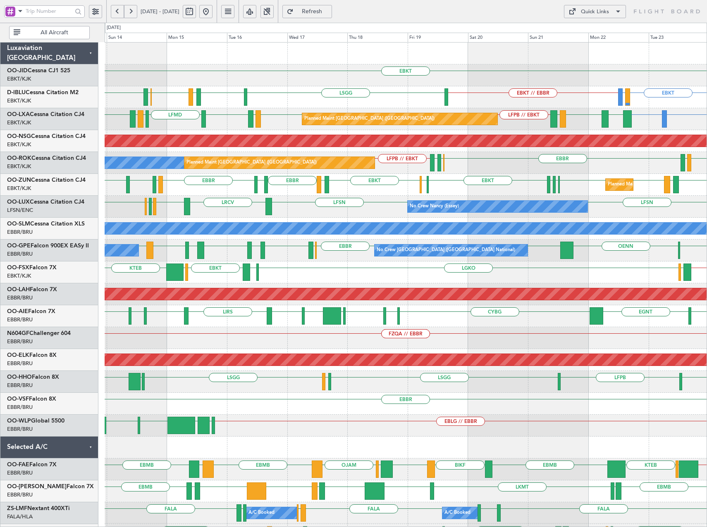
click at [329, 14] on span "Refresh" at bounding box center [312, 12] width 34 height 6
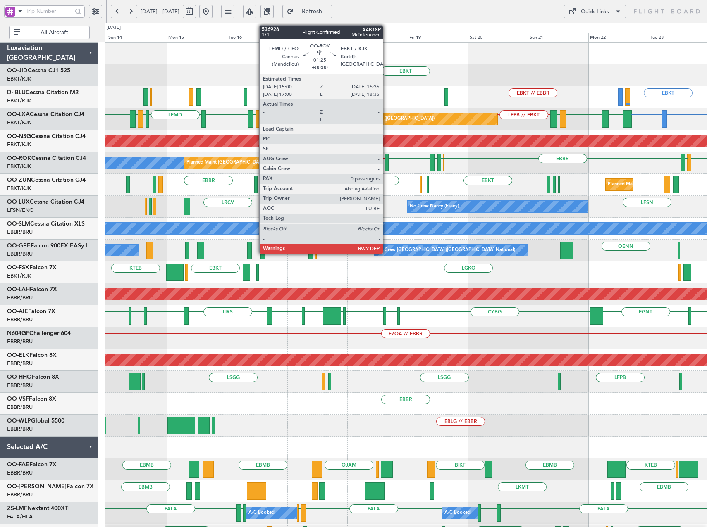
click at [386, 165] on div at bounding box center [386, 162] width 4 height 17
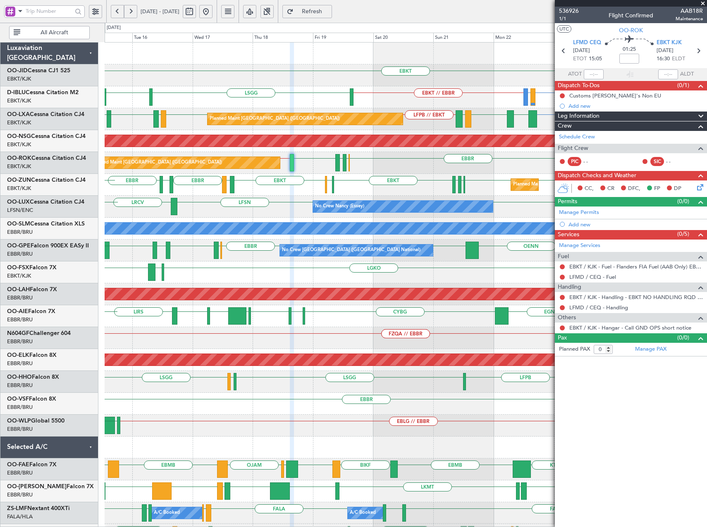
click at [355, 88] on div "EBKT EBKT LIRQ or EBKT EBKT // EBBR [GEOGRAPHIC_DATA] EBKT LFMD EBKT EBOS A/C U…" at bounding box center [406, 327] width 602 height 569
click at [324, 14] on button "Refresh" at bounding box center [307, 11] width 50 height 13
click at [329, 12] on span "Refresh" at bounding box center [312, 12] width 34 height 6
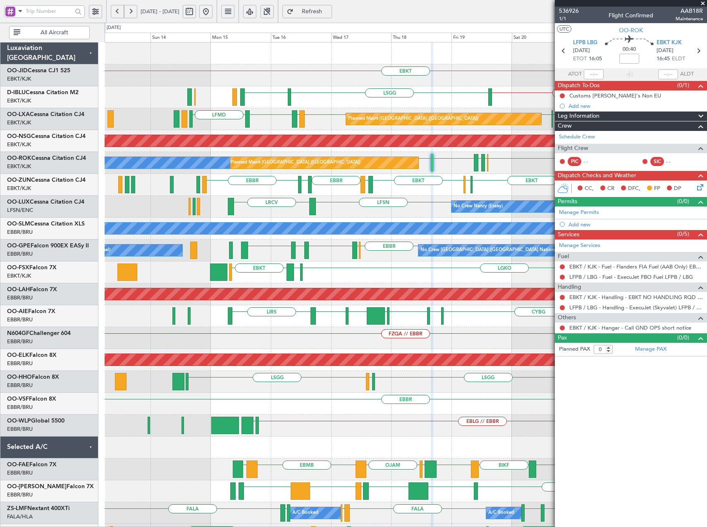
click at [389, 92] on div "EBKT EBKT LIRQ or EBKT EBKT // EBBR [GEOGRAPHIC_DATA] EBKT No Crew [GEOGRAPHIC_…" at bounding box center [406, 327] width 602 height 569
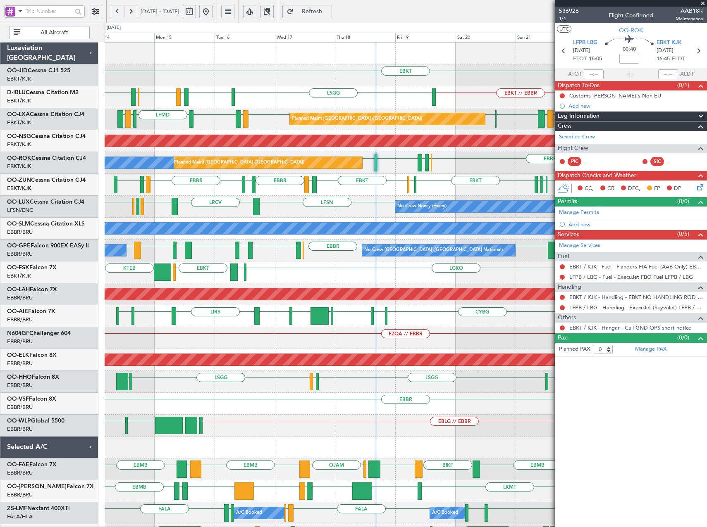
click at [229, 92] on div "EBKT EBKT LIRQ or EBKT EBKT // EBBR ESMS [GEOGRAPHIC_DATA] EBKT LFMD EBKT EBOS …" at bounding box center [406, 327] width 602 height 569
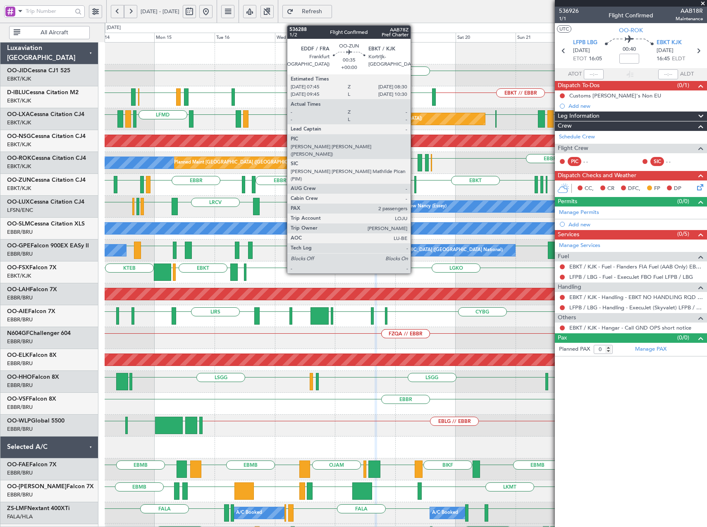
click at [414, 186] on div at bounding box center [415, 184] width 2 height 17
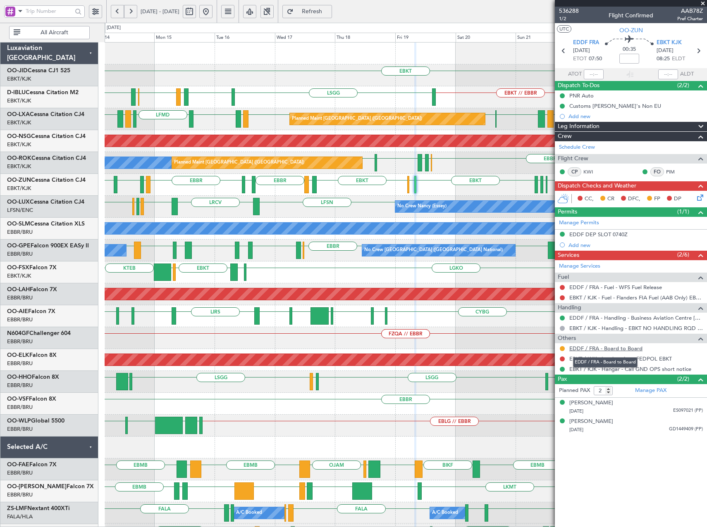
click at [609, 347] on link "EDDF / FRA - Board to Board" at bounding box center [605, 348] width 73 height 7
click at [405, 183] on div "EBKT EBKT LIRQ or EBKT EBKT // EBBR [GEOGRAPHIC_DATA] EBKT LFMD EBKT EBOS ESMS …" at bounding box center [406, 327] width 602 height 569
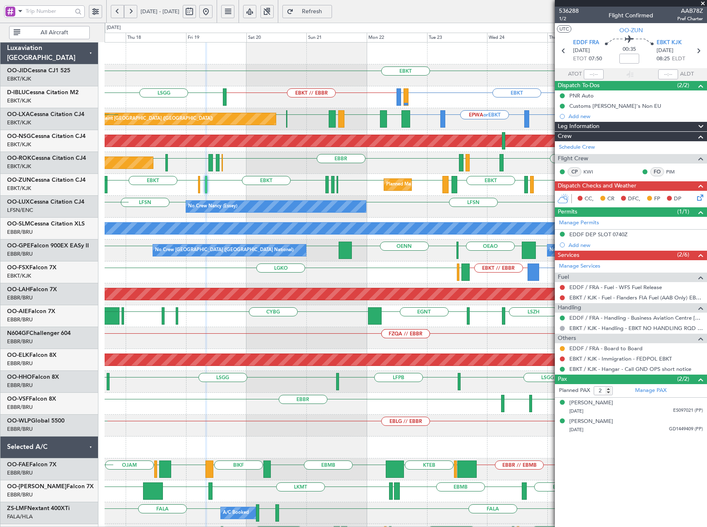
click at [368, 190] on div "Planned Maint Kortrijk-[GEOGRAPHIC_DATA] EBKT EDDF EBKT EBKT LEPA EBKT EBKT LFP…" at bounding box center [406, 185] width 602 height 22
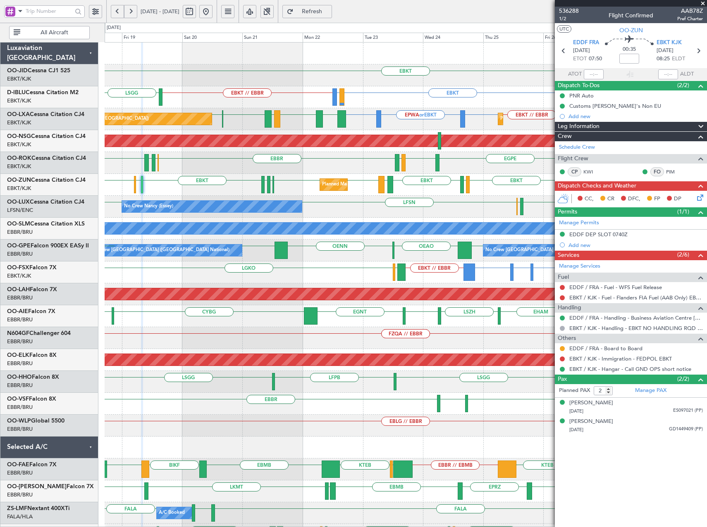
click at [387, 178] on div "EBKT Planned Maint [GEOGRAPHIC_DATA]-[GEOGRAPHIC_DATA] A/C Unavailable [GEOGRAP…" at bounding box center [406, 327] width 602 height 569
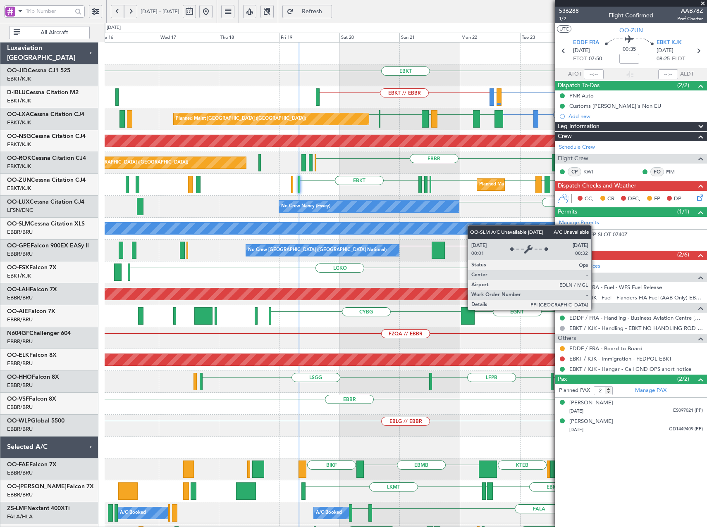
click at [416, 233] on div "EBKT EBKT LIRQ or EBKT EBKT // EBBR A/C Unavailable [GEOGRAPHIC_DATA] ([GEOGRAP…" at bounding box center [406, 306] width 602 height 526
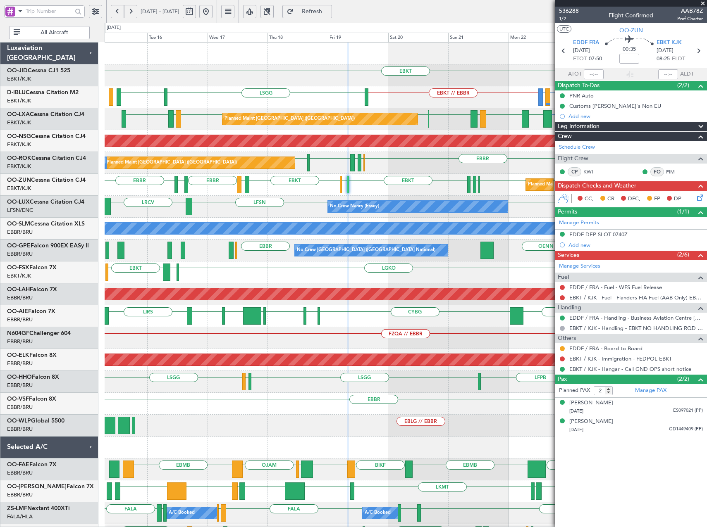
click at [294, 193] on div "Planned Maint Kortrijk-[GEOGRAPHIC_DATA] EBKT EDDF EBKT LFMD [GEOGRAPHIC_DATA] …" at bounding box center [406, 185] width 602 height 22
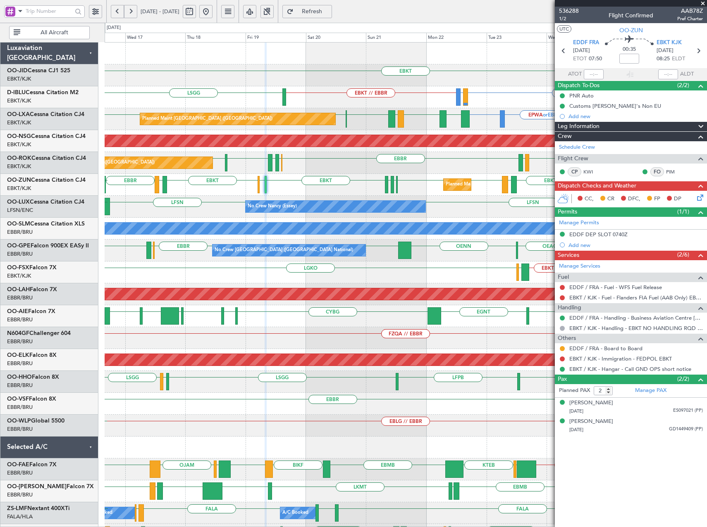
click at [237, 191] on div "Planned Maint Kortrijk-[GEOGRAPHIC_DATA] EBKT EDDF EBKT LFMD [GEOGRAPHIC_DATA] …" at bounding box center [406, 185] width 602 height 22
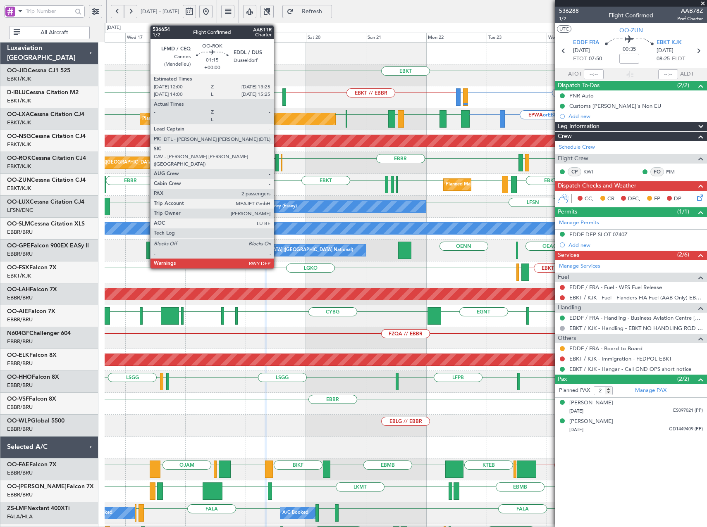
click at [277, 167] on div at bounding box center [277, 162] width 4 height 17
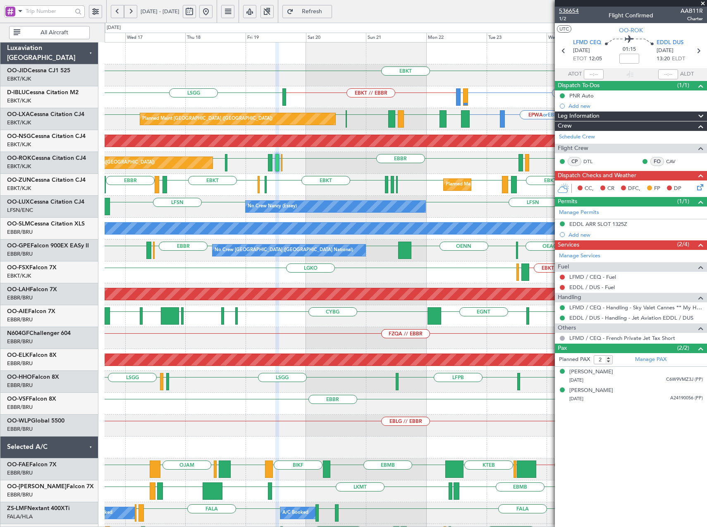
click at [570, 10] on span "536654" at bounding box center [569, 11] width 20 height 9
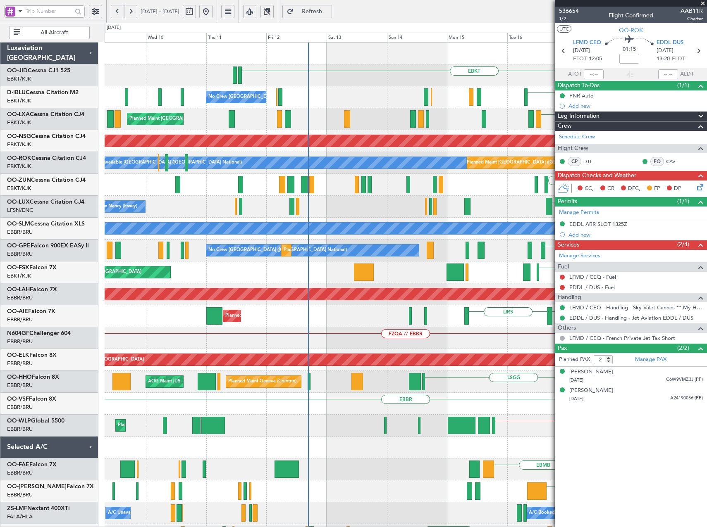
click at [629, 216] on body "[DATE] - [DATE] Refresh Quick Links All Aircraft EBKT [GEOGRAPHIC_DATA] No Crew…" at bounding box center [353, 263] width 707 height 527
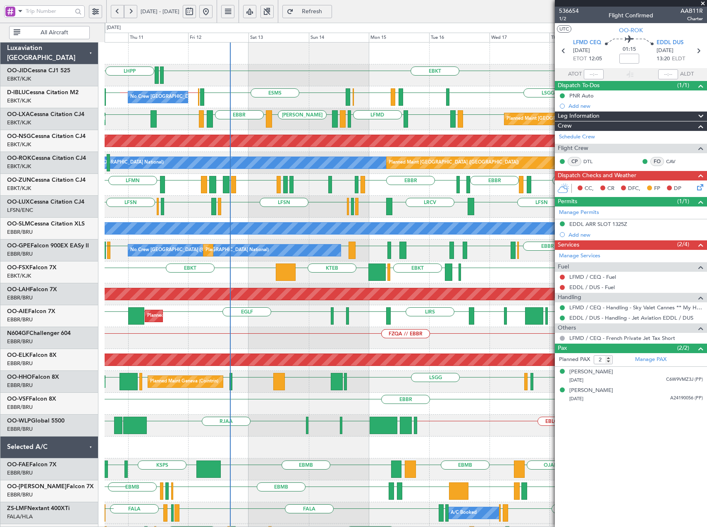
click at [344, 194] on div "EDDF EBKT LFMD [GEOGRAPHIC_DATA] ESMT [GEOGRAPHIC_DATA] LFMT LFSN LFMT EBCI [GE…" at bounding box center [406, 185] width 602 height 22
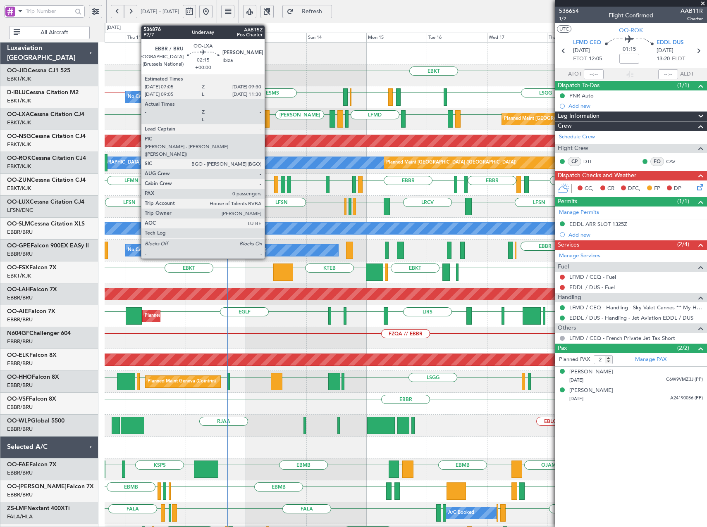
click at [268, 117] on div at bounding box center [266, 118] width 6 height 17
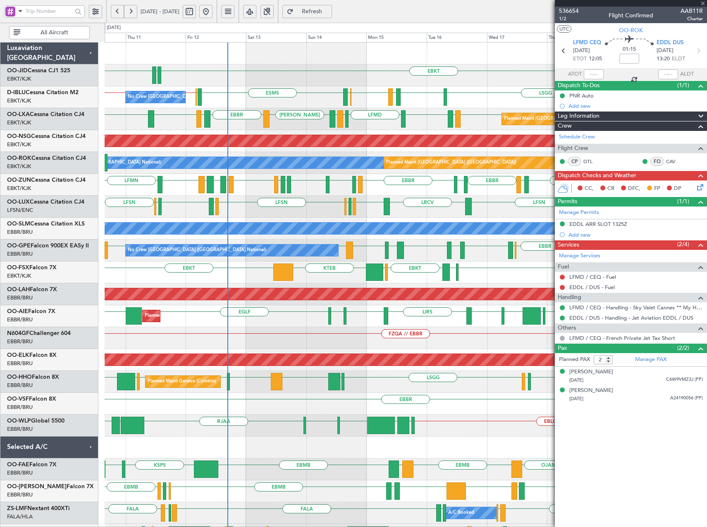
type input "0"
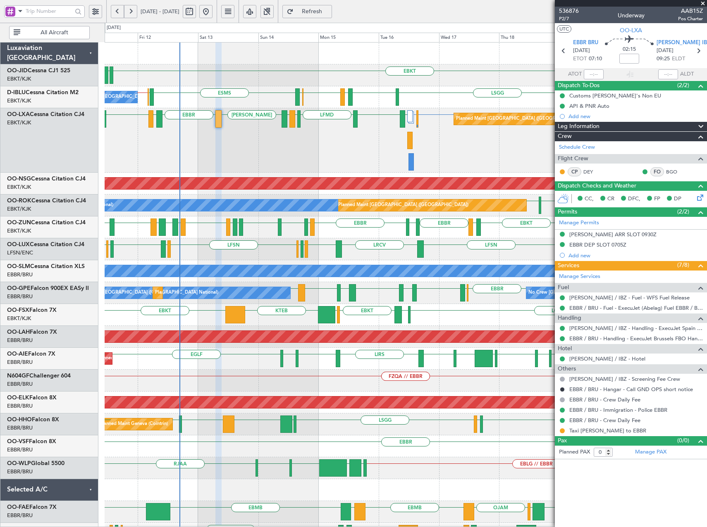
click at [327, 242] on div "EBKT EDDN LHPP EBKT // EBBR [GEOGRAPHIC_DATA] EBKT LFMD EBKT EBOS ESMS EBOS EBB…" at bounding box center [406, 371] width 602 height 656
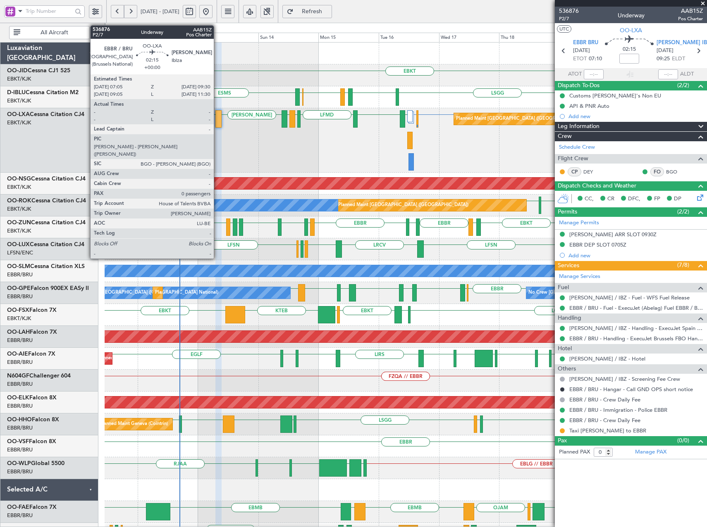
click at [217, 120] on div at bounding box center [218, 118] width 6 height 17
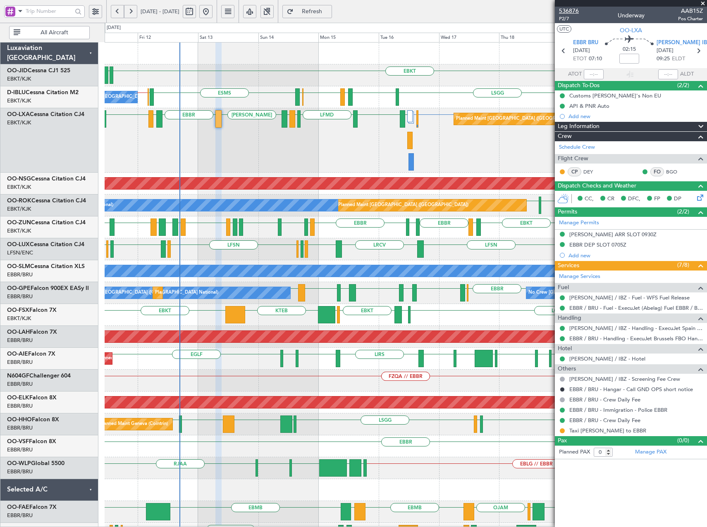
click at [571, 11] on span "536876" at bounding box center [569, 11] width 20 height 9
click at [329, 9] on span "Refresh" at bounding box center [312, 12] width 34 height 6
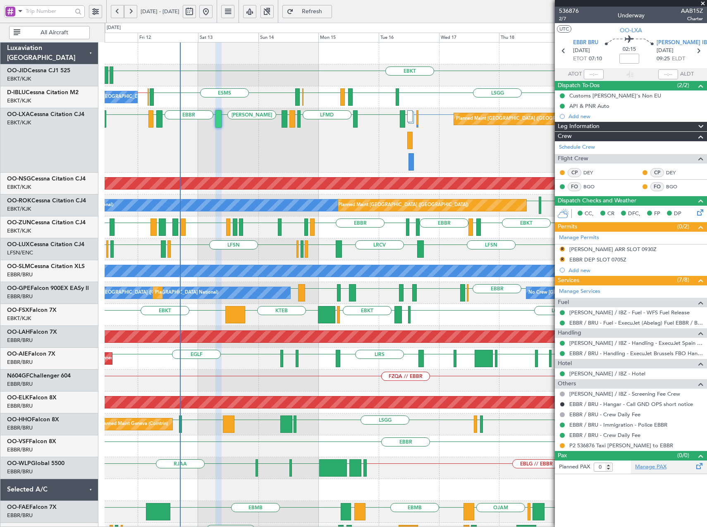
click at [658, 469] on link "Manage PAX" at bounding box center [650, 467] width 31 height 8
click at [329, 13] on span "Refresh" at bounding box center [312, 12] width 34 height 6
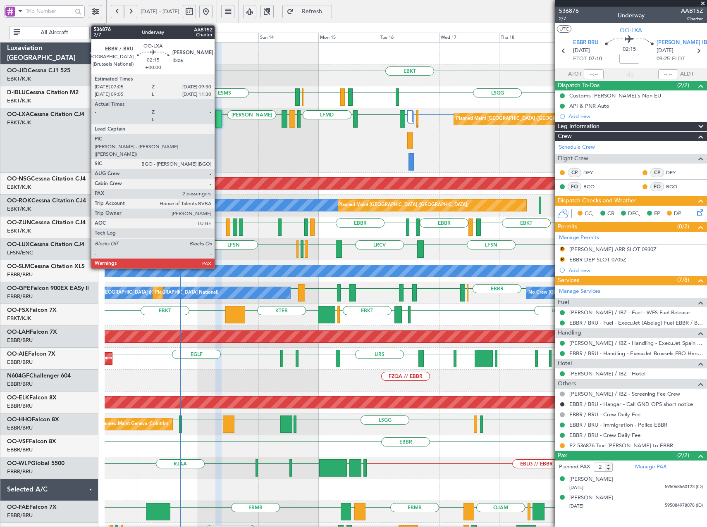
click at [218, 121] on div at bounding box center [218, 118] width 6 height 17
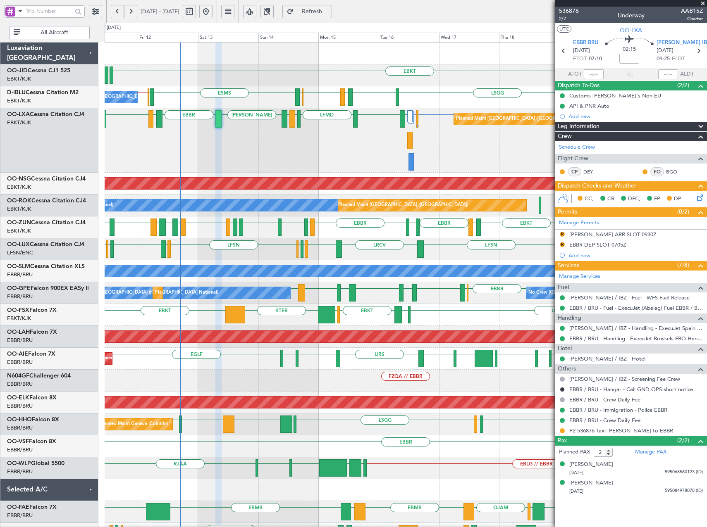
click at [329, 12] on span "Refresh" at bounding box center [312, 12] width 34 height 6
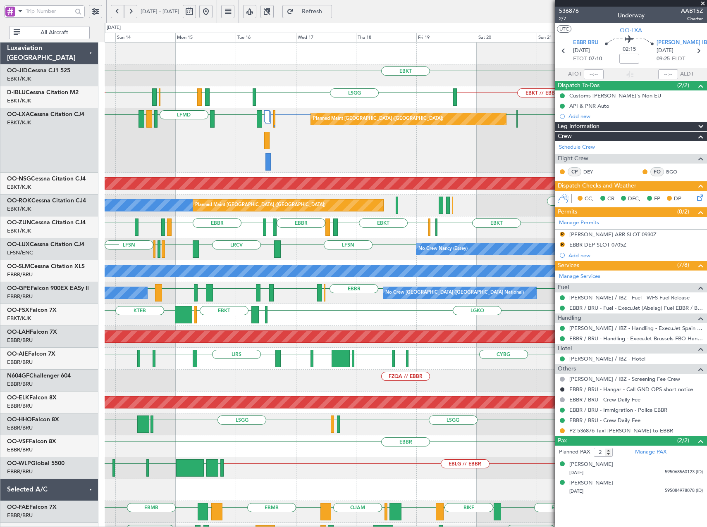
click at [339, 174] on div "EBKT EDDN EBKT // EBBR ESMS [GEOGRAPHIC_DATA] EBKT LFMD EBKT EBOS EBOS EBBR // …" at bounding box center [406, 360] width 602 height 634
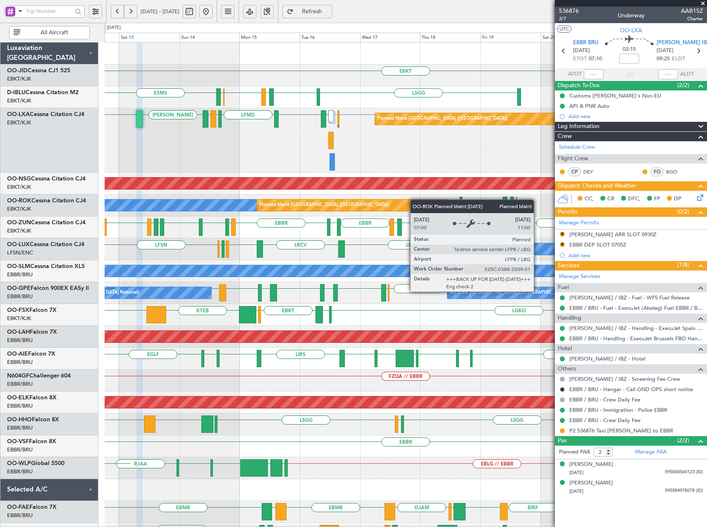
click at [299, 204] on div "EBKT EDDN LHPP ESMS [GEOGRAPHIC_DATA] EBKT LFMD EBKT EBOS EBOS EBBR // EBKT No …" at bounding box center [406, 371] width 602 height 656
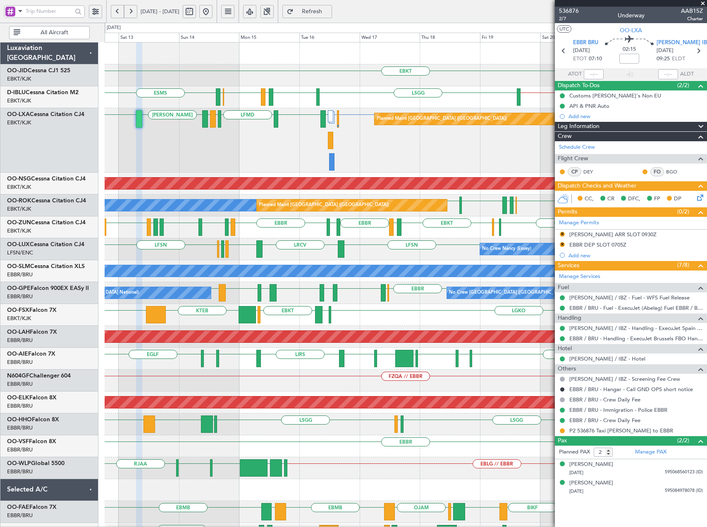
click at [704, 2] on span at bounding box center [702, 3] width 8 height 7
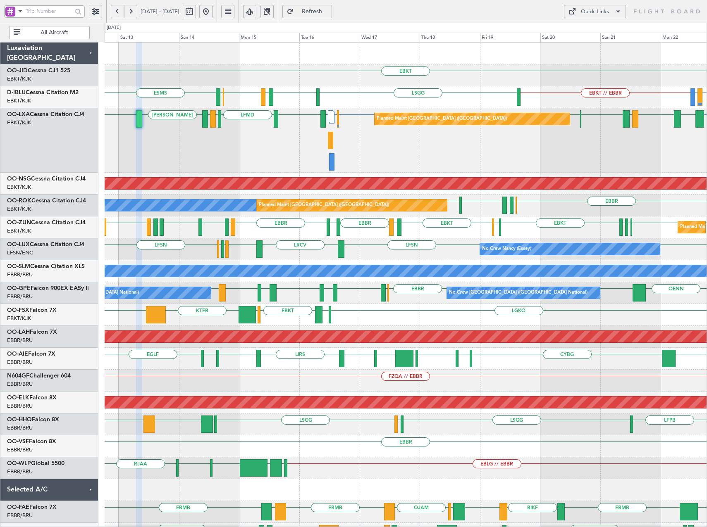
type input "0"
click at [594, 12] on div "Quick Links" at bounding box center [595, 12] width 28 height 8
click at [593, 32] on button "Trip Builder" at bounding box center [595, 31] width 62 height 20
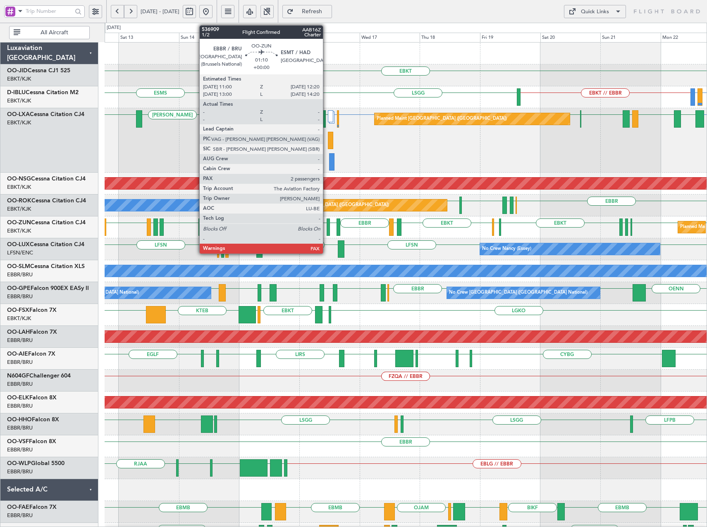
click at [326, 223] on div at bounding box center [328, 227] width 4 height 17
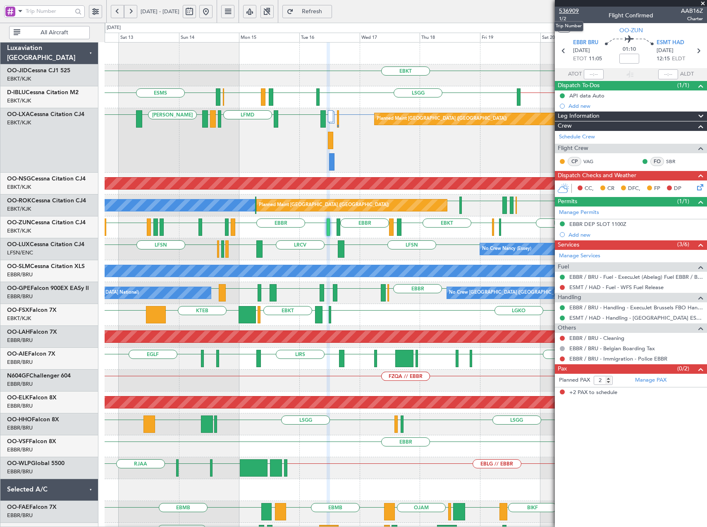
click at [563, 10] on span "536909" at bounding box center [569, 11] width 20 height 9
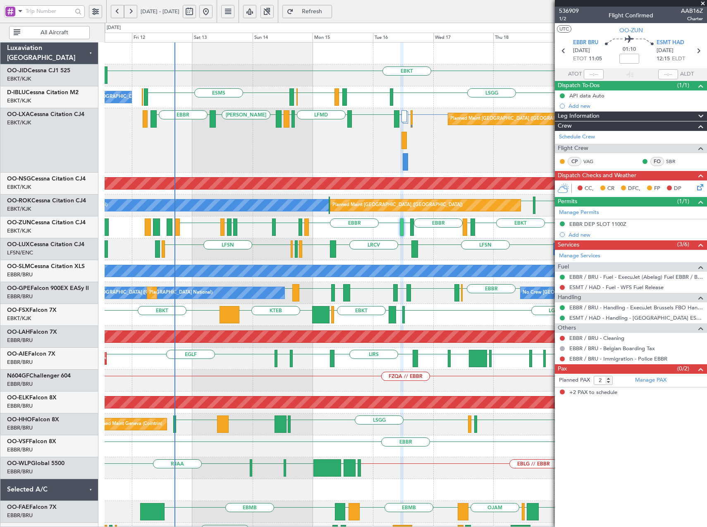
click at [288, 175] on div "EBKT EBKT // EBBR ESMS [GEOGRAPHIC_DATA] EBKT LFMD EBKT EBOS No Crew [GEOGRAPHI…" at bounding box center [406, 349] width 602 height 612
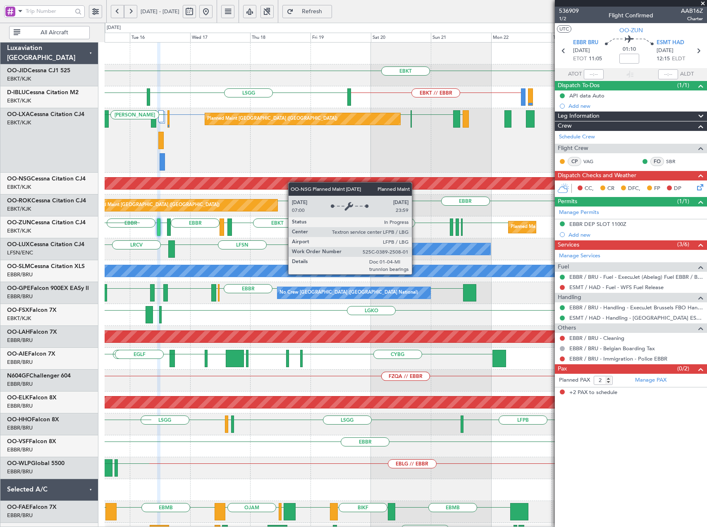
click at [271, 179] on div "EBKT EBKT // EBBR [GEOGRAPHIC_DATA] EBKT EBOS EBKT LFMD A/C Unavailable [GEOGRA…" at bounding box center [406, 349] width 602 height 612
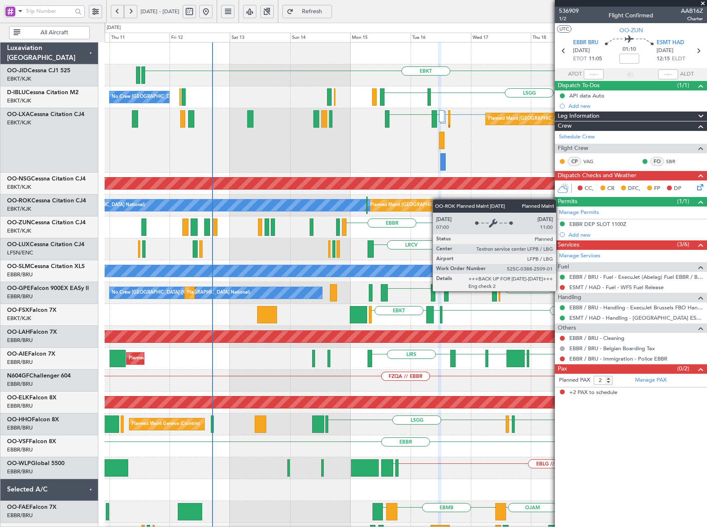
click at [439, 203] on div "EBKT EBKT // EBBR [GEOGRAPHIC_DATA] EBKT No Crew [GEOGRAPHIC_DATA] (Brussels Na…" at bounding box center [406, 349] width 602 height 612
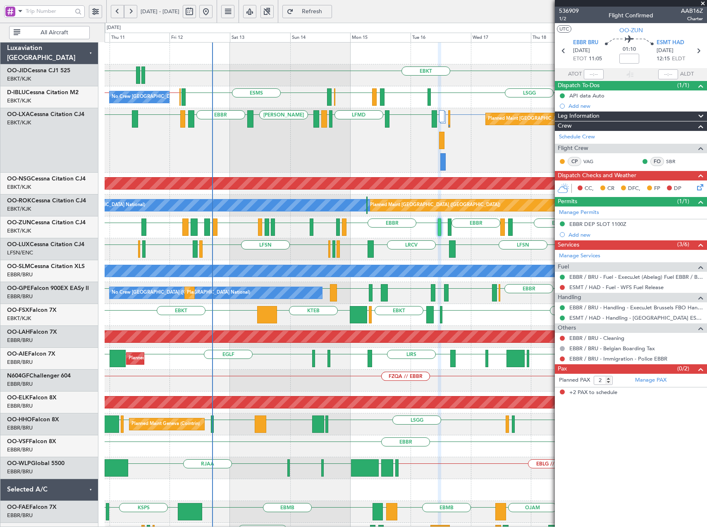
drag, startPoint x: 335, startPoint y: 7, endPoint x: 329, endPoint y: 13, distance: 8.2
click at [329, 9] on span "Refresh" at bounding box center [312, 12] width 34 height 6
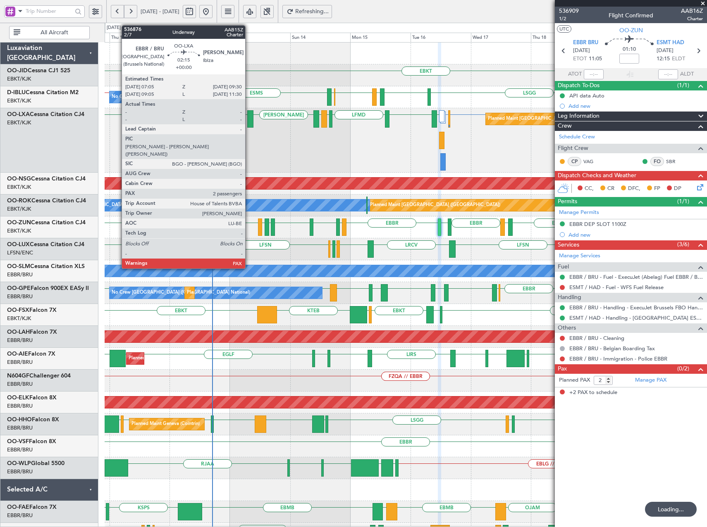
click at [249, 120] on div at bounding box center [250, 118] width 6 height 17
